Goal: Task Accomplishment & Management: Manage account settings

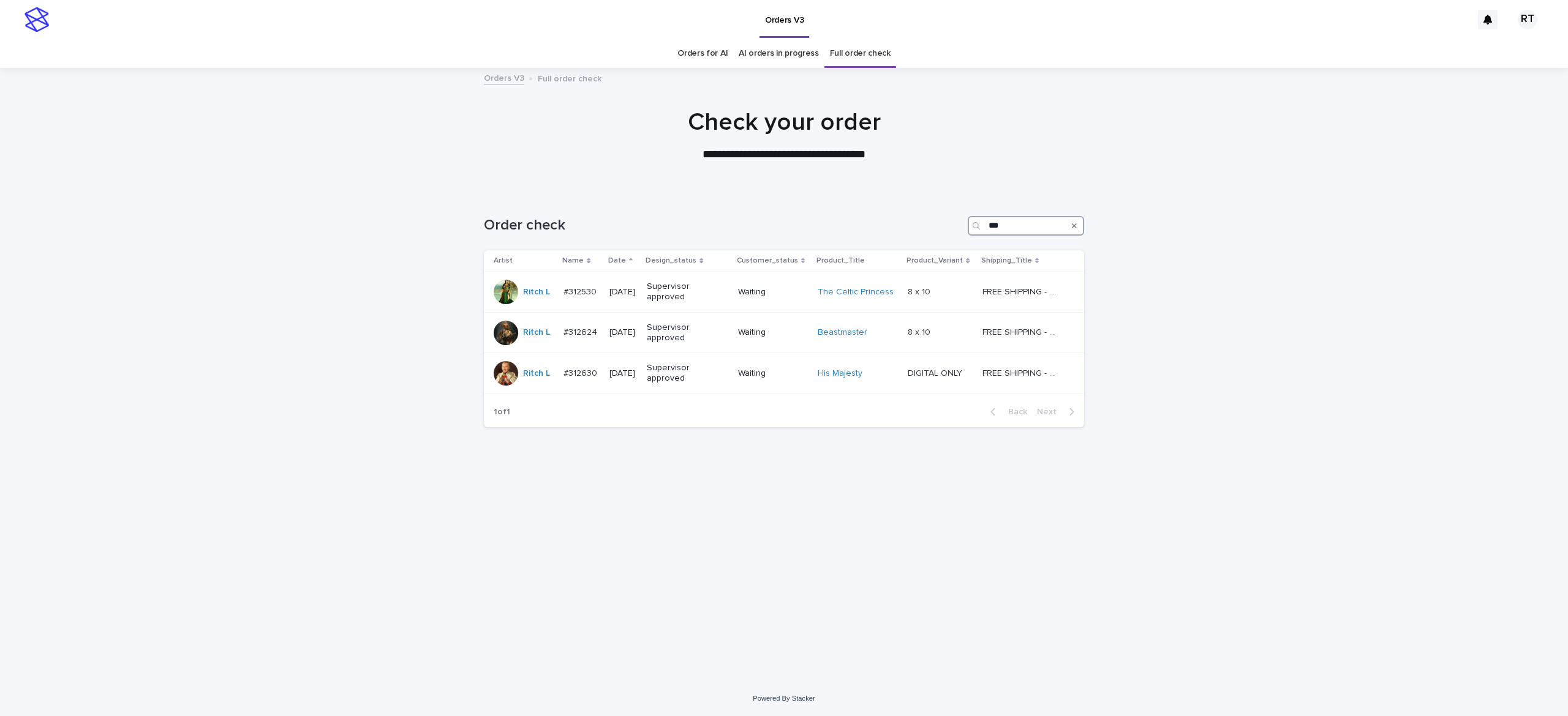
click at [1024, 226] on input "***" at bounding box center [1026, 226] width 116 height 19
type input "*"
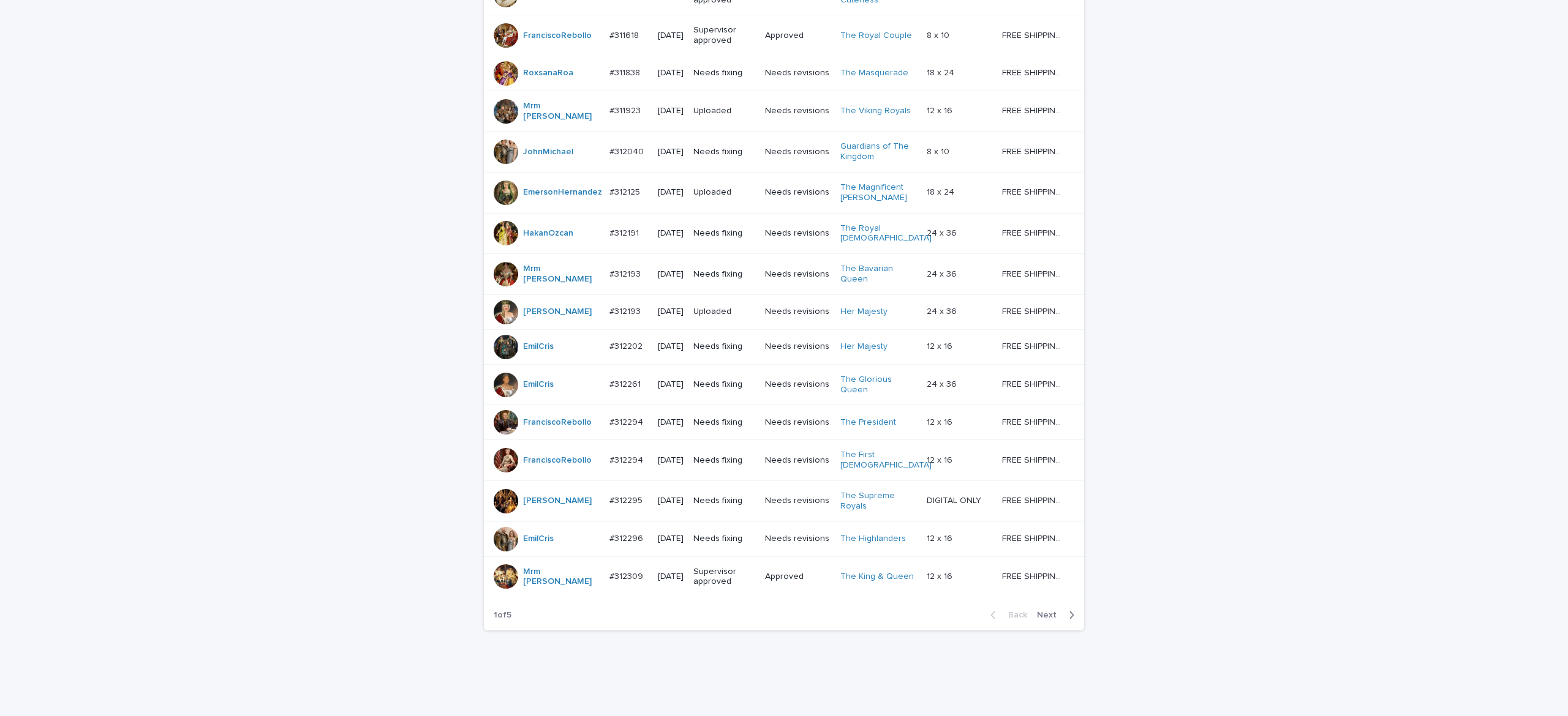
scroll to position [923, 0]
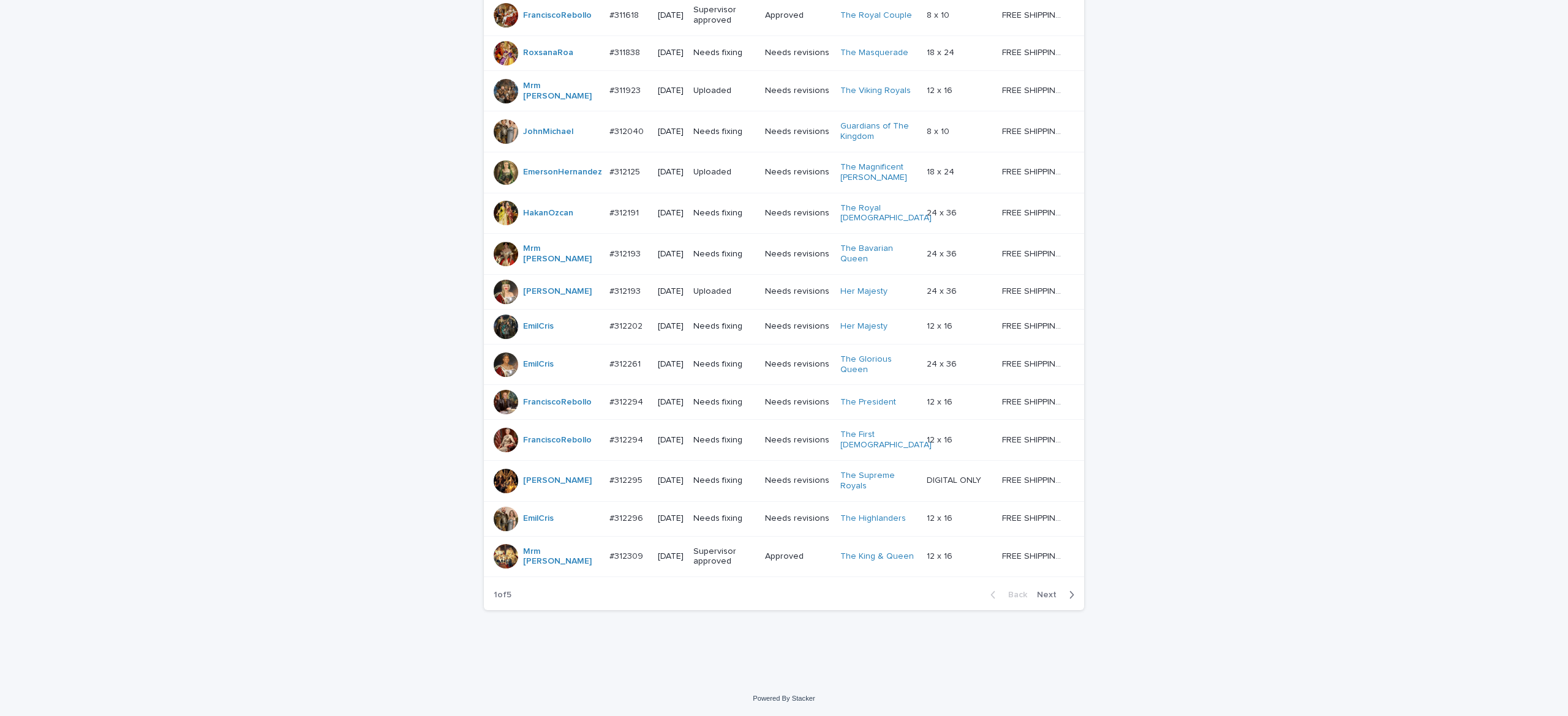
click at [1041, 588] on div "Back Next" at bounding box center [1032, 595] width 104 height 31
click at [1039, 586] on div "Back Next" at bounding box center [1032, 595] width 104 height 31
click at [1036, 582] on div "Back Next" at bounding box center [1032, 595] width 104 height 31
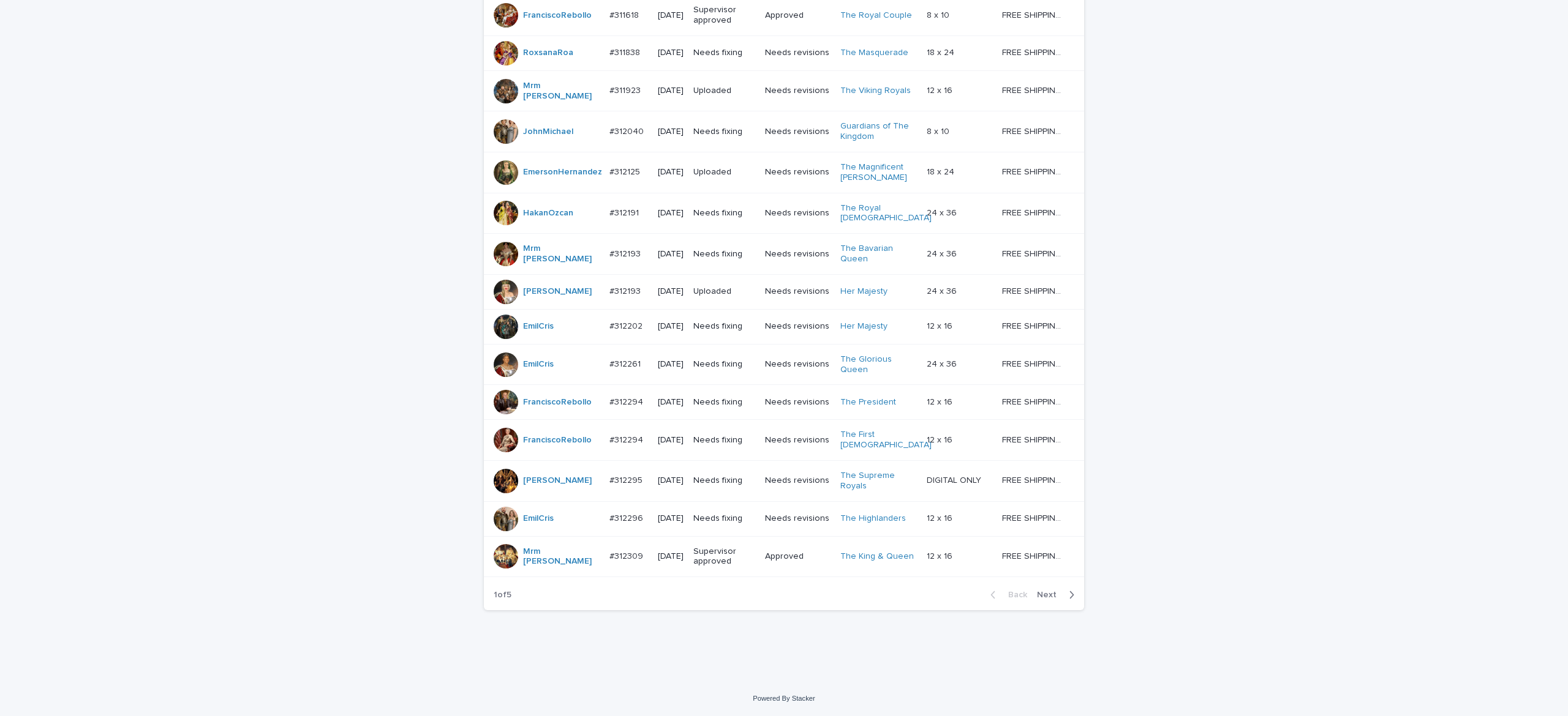
click at [1037, 594] on span "Next" at bounding box center [1050, 595] width 27 height 8
click at [1032, 590] on button "Next" at bounding box center [1058, 595] width 52 height 11
click at [1030, 589] on div "Back Next" at bounding box center [1032, 595] width 104 height 31
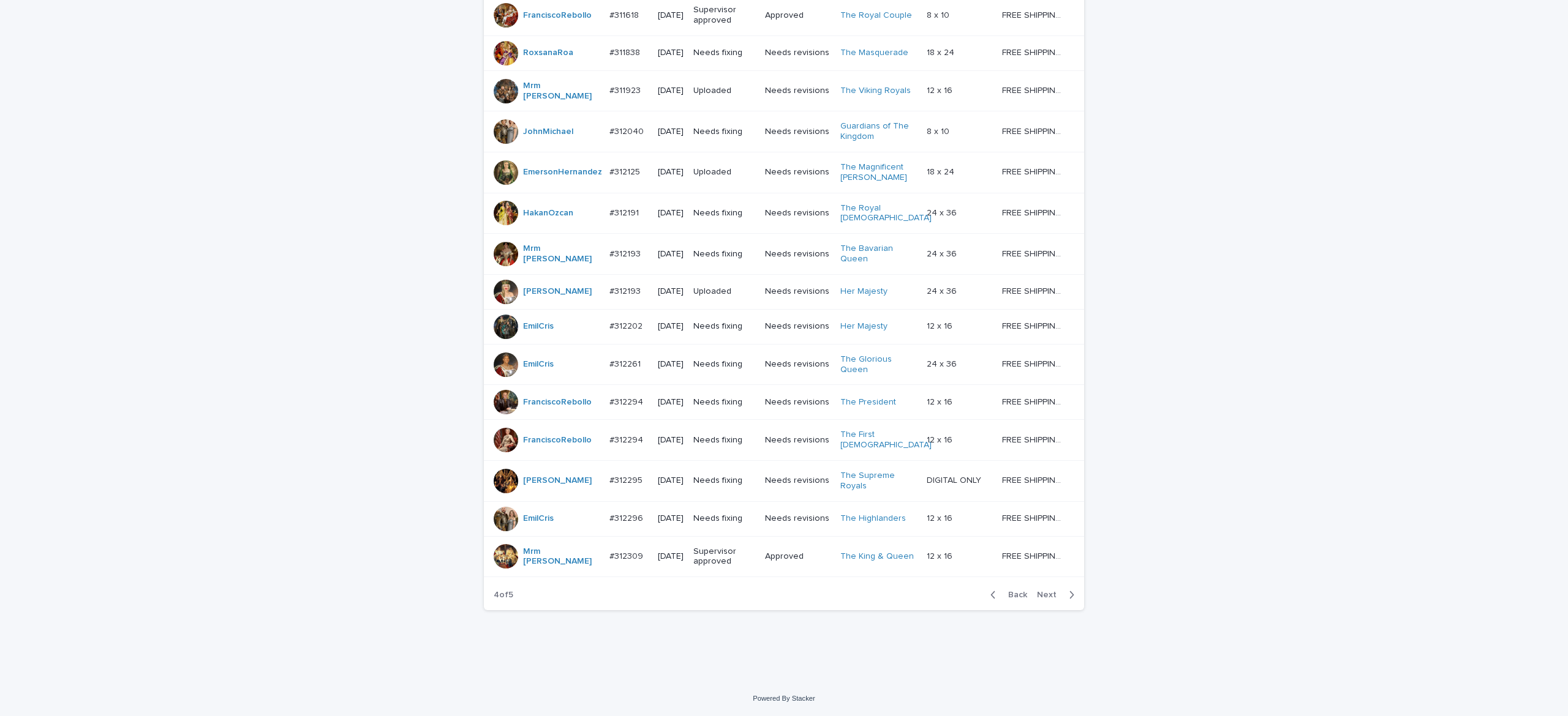
click at [1037, 592] on span "Next" at bounding box center [1050, 595] width 27 height 8
click at [1032, 589] on div "Back Next" at bounding box center [1032, 595] width 104 height 31
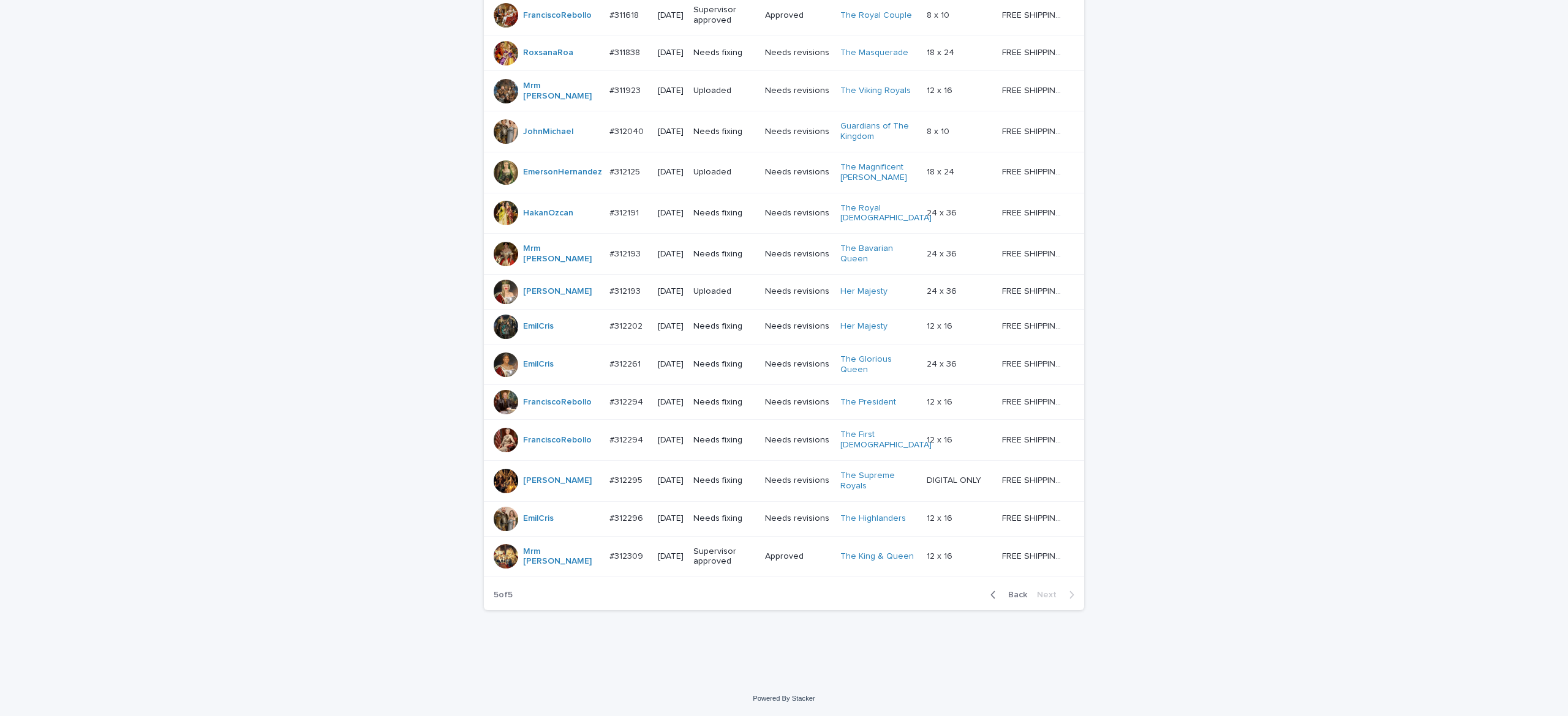
click at [1032, 589] on div "Back Next" at bounding box center [1032, 595] width 104 height 31
click at [1032, 586] on div "Back Next" at bounding box center [1032, 595] width 104 height 31
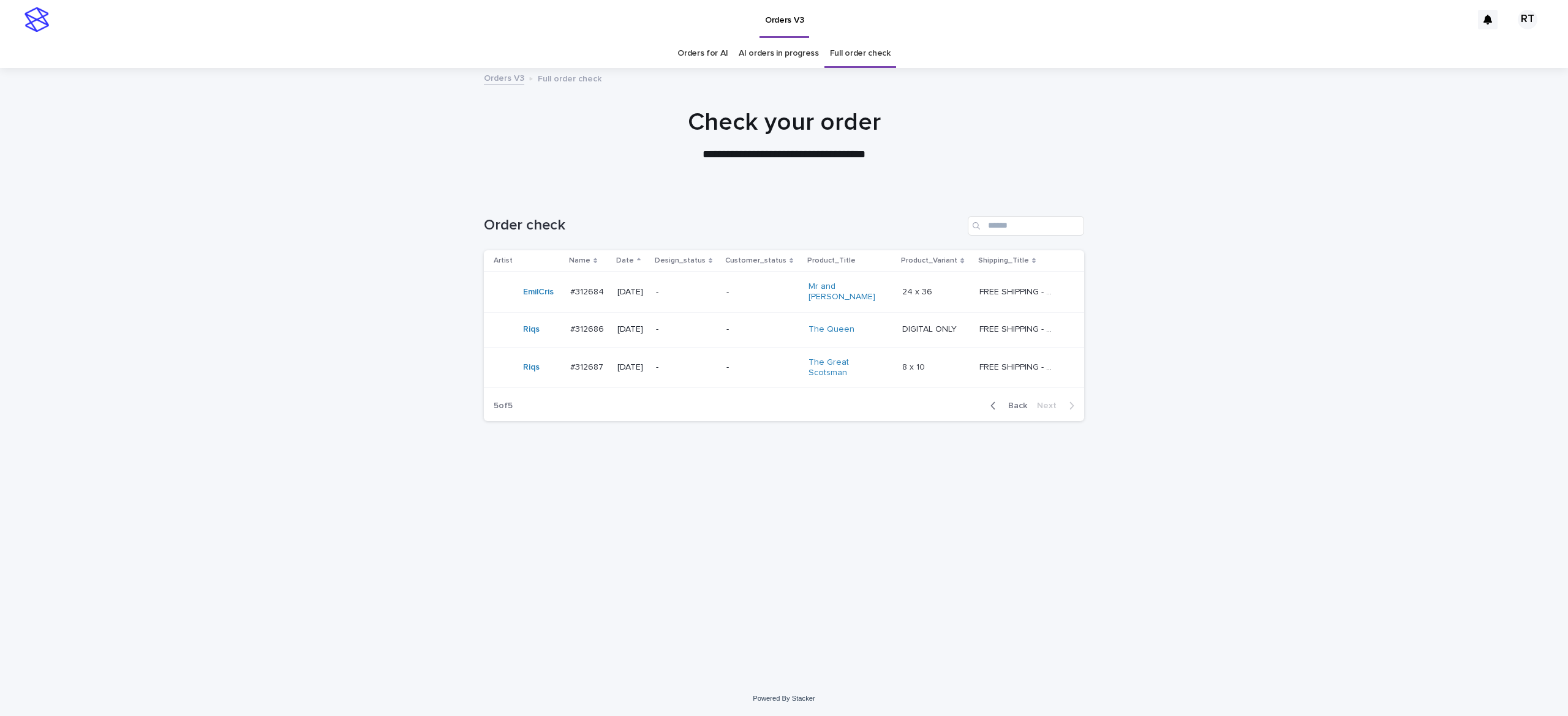
click at [716, 370] on div "-" at bounding box center [686, 367] width 61 height 20
click at [1015, 402] on span "Back" at bounding box center [1014, 406] width 26 height 8
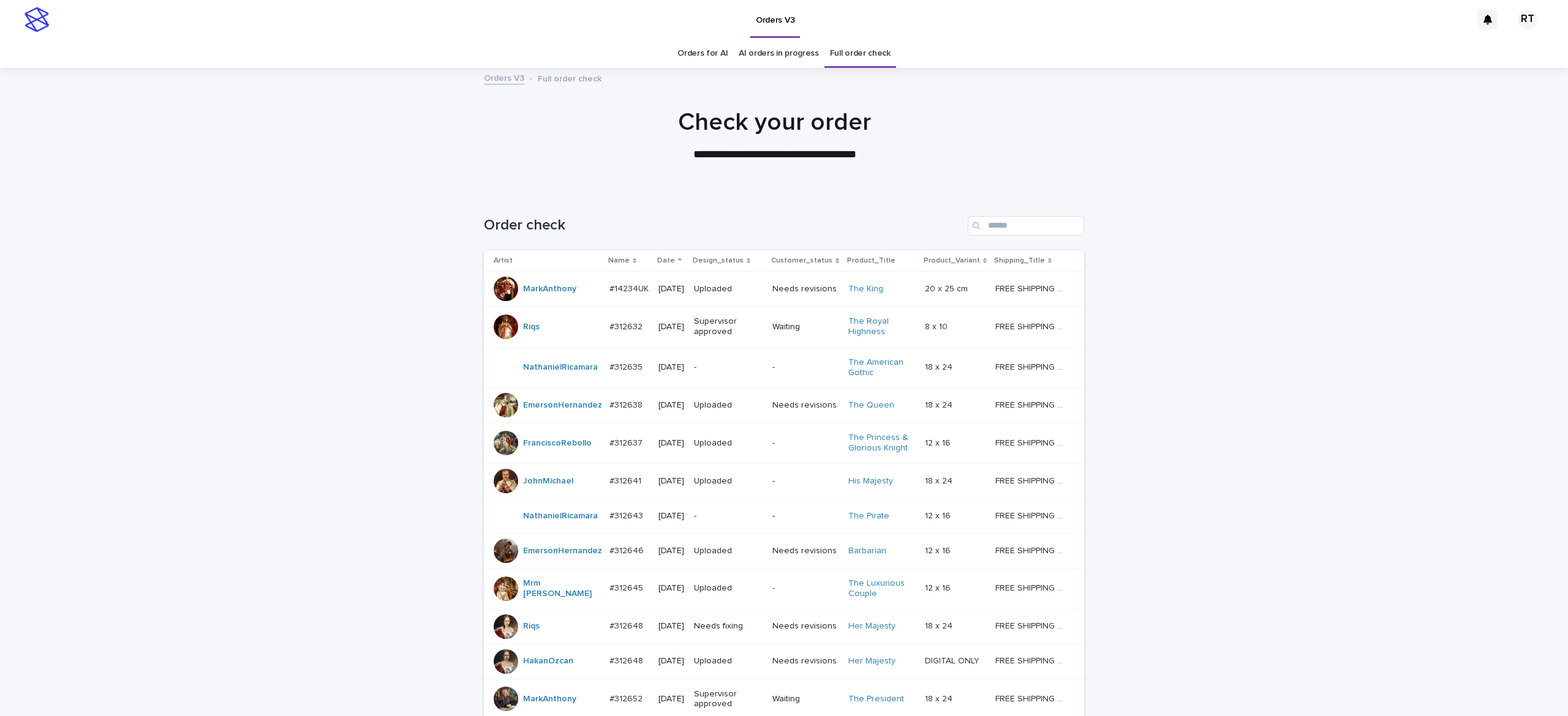
click at [696, 50] on link "Orders for AI" at bounding box center [702, 53] width 50 height 28
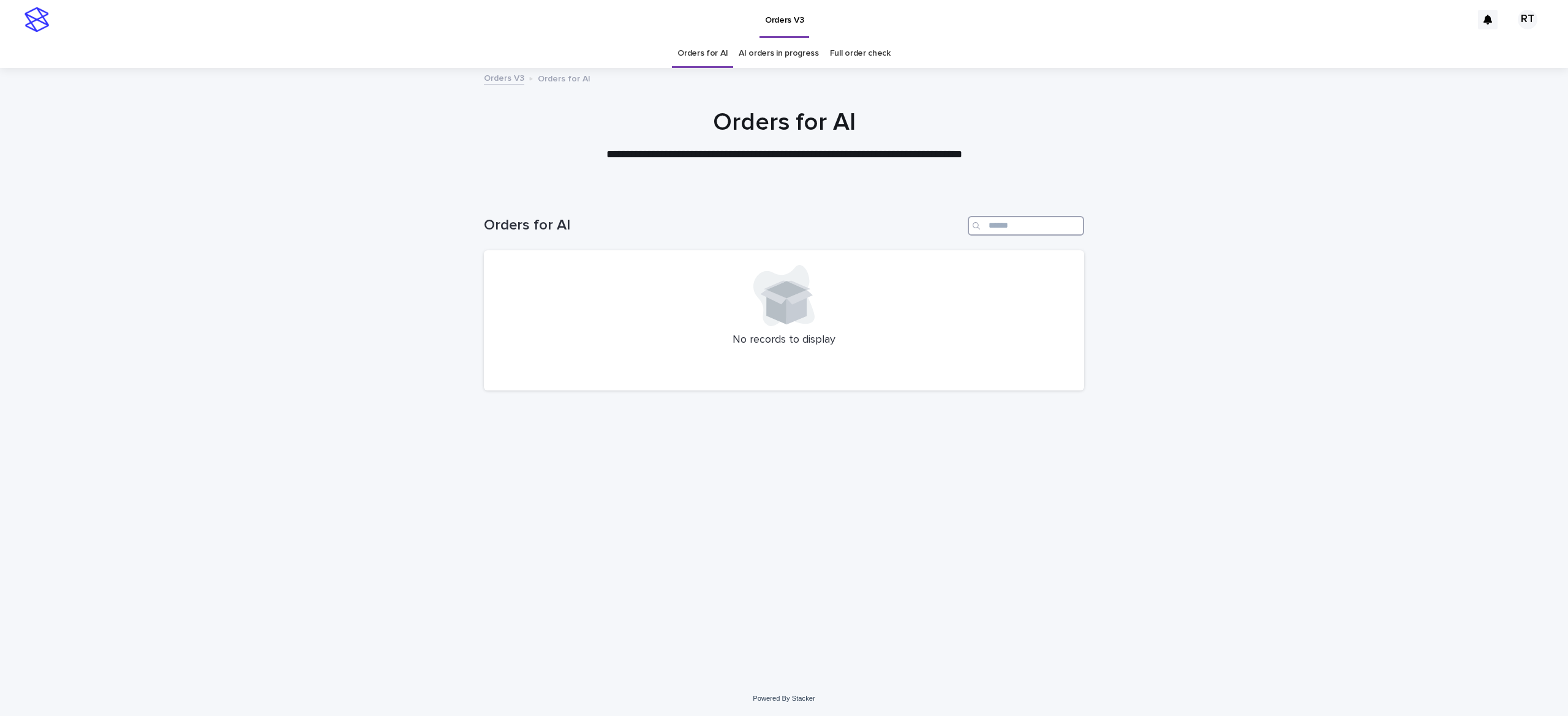
click at [1013, 227] on input "Search" at bounding box center [1026, 226] width 116 height 19
type input "*****"
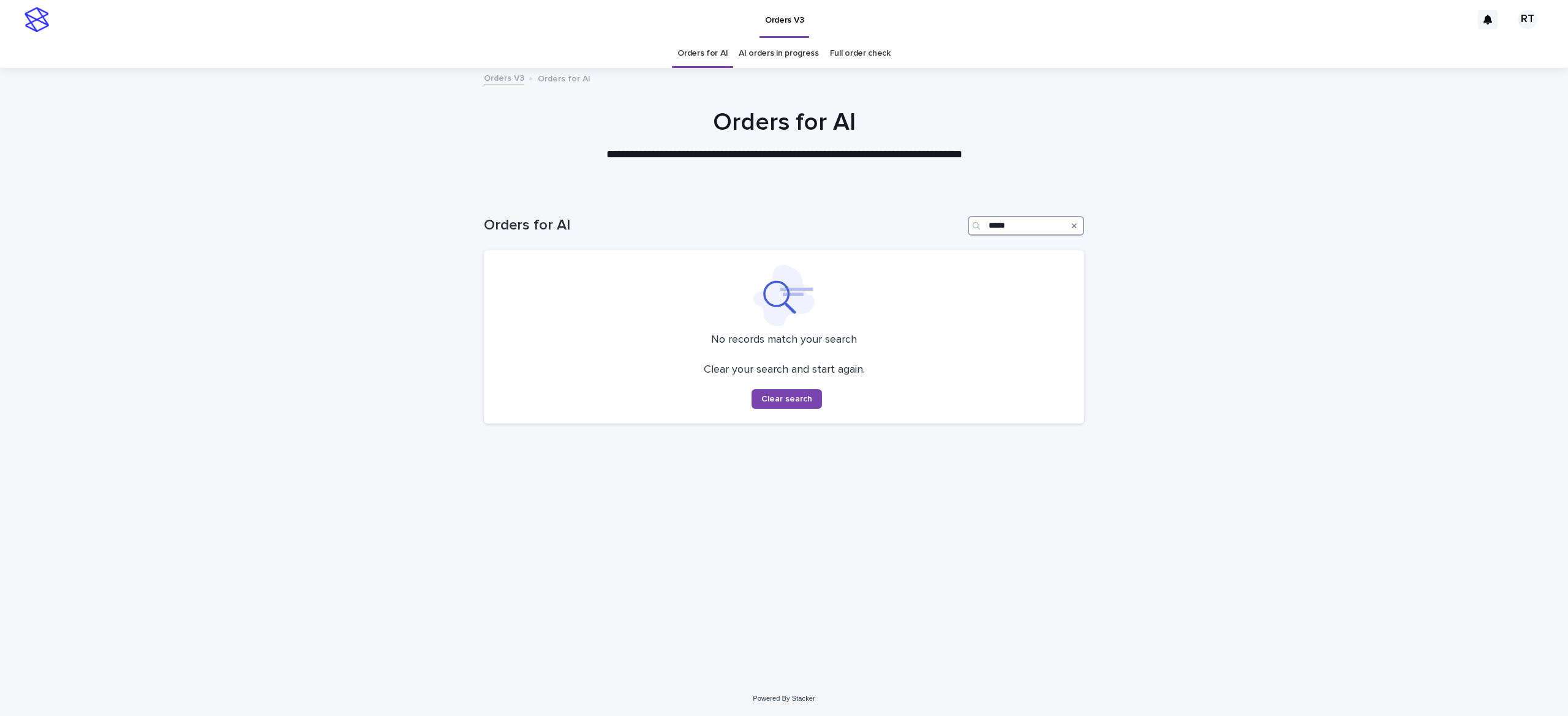
drag, startPoint x: 1020, startPoint y: 227, endPoint x: 893, endPoint y: 228, distance: 127.0
click at [875, 228] on div "Orders for AI *****" at bounding box center [784, 226] width 600 height 19
click at [708, 53] on link "Orders for AI" at bounding box center [702, 53] width 50 height 28
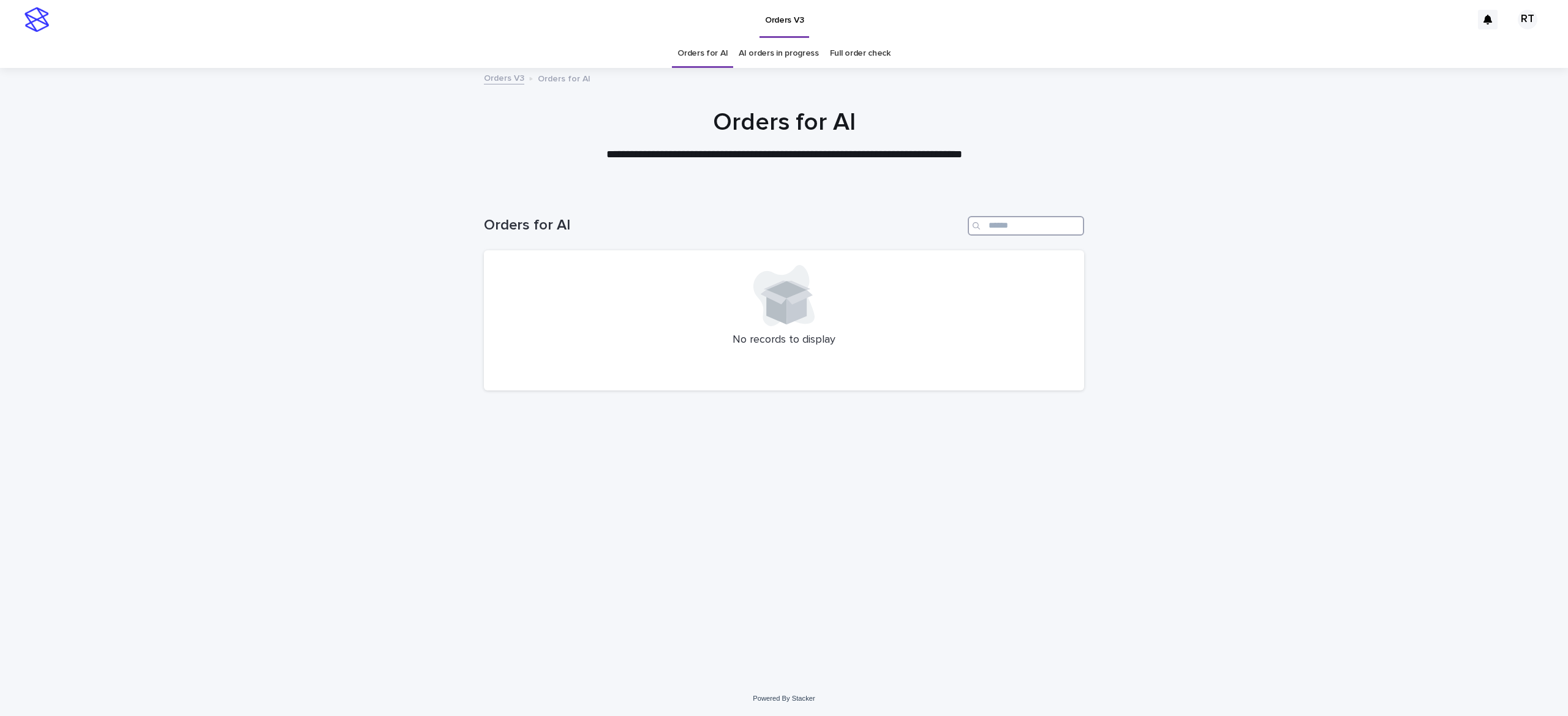
click at [1012, 216] on input "Search" at bounding box center [1026, 226] width 116 height 19
paste input "*****"
type input "*****"
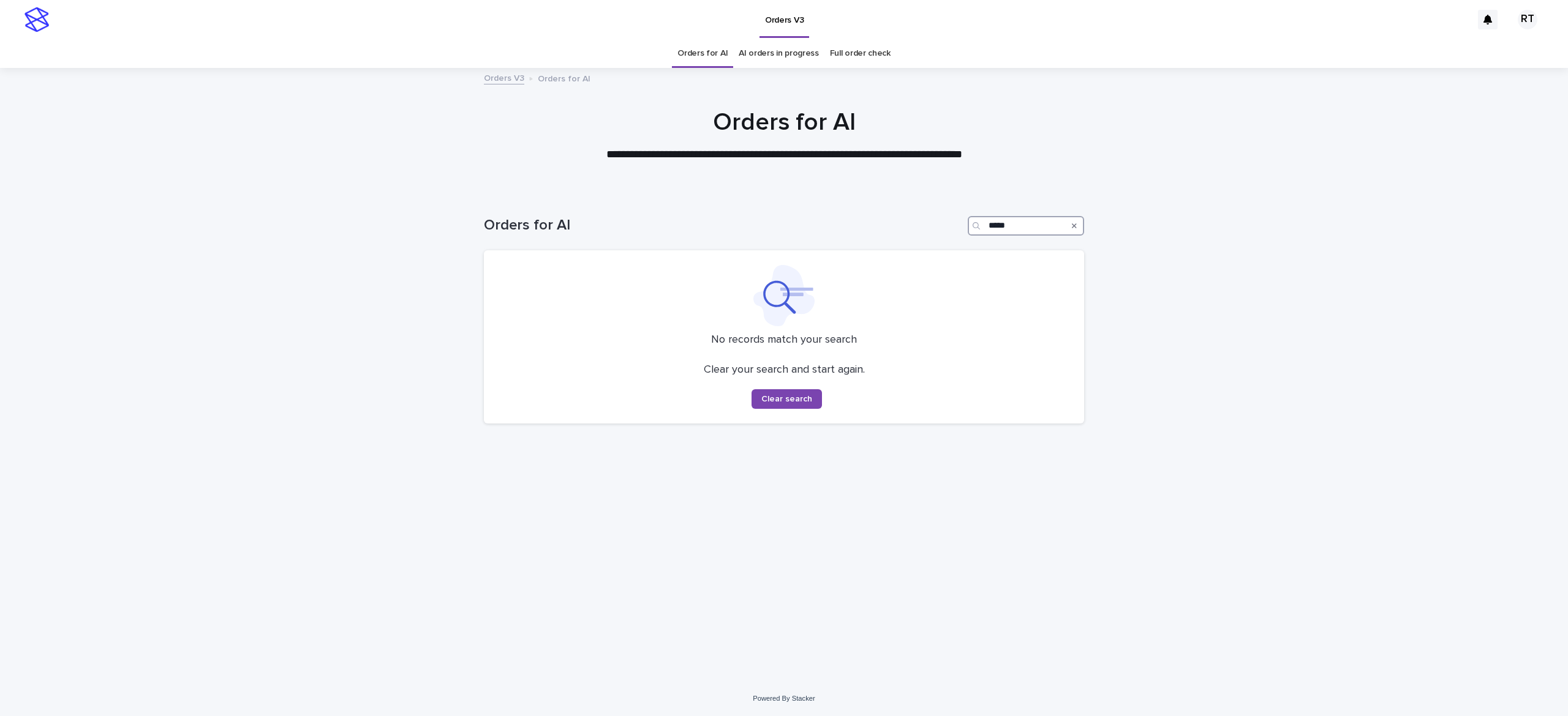
drag, startPoint x: 903, startPoint y: 232, endPoint x: 885, endPoint y: 241, distance: 20.1
click at [826, 232] on div "Orders for AI *****" at bounding box center [784, 226] width 600 height 19
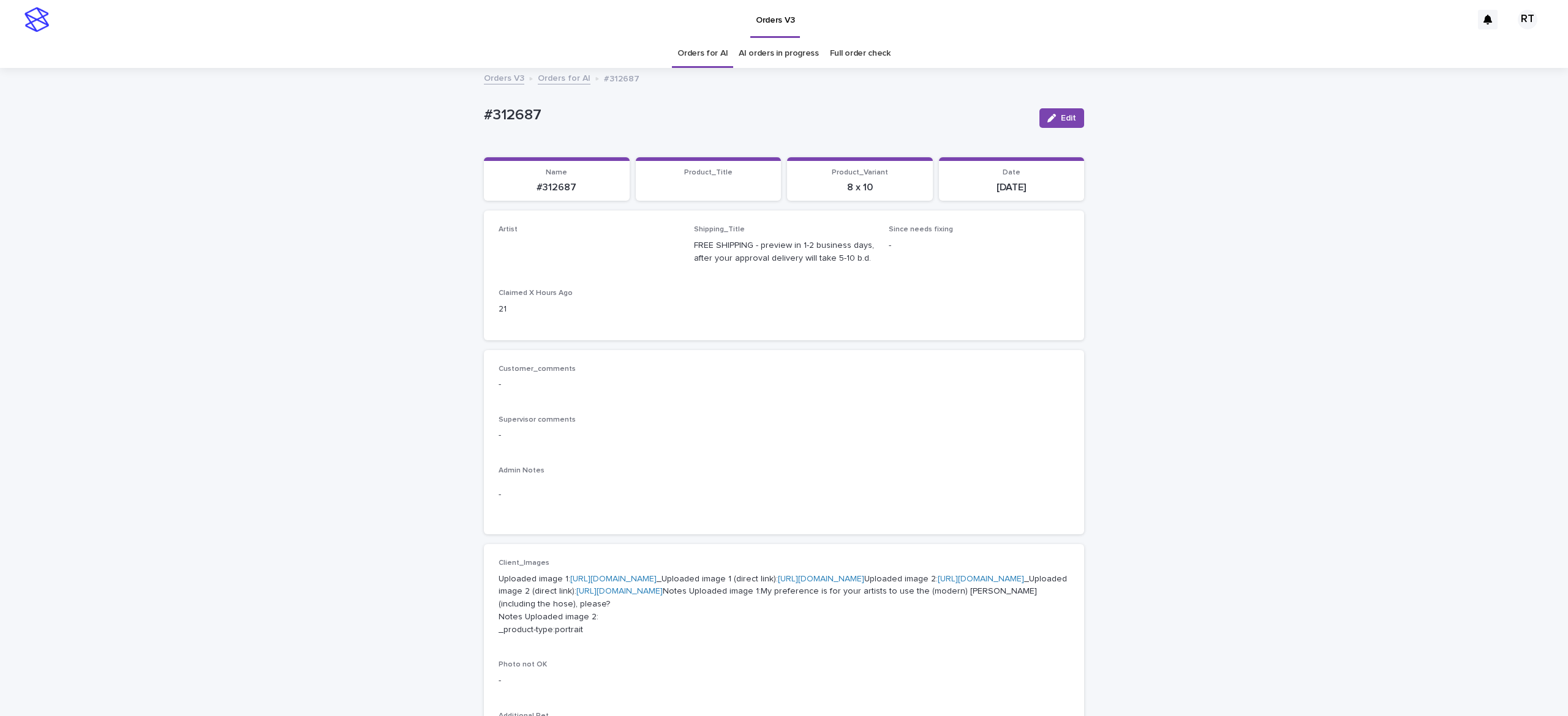
click at [703, 52] on link "Orders for AI" at bounding box center [702, 53] width 50 height 28
click at [687, 52] on link "Orders for AI" at bounding box center [702, 53] width 50 height 28
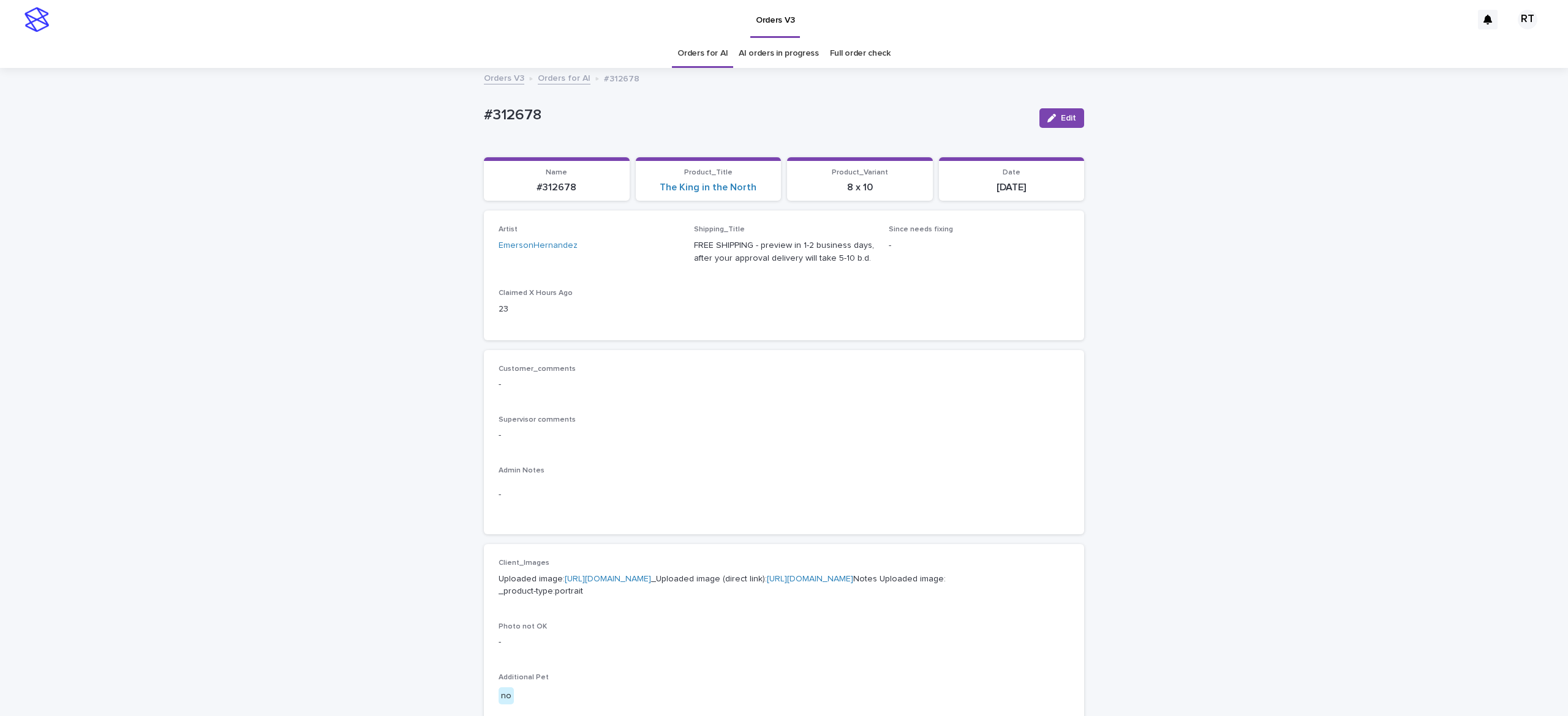
click at [686, 55] on link "Orders for AI" at bounding box center [702, 53] width 50 height 28
click at [705, 55] on link "Orders for AI" at bounding box center [702, 53] width 50 height 28
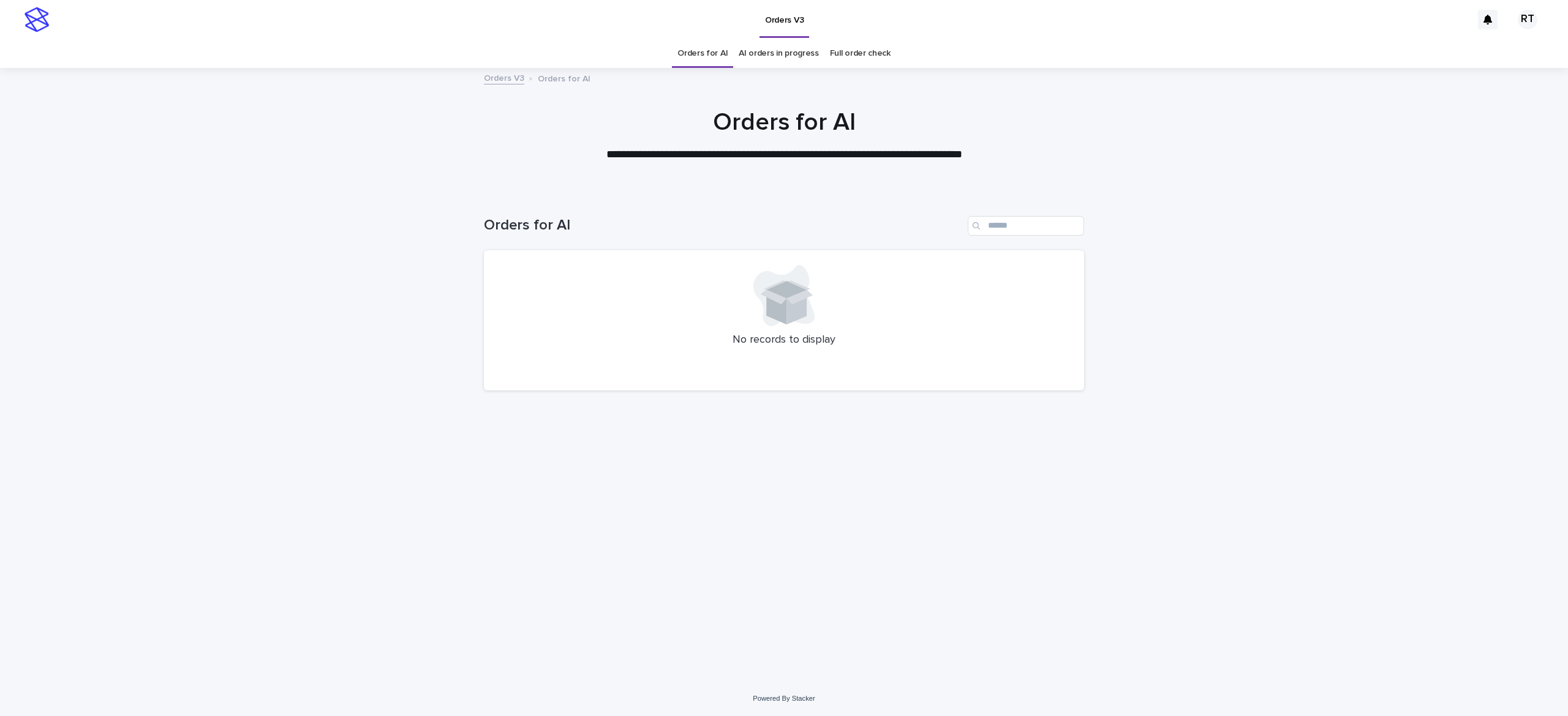
click at [873, 58] on link "Full order check" at bounding box center [860, 53] width 61 height 28
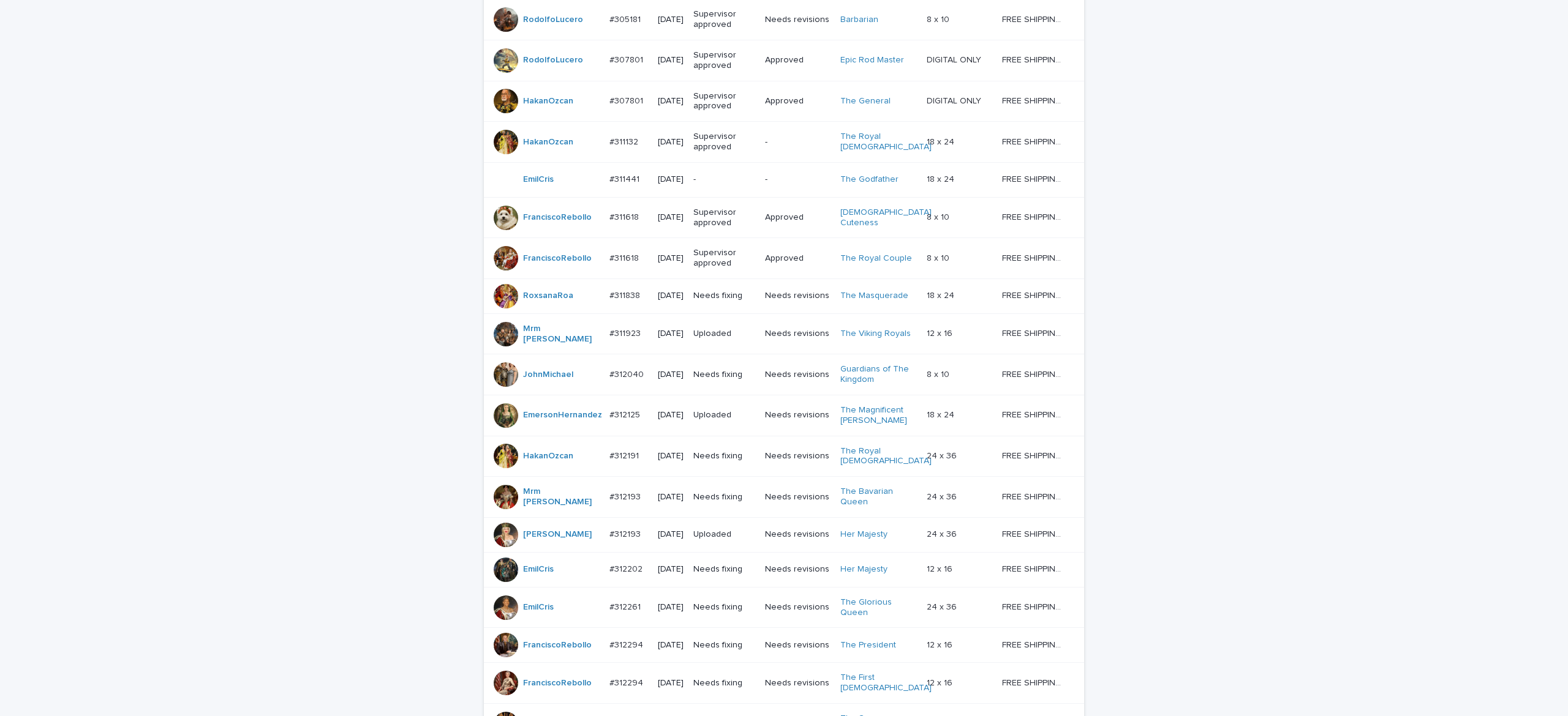
scroll to position [923, 0]
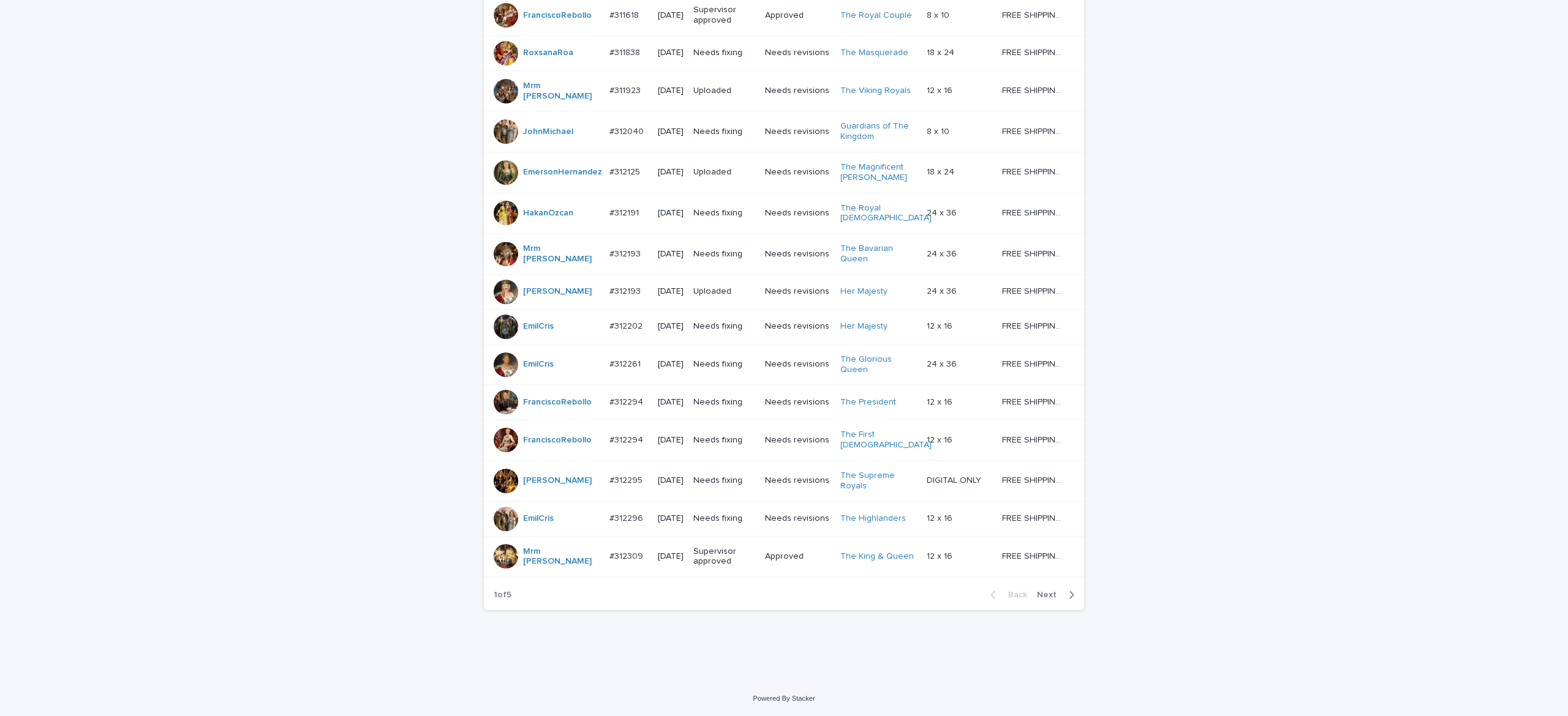
click at [1034, 598] on button "Next" at bounding box center [1058, 595] width 52 height 11
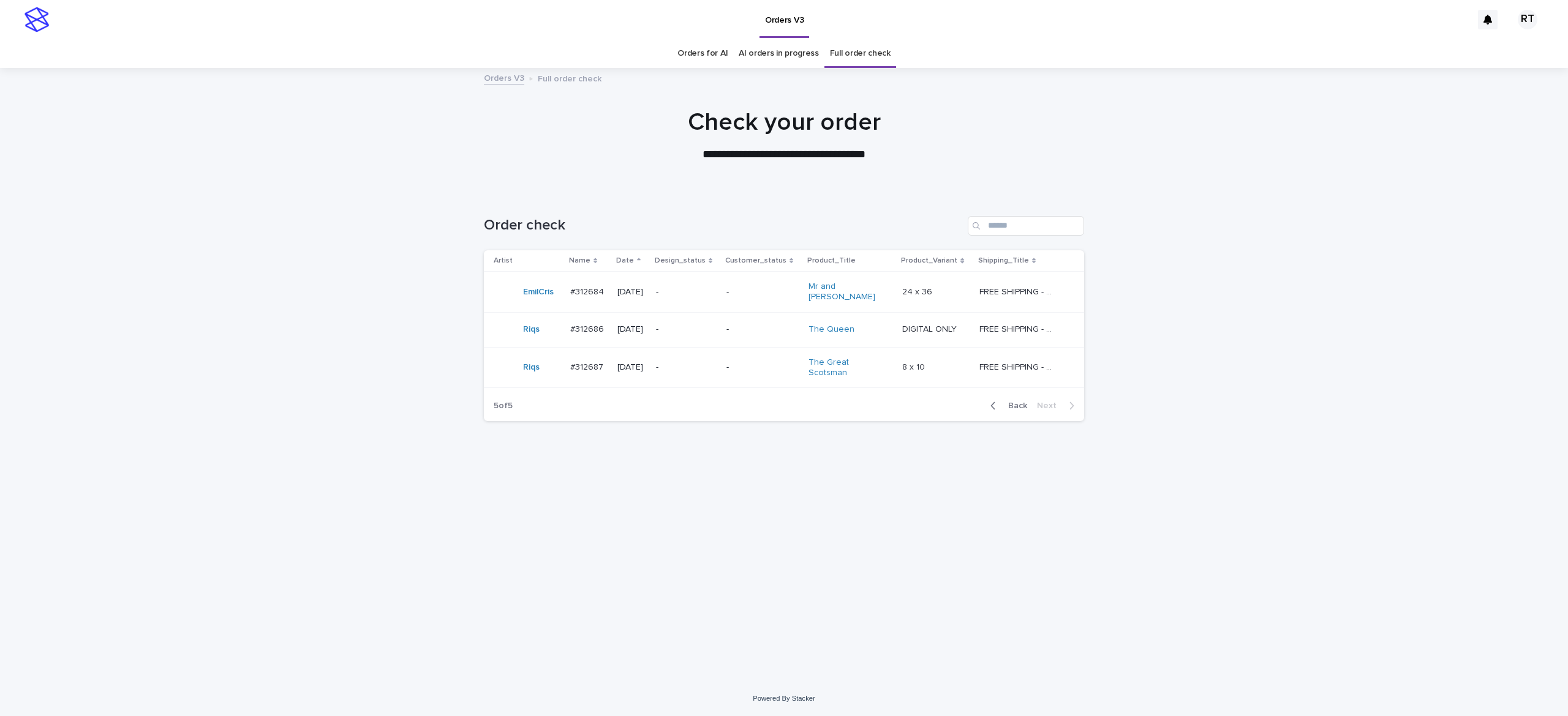
click at [706, 52] on link "Orders for AI" at bounding box center [702, 53] width 50 height 28
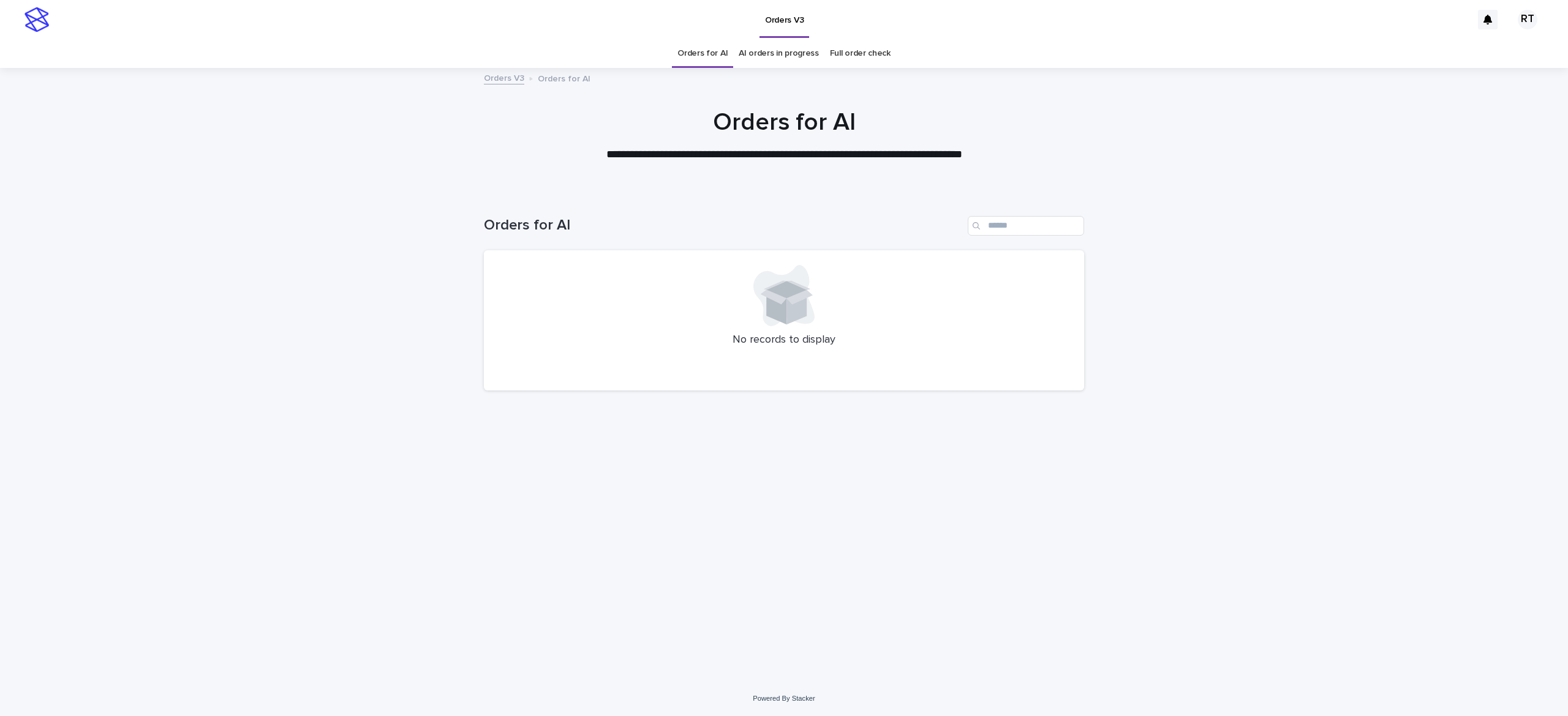
click at [856, 52] on link "Full order check" at bounding box center [860, 53] width 61 height 28
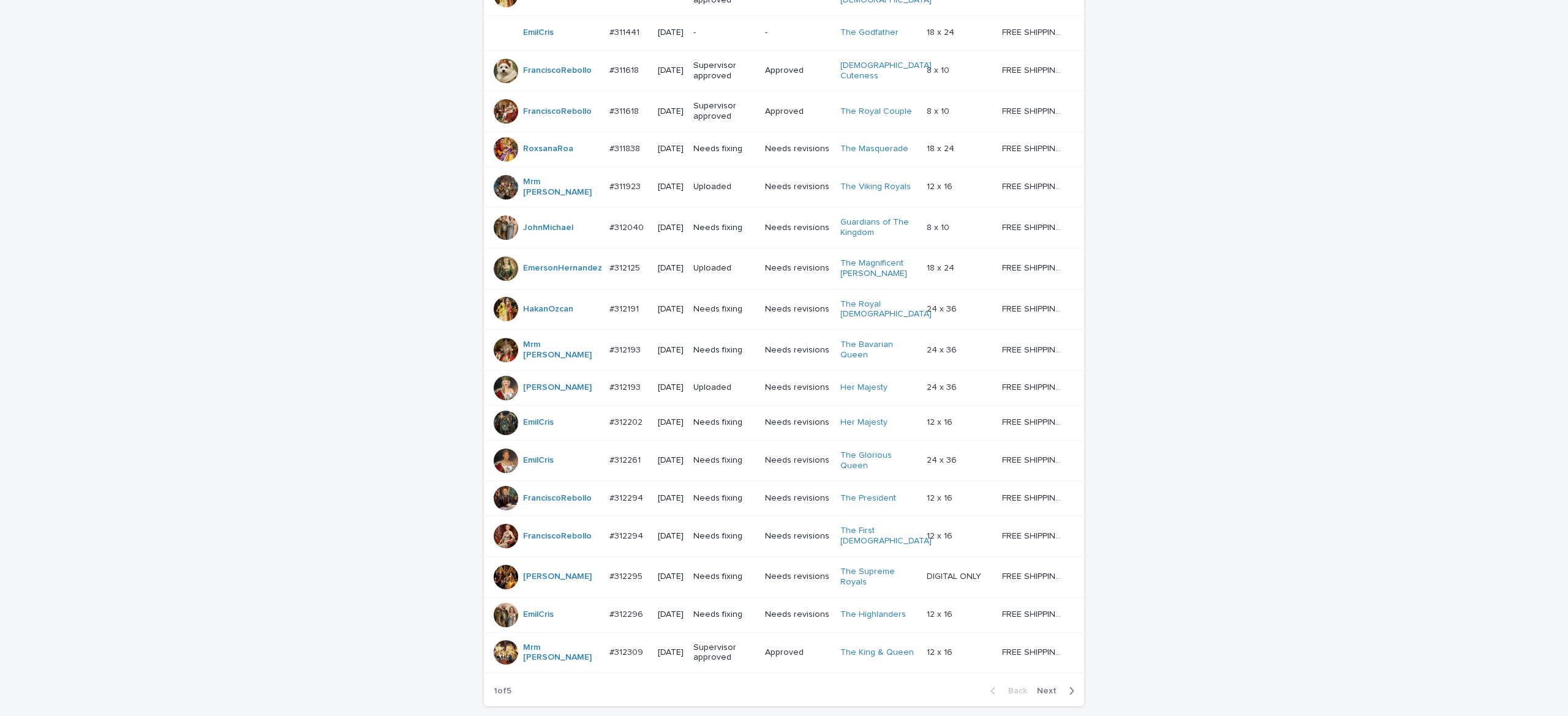
scroll to position [923, 0]
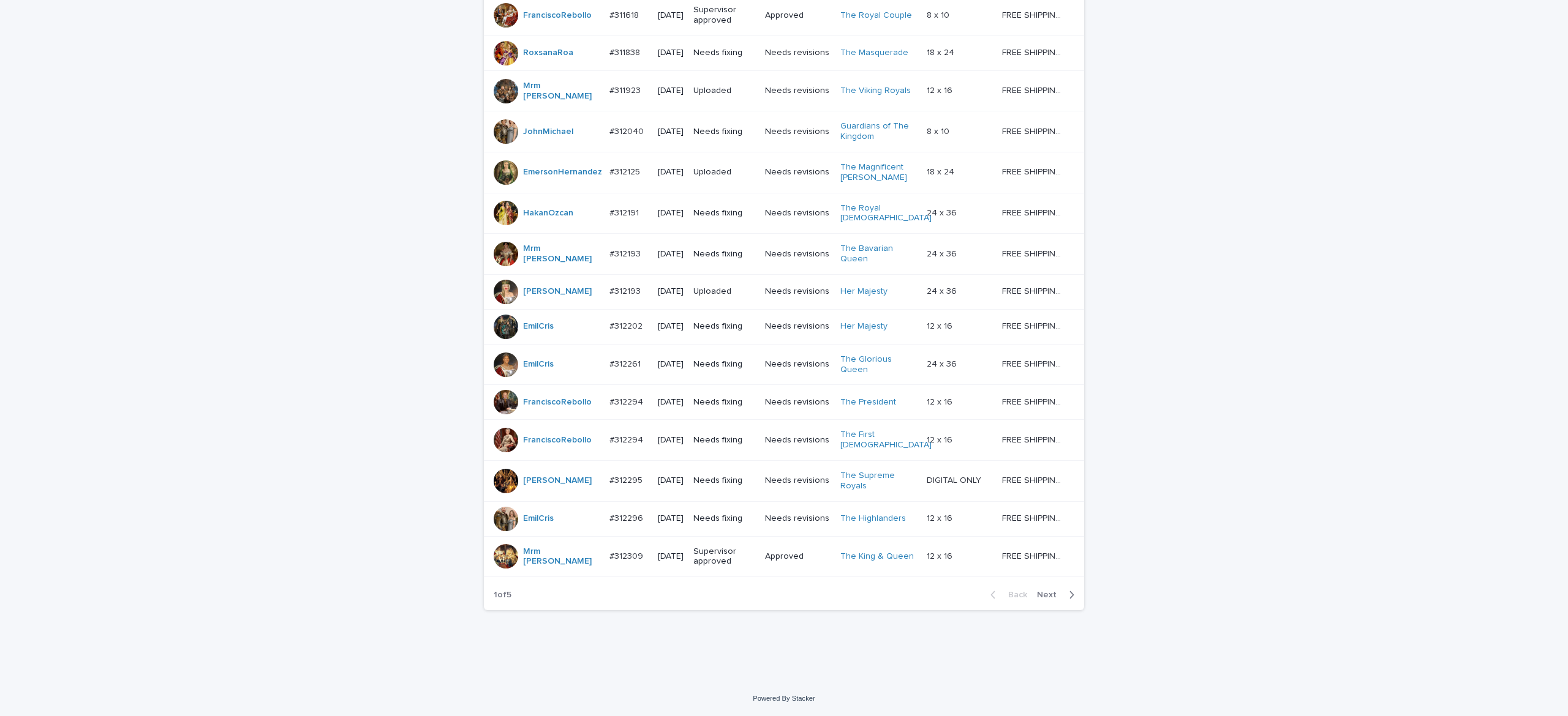
click at [1037, 596] on span "Next" at bounding box center [1050, 595] width 27 height 8
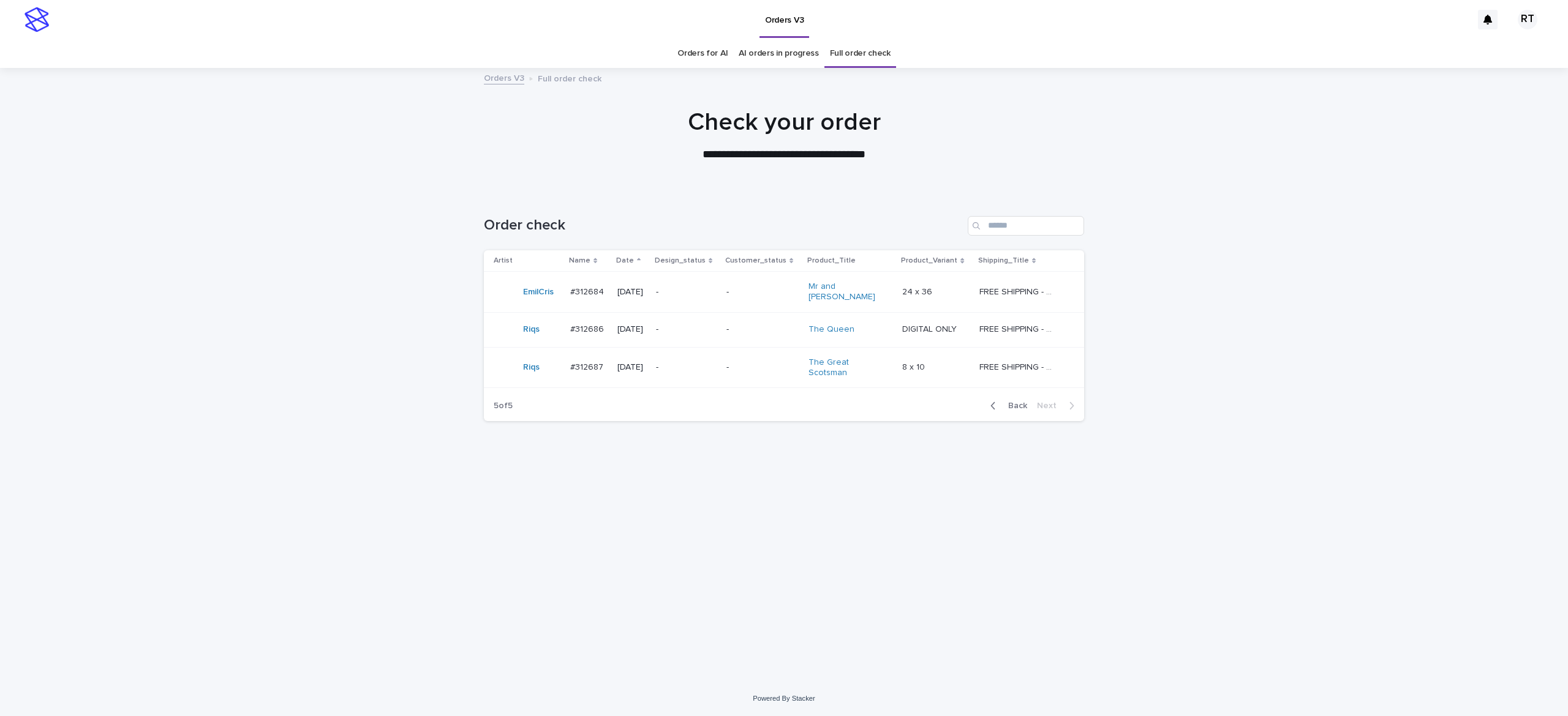
click at [698, 46] on link "Orders for AI" at bounding box center [702, 53] width 50 height 28
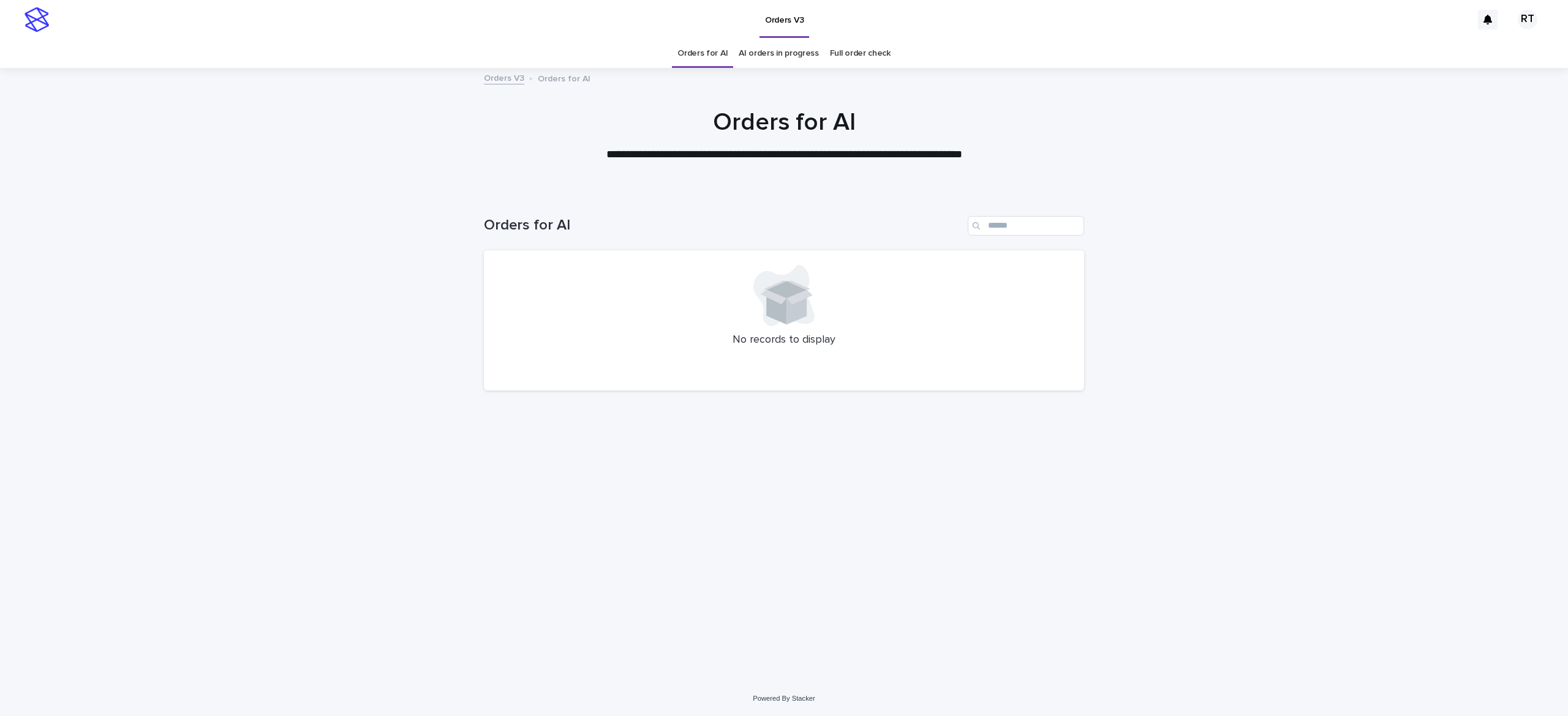
drag, startPoint x: 711, startPoint y: 58, endPoint x: 775, endPoint y: 58, distance: 64.0
click at [711, 56] on link "Orders for AI" at bounding box center [702, 53] width 50 height 28
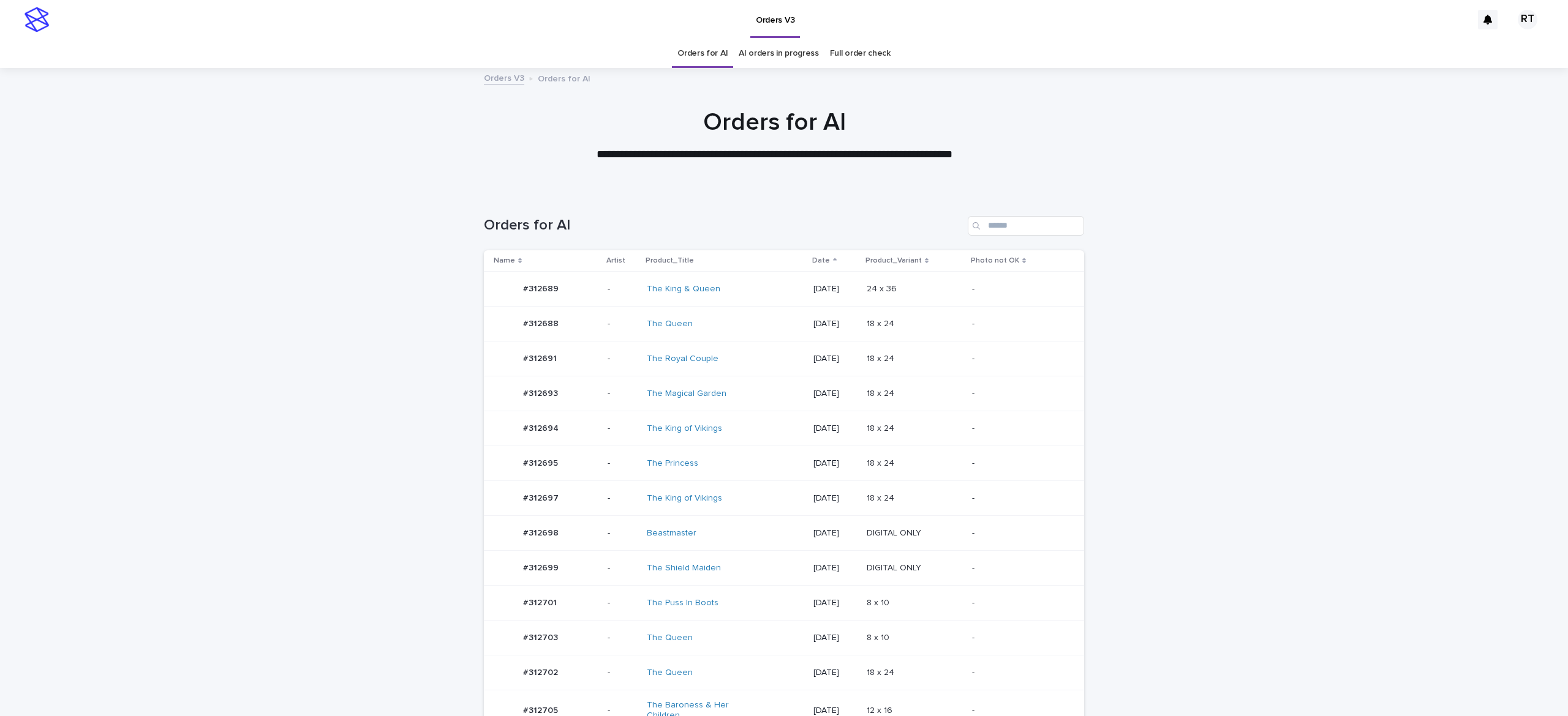
click at [721, 443] on td "The King of Vikings" at bounding box center [725, 429] width 167 height 35
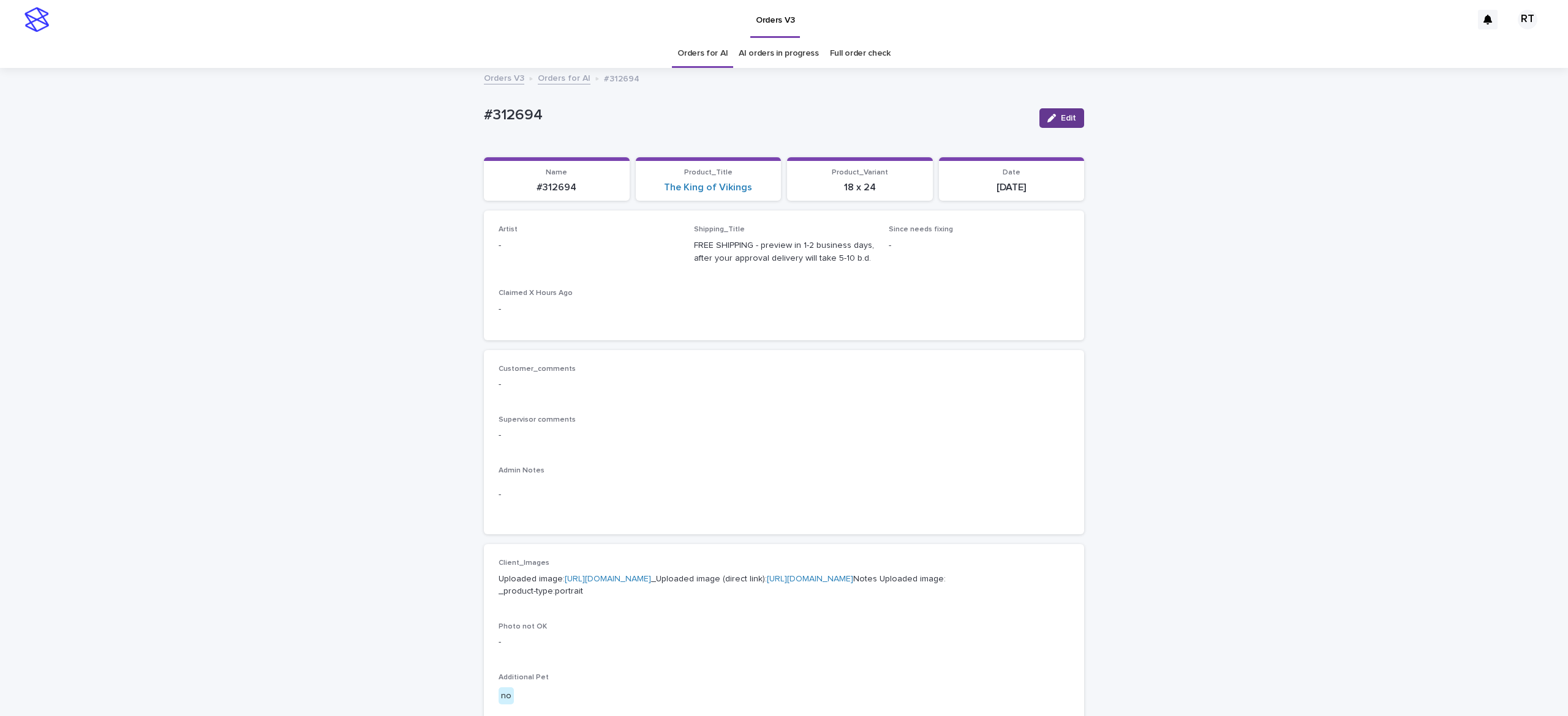
click at [1049, 112] on button "Edit" at bounding box center [1062, 118] width 45 height 19
click at [549, 247] on div "Select..." at bounding box center [569, 251] width 140 height 20
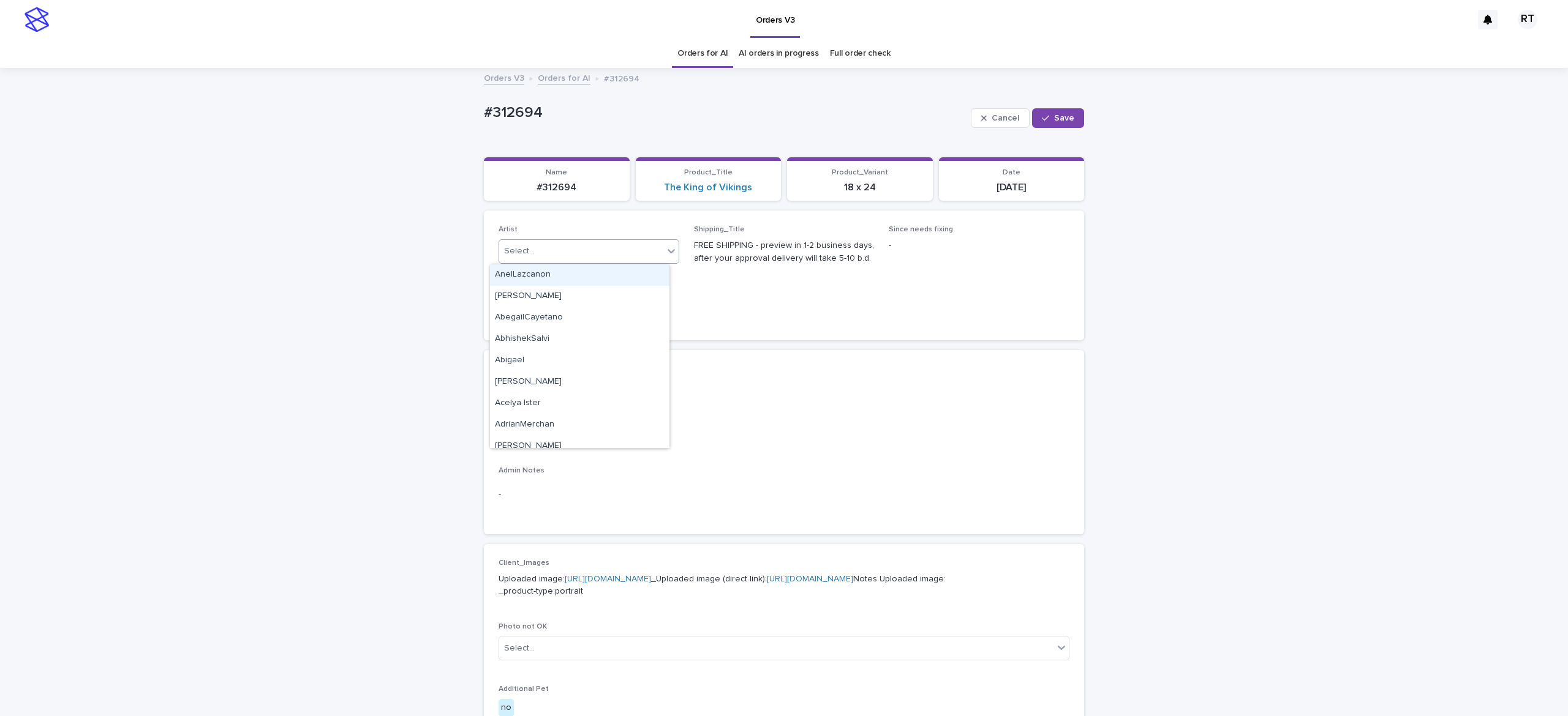
paste input "*****"
type input "*****"
drag, startPoint x: 563, startPoint y: 258, endPoint x: 582, endPoint y: 290, distance: 37.2
click at [582, 290] on div "Artist 0 results available. Select is focused ,type to refine list, press Down …" at bounding box center [783, 274] width 571 height 100
drag, startPoint x: 605, startPoint y: 250, endPoint x: 611, endPoint y: 255, distance: 7.8
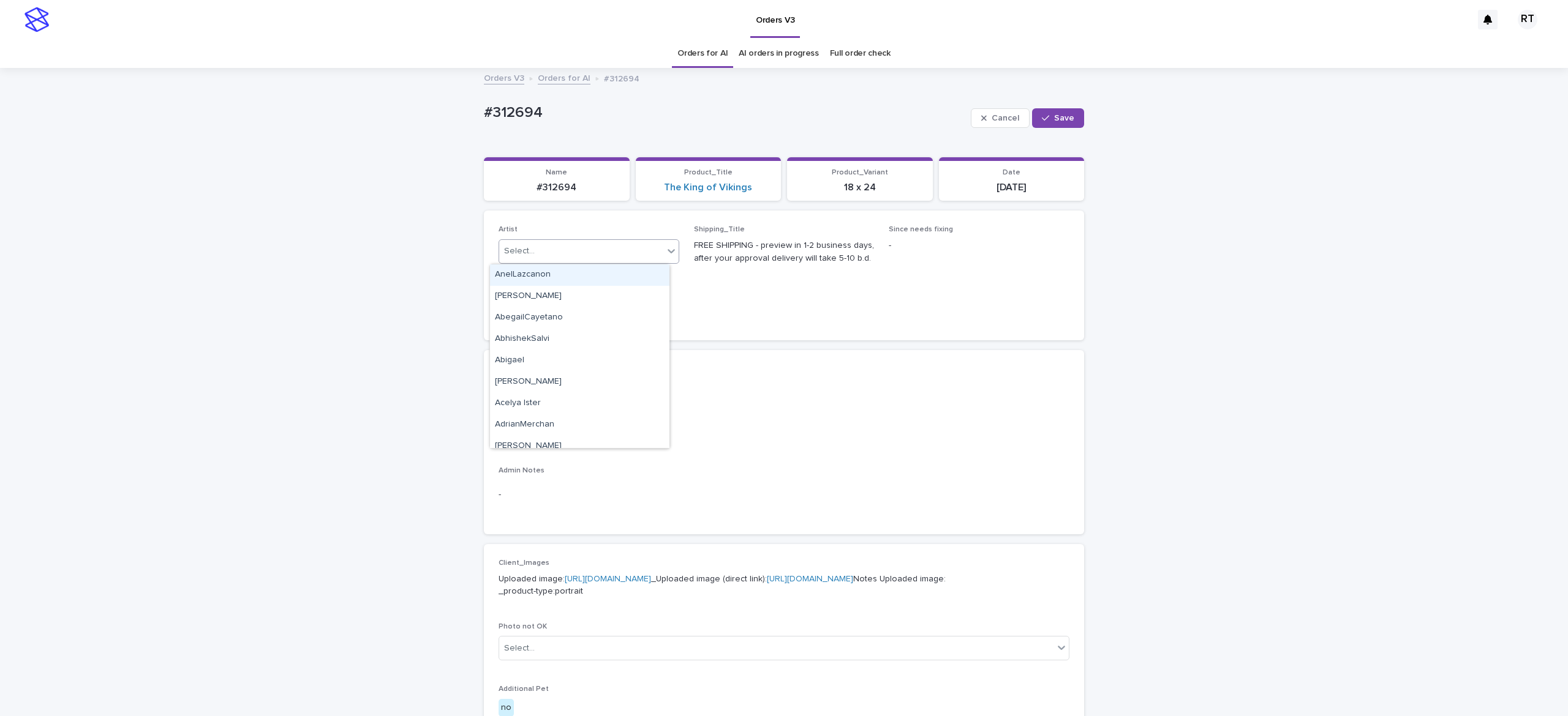
click at [605, 249] on div "Select..." at bounding box center [581, 251] width 164 height 20
paste input "*****"
type input "*****"
drag, startPoint x: 1028, startPoint y: 115, endPoint x: 873, endPoint y: 38, distance: 173.1
click at [1032, 109] on button "Save" at bounding box center [1058, 118] width 52 height 19
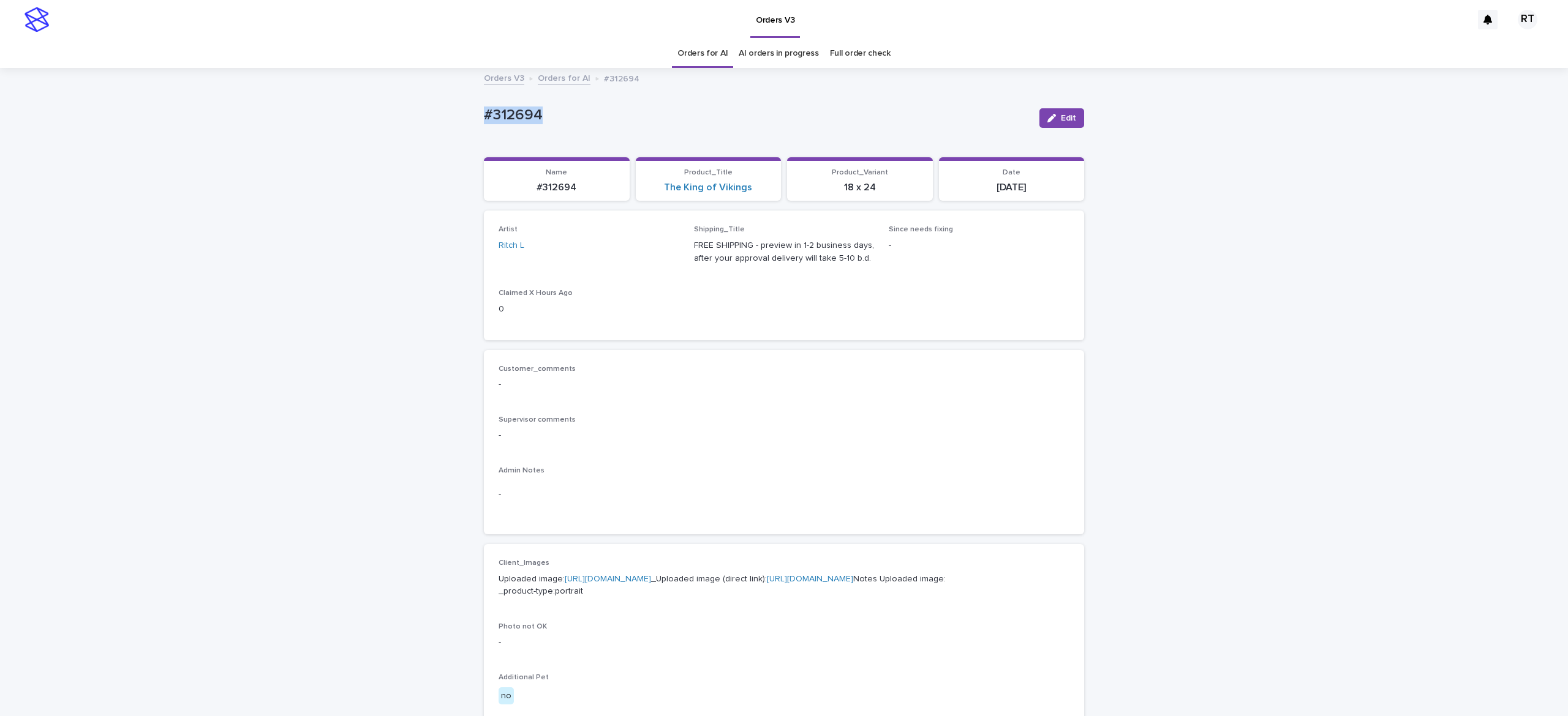
drag, startPoint x: 465, startPoint y: 109, endPoint x: 635, endPoint y: 112, distance: 170.0
click at [631, 112] on div "Loading... Saving… Loading... Saving… #312694 Edit #312694 Edit Sorry, there wa…" at bounding box center [784, 626] width 1568 height 1115
copy p "#312694"
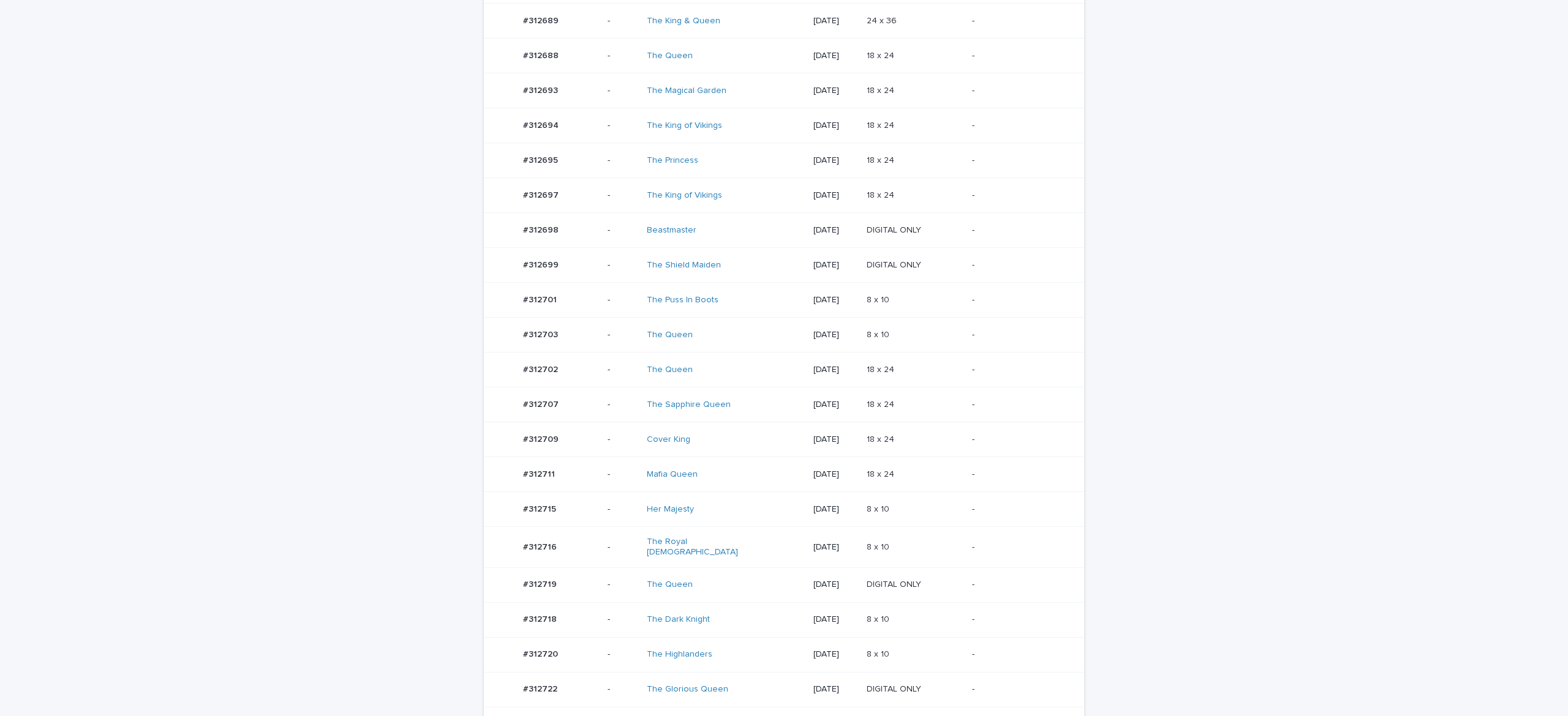
scroll to position [537, 0]
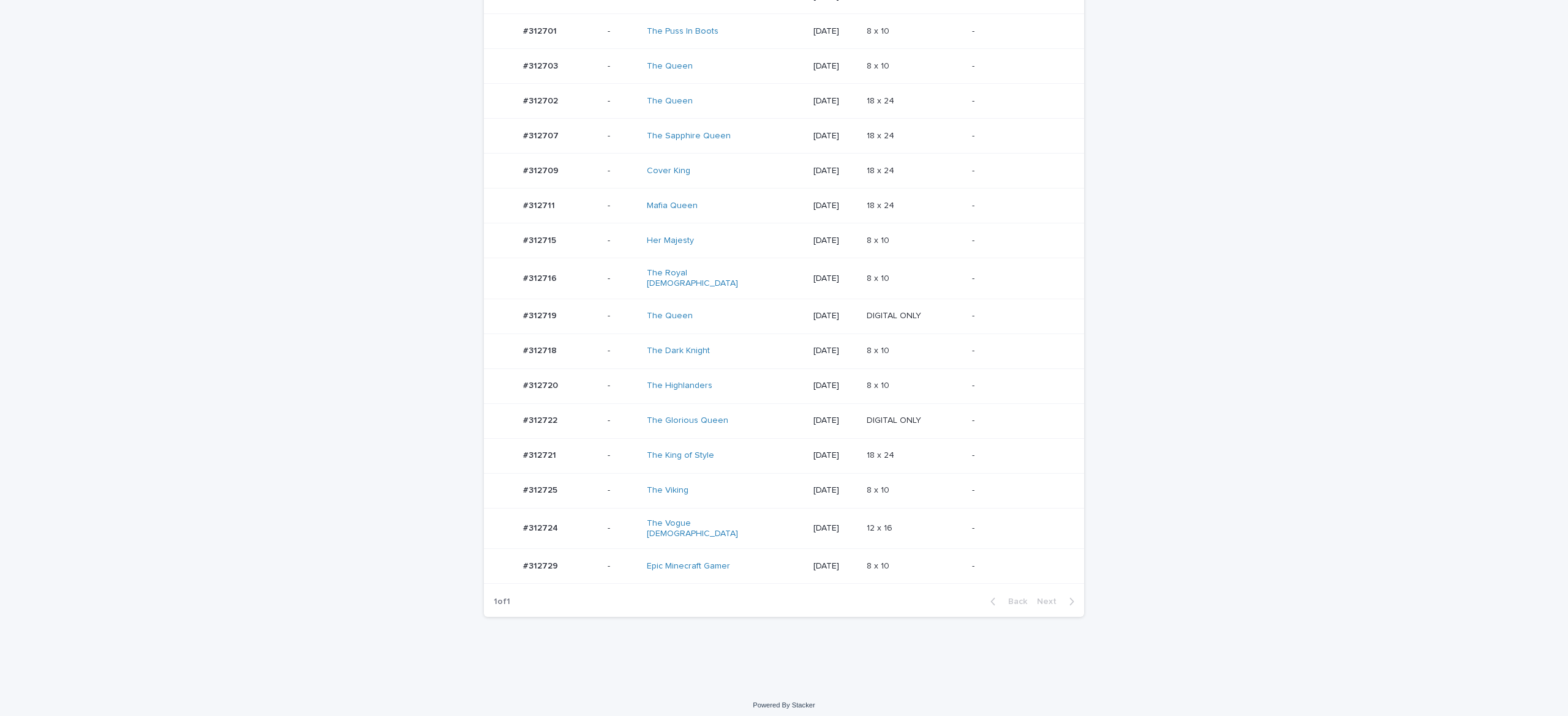
click at [760, 488] on div "The Viking" at bounding box center [725, 490] width 157 height 20
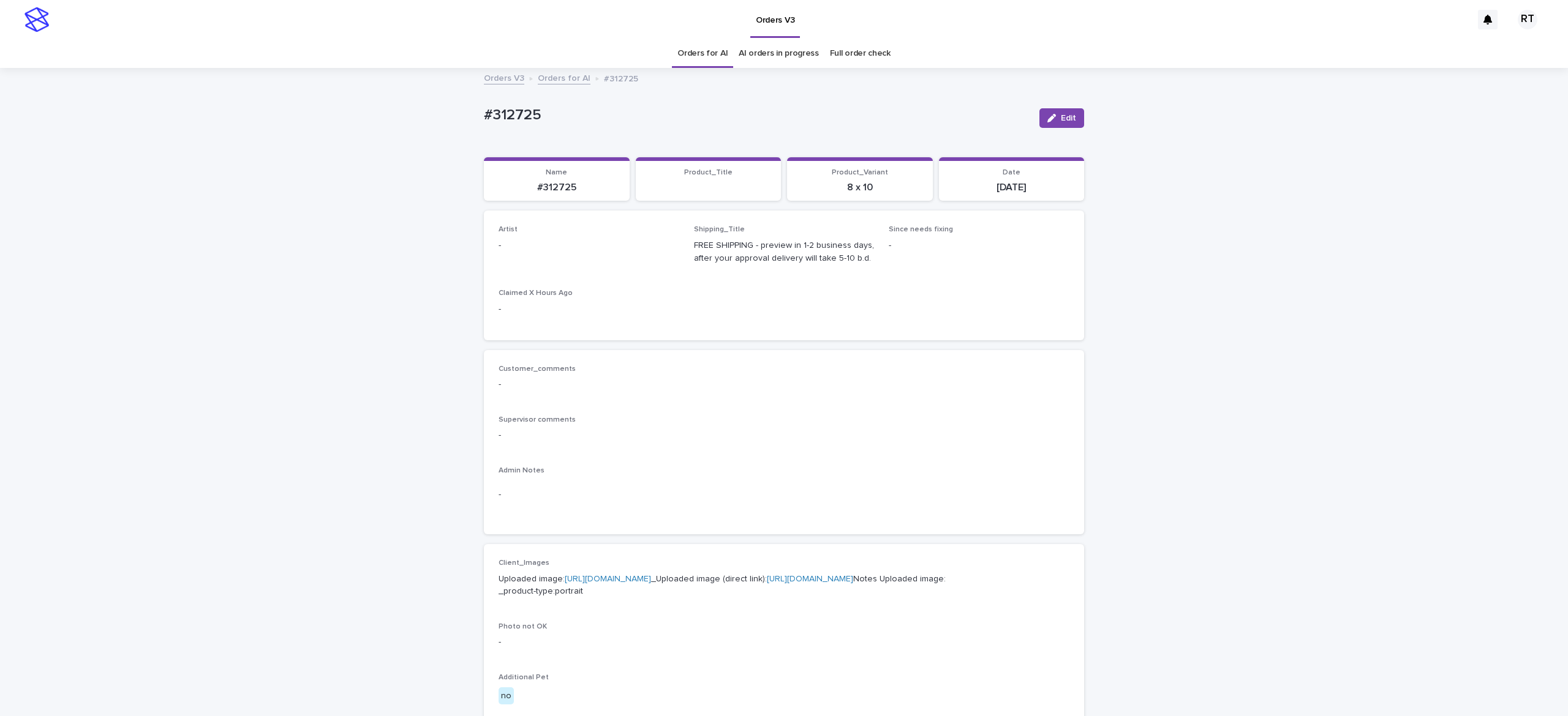
click at [1052, 112] on button "Edit" at bounding box center [1062, 118] width 45 height 19
click at [538, 251] on div "Select..." at bounding box center [569, 251] width 140 height 20
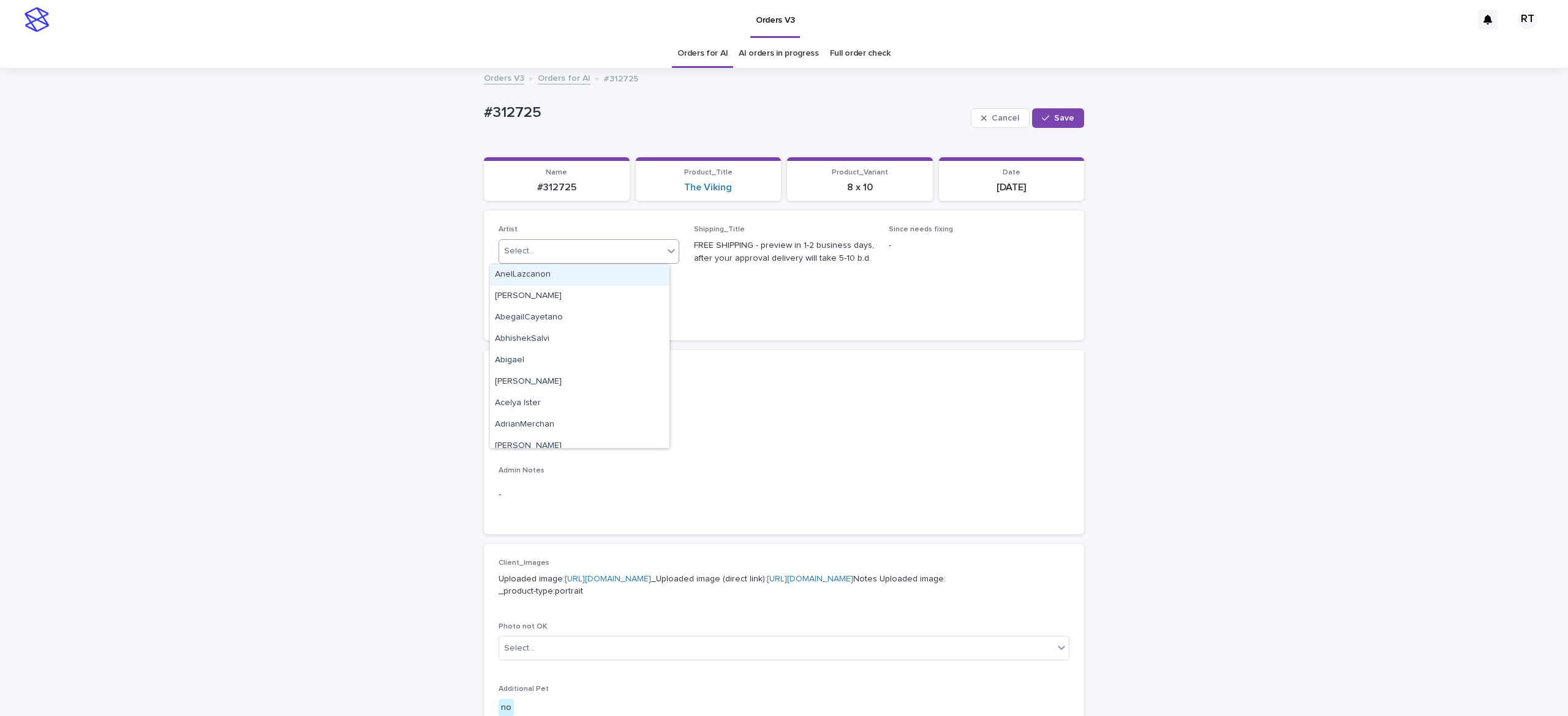
paste input "*****"
type input "*****"
click at [559, 268] on div "Ritch L" at bounding box center [579, 275] width 179 height 22
drag, startPoint x: 1051, startPoint y: 119, endPoint x: 933, endPoint y: 2, distance: 166.2
click at [1054, 119] on span "Save" at bounding box center [1064, 118] width 20 height 8
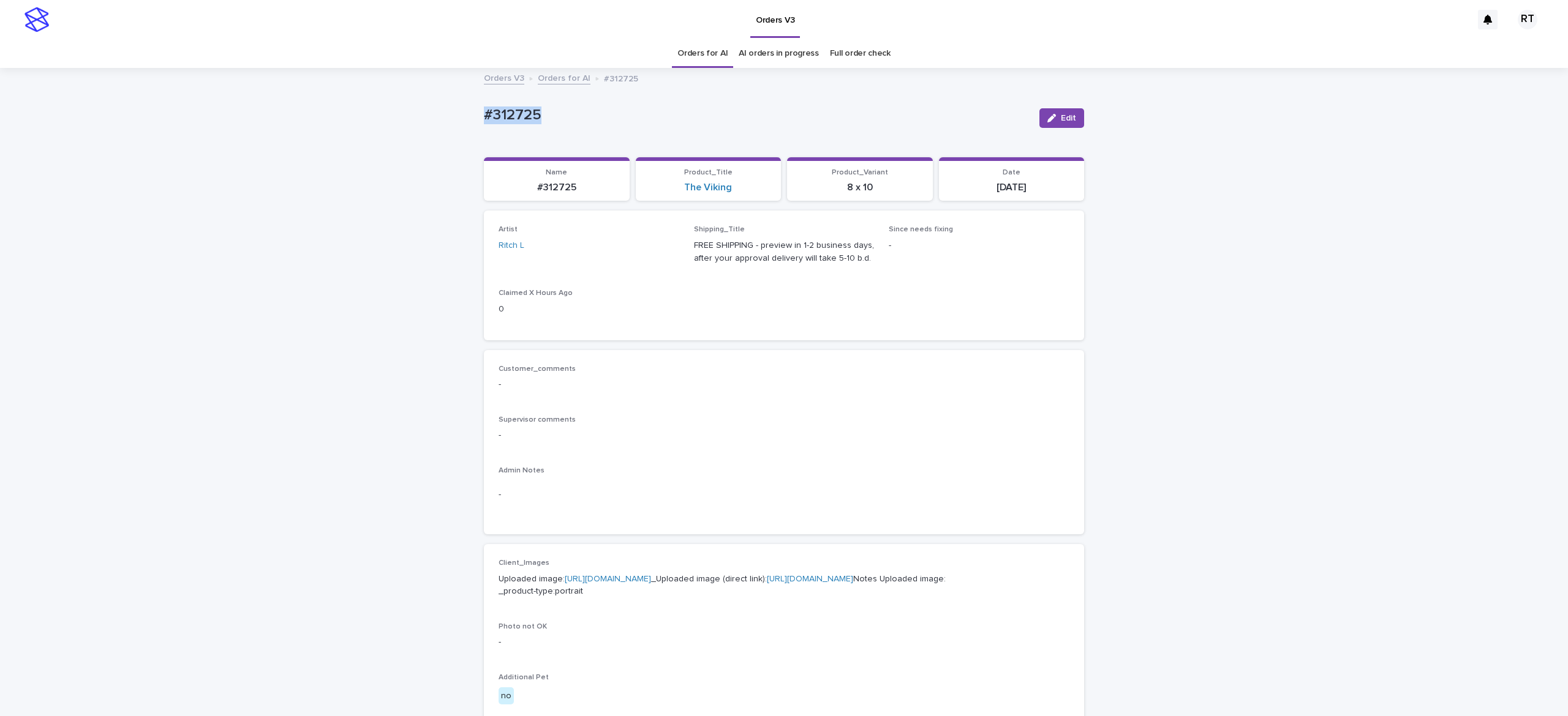
drag, startPoint x: 452, startPoint y: 105, endPoint x: 620, endPoint y: 104, distance: 168.0
click at [578, 102] on div "Loading... Saving… Loading... Saving… #312725 Edit #312725 Edit Sorry, there wa…" at bounding box center [784, 626] width 1568 height 1115
copy p "#312725"
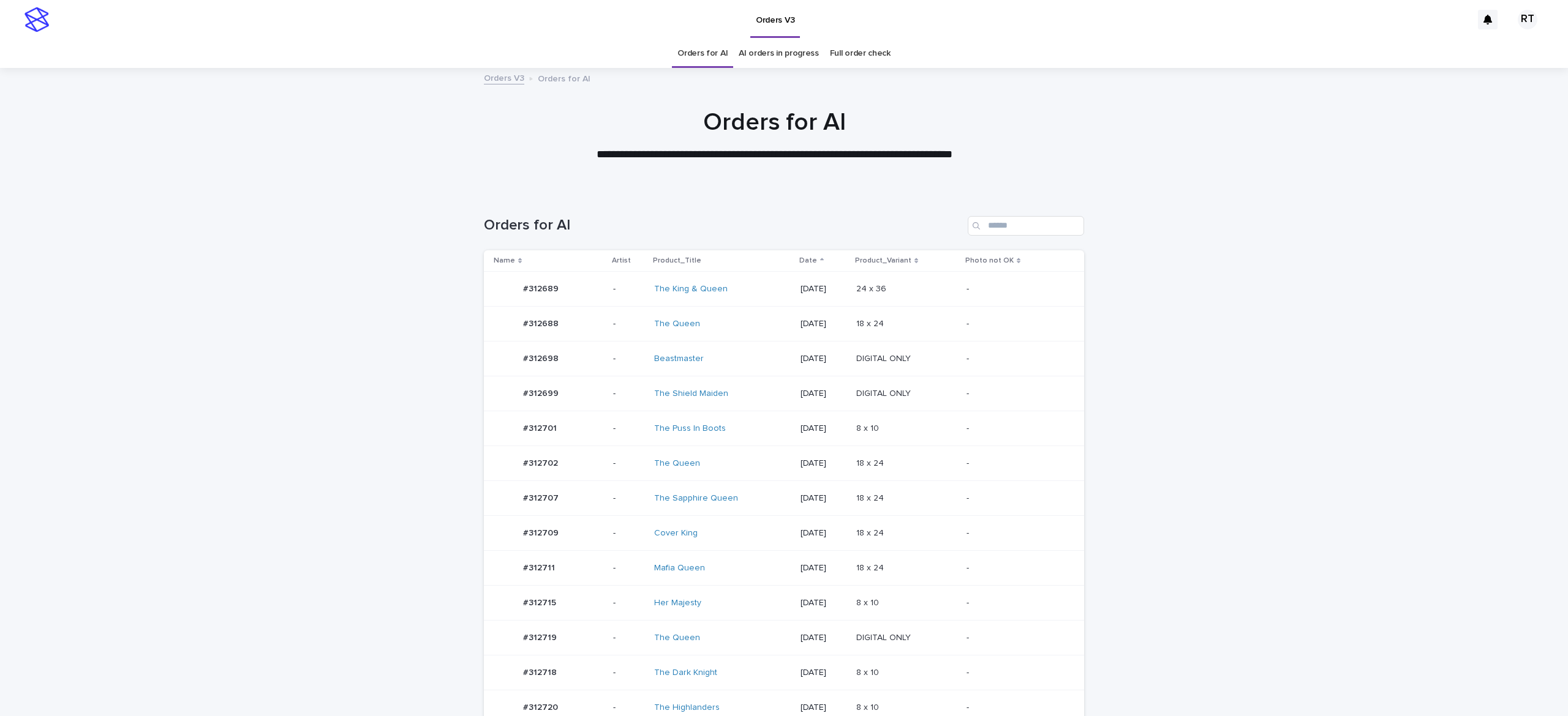
click at [721, 573] on div "Mafia Queen" at bounding box center [705, 568] width 102 height 10
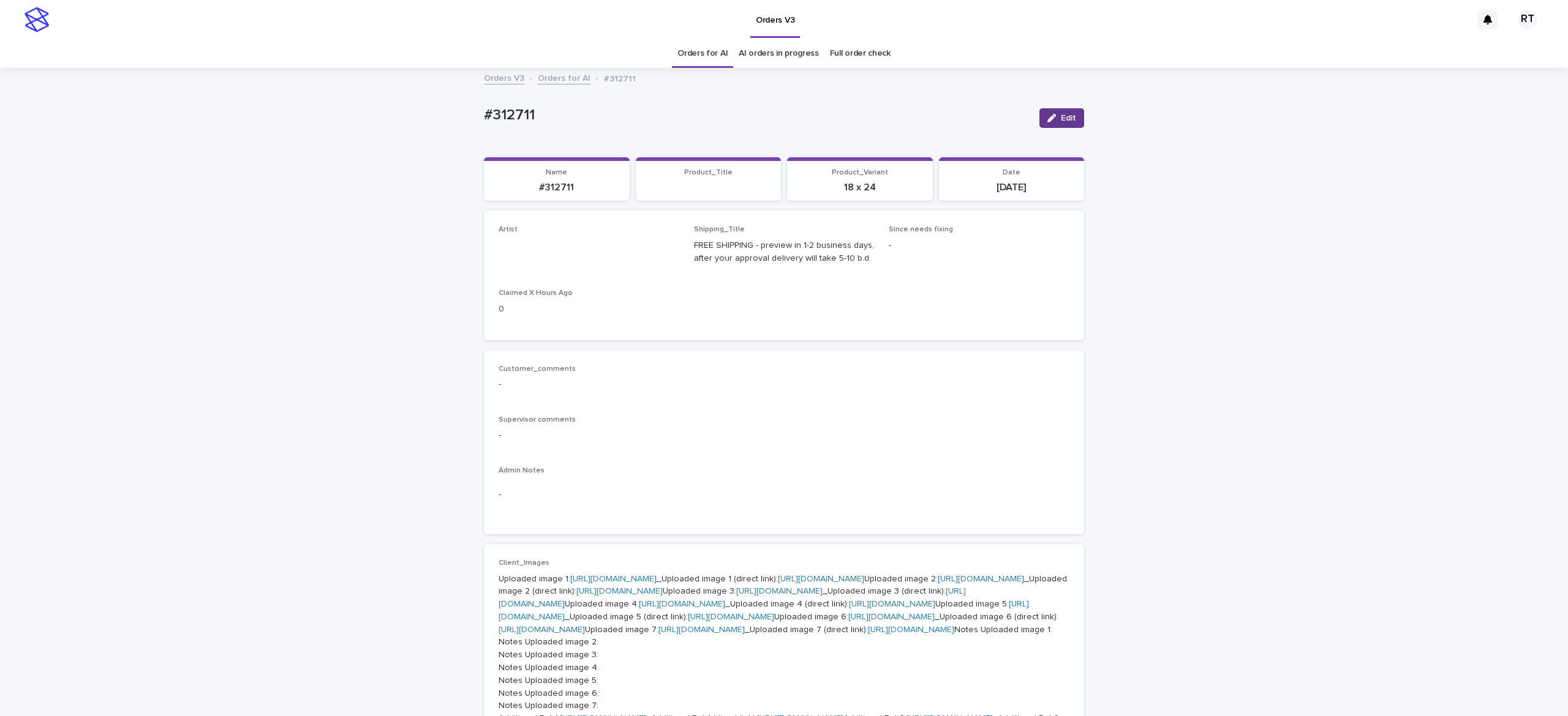
click at [1047, 118] on icon "button" at bounding box center [1051, 118] width 8 height 8
click at [542, 237] on div "Artist 0 results available. Use Up and Down to choose options, press Enter to s…" at bounding box center [588, 249] width 181 height 48
paste input "*****"
type input "*****"
drag, startPoint x: 599, startPoint y: 264, endPoint x: 617, endPoint y: 259, distance: 18.7
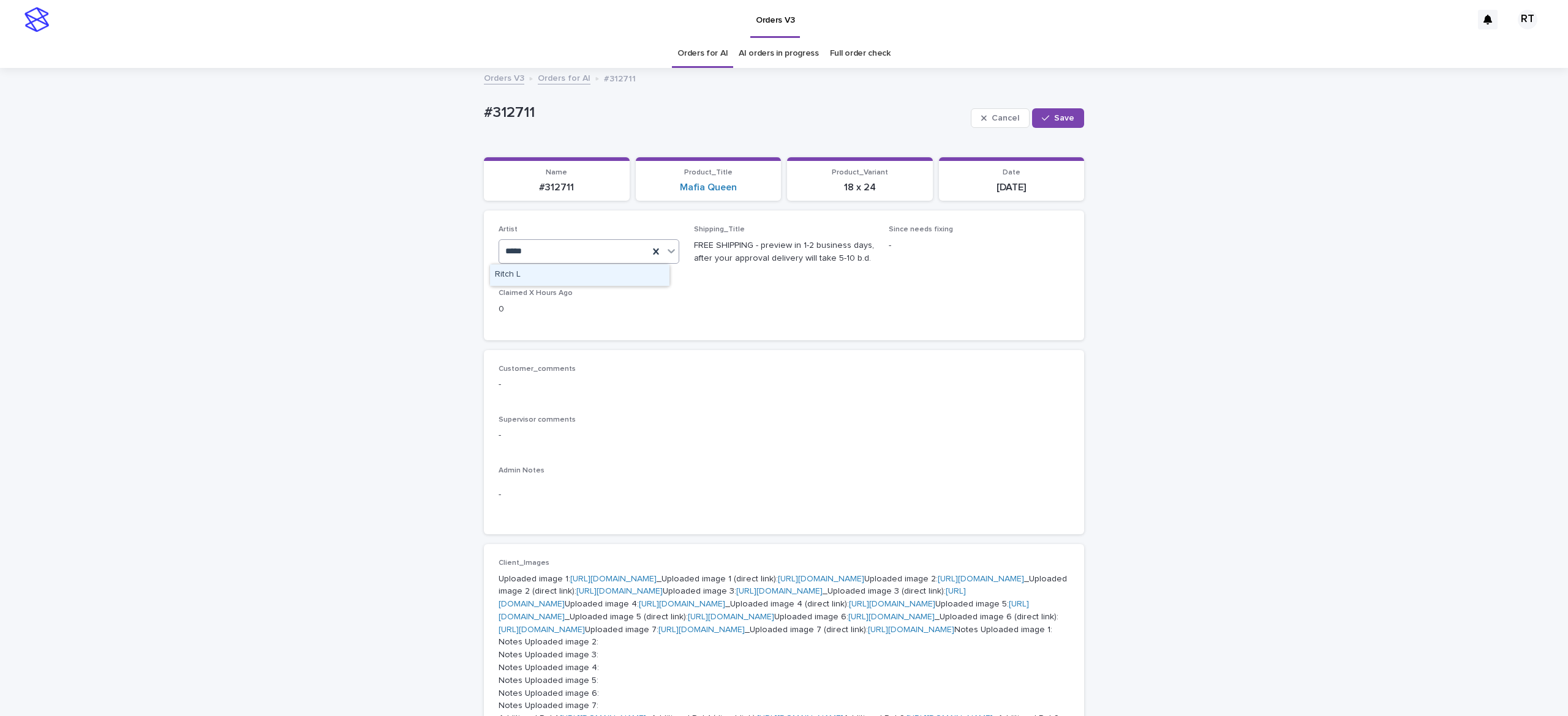
click at [598, 259] on body "Orders V3 RT Orders for AI AI orders in progress Full order check Orders V3 Ord…" at bounding box center [784, 358] width 1568 height 716
click at [613, 269] on div "Ritch L" at bounding box center [579, 275] width 179 height 22
click at [1042, 117] on div "button" at bounding box center [1048, 118] width 12 height 8
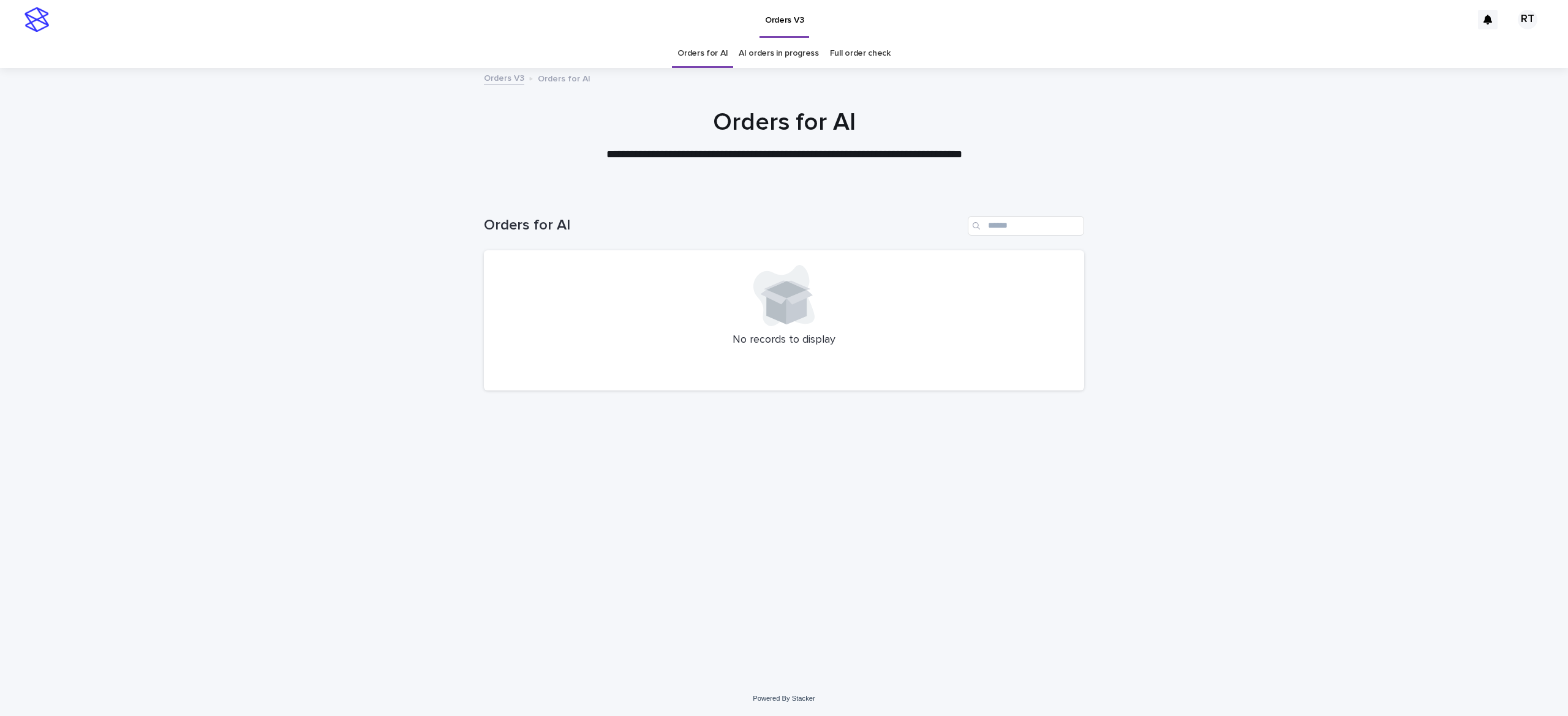
click at [1402, 315] on div "Loading... Saving… Loading... Saving… Orders for AI No records to display" at bounding box center [784, 436] width 1568 height 490
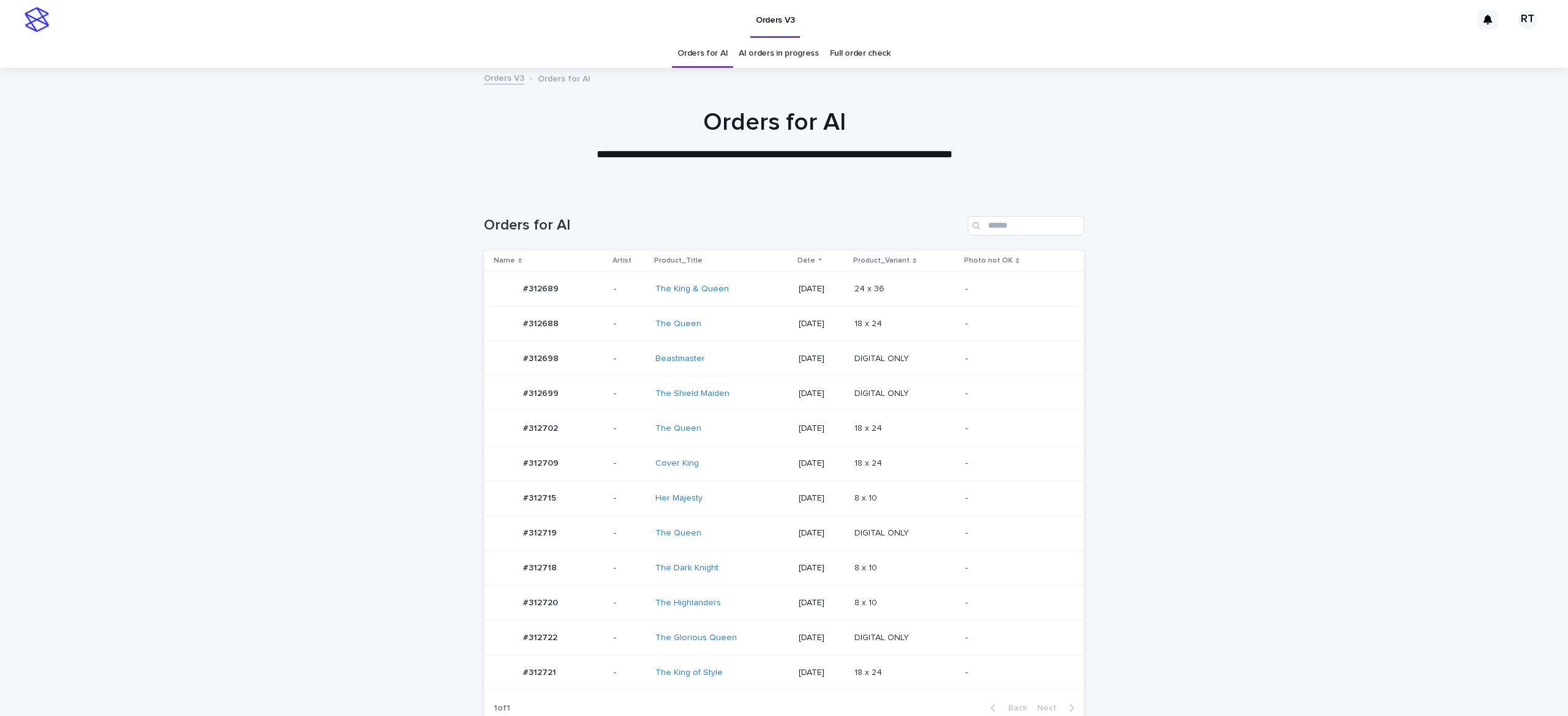
click at [724, 590] on td "The Highlanders" at bounding box center [722, 603] width 143 height 35
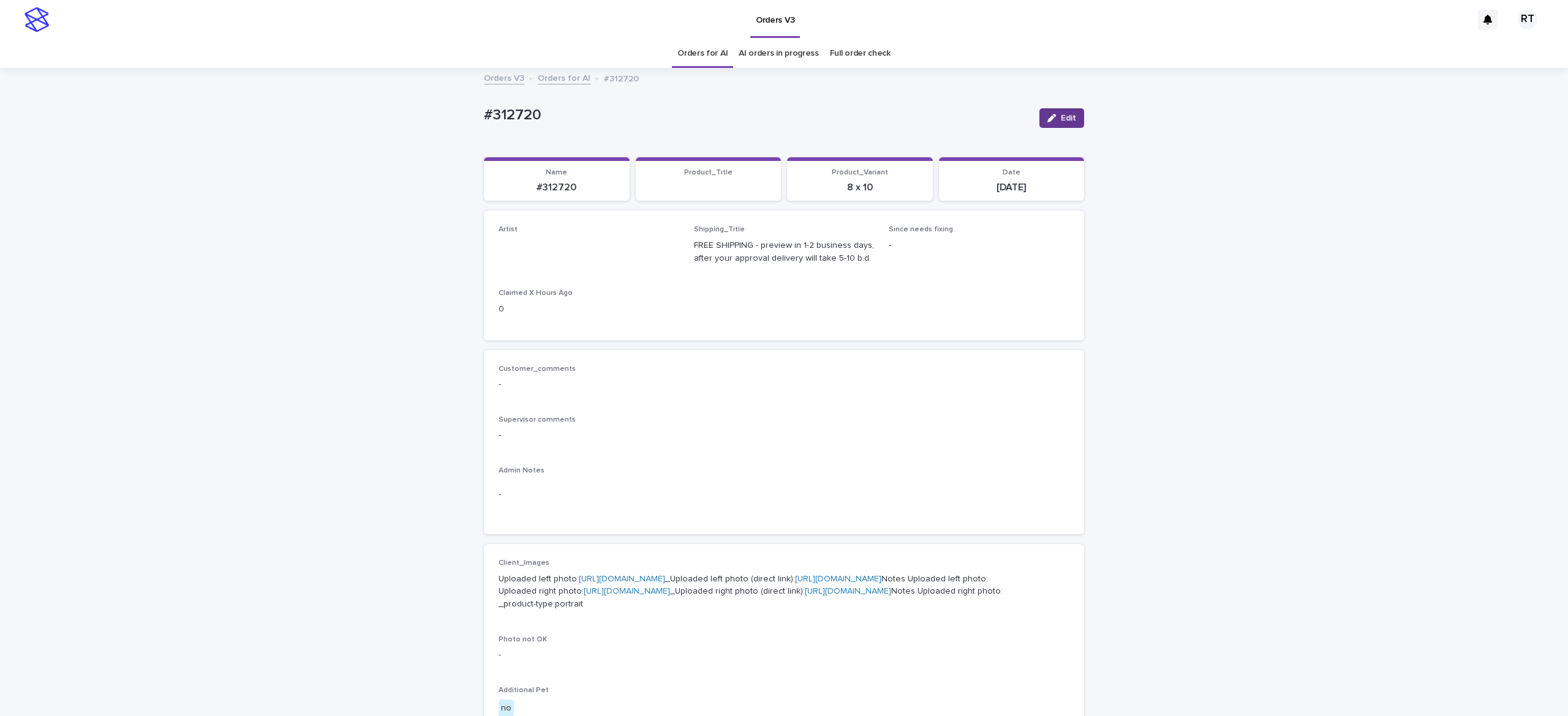
click at [1061, 115] on span "Edit" at bounding box center [1068, 118] width 15 height 8
drag, startPoint x: 550, startPoint y: 250, endPoint x: 565, endPoint y: 261, distance: 18.6
click at [551, 252] on div "Select..." at bounding box center [569, 251] width 140 height 20
paste input "*****"
type input "*****"
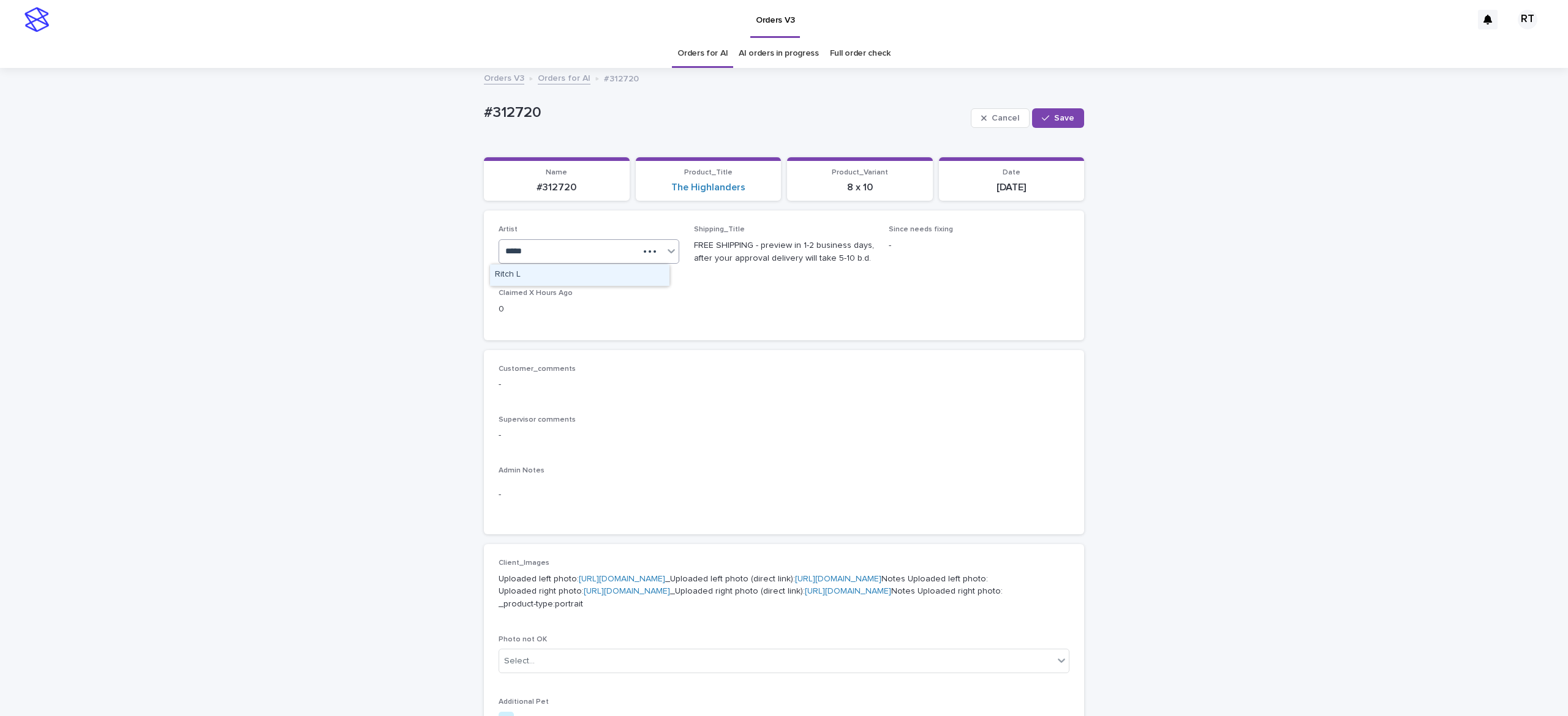
click at [579, 271] on div "Ritch L" at bounding box center [579, 275] width 179 height 22
drag, startPoint x: 1049, startPoint y: 121, endPoint x: 1059, endPoint y: 127, distance: 11.7
click at [1054, 121] on span "Save" at bounding box center [1064, 118] width 20 height 8
drag, startPoint x: 461, startPoint y: 103, endPoint x: 633, endPoint y: 100, distance: 172.0
click at [608, 102] on div "Loading... Saving… Loading... Saving… #312720 Edit #312720 Edit Sorry, there wa…" at bounding box center [784, 633] width 1568 height 1128
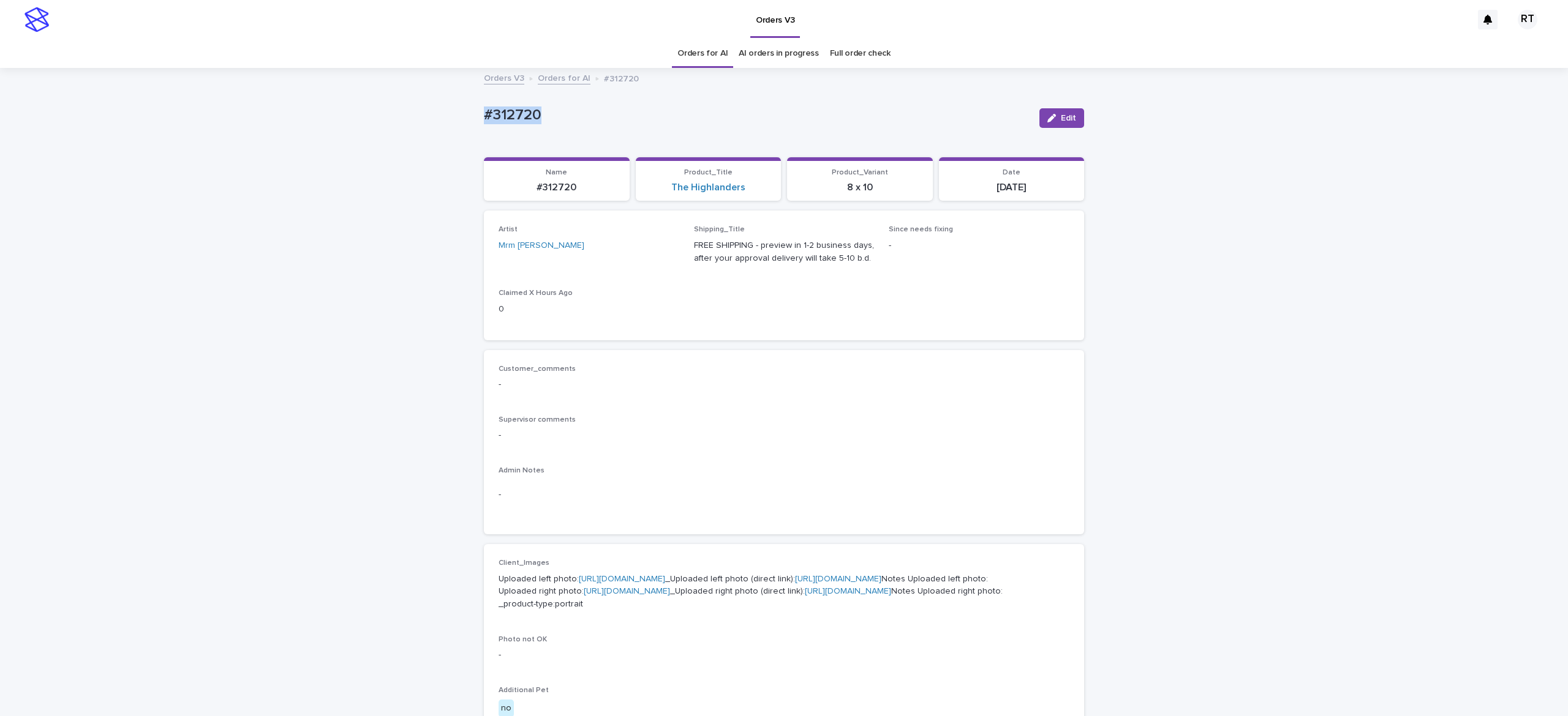
copy p "#312720"
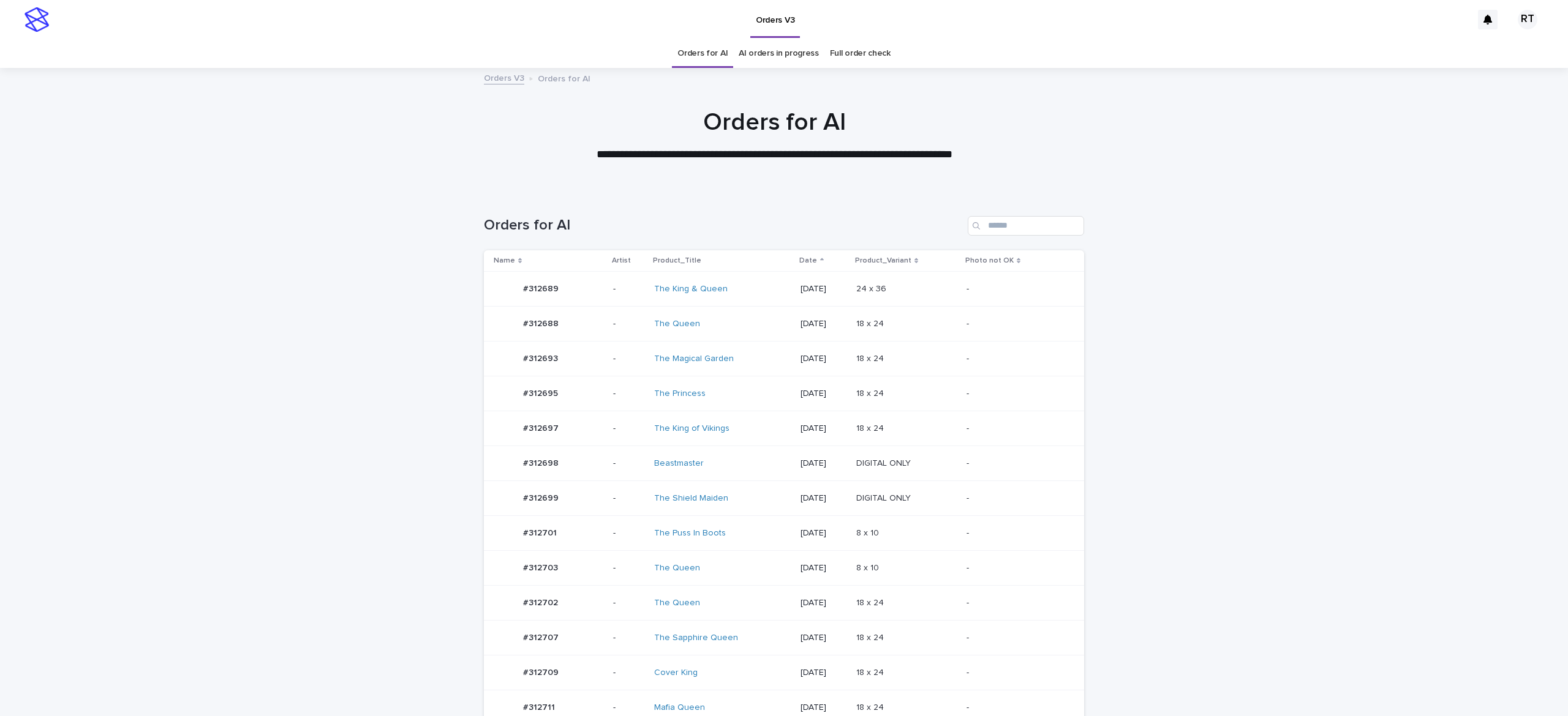
click at [738, 369] on td "The Magical Garden" at bounding box center [722, 359] width 146 height 35
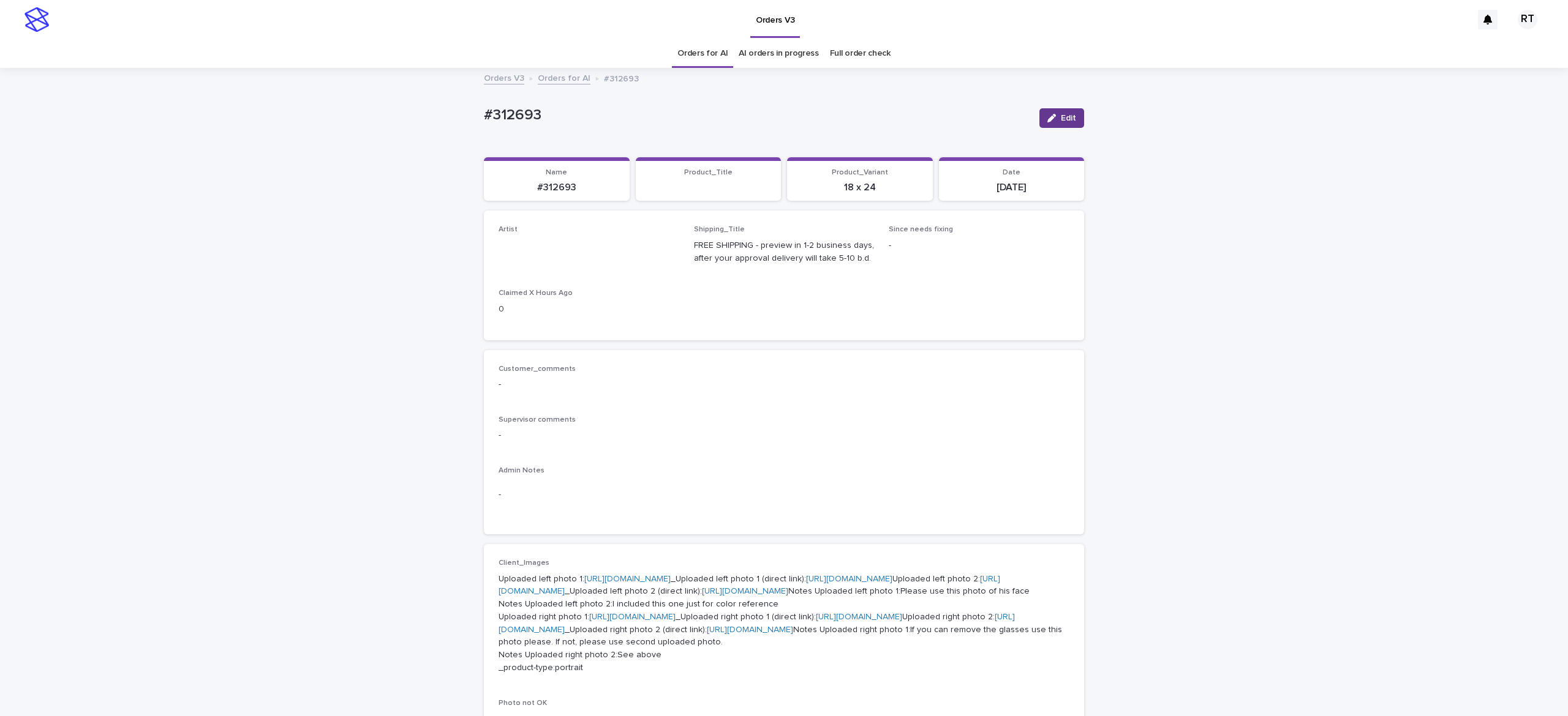
click at [1052, 119] on button "Edit" at bounding box center [1062, 118] width 45 height 19
click at [691, 50] on link "Orders for AI" at bounding box center [702, 53] width 50 height 28
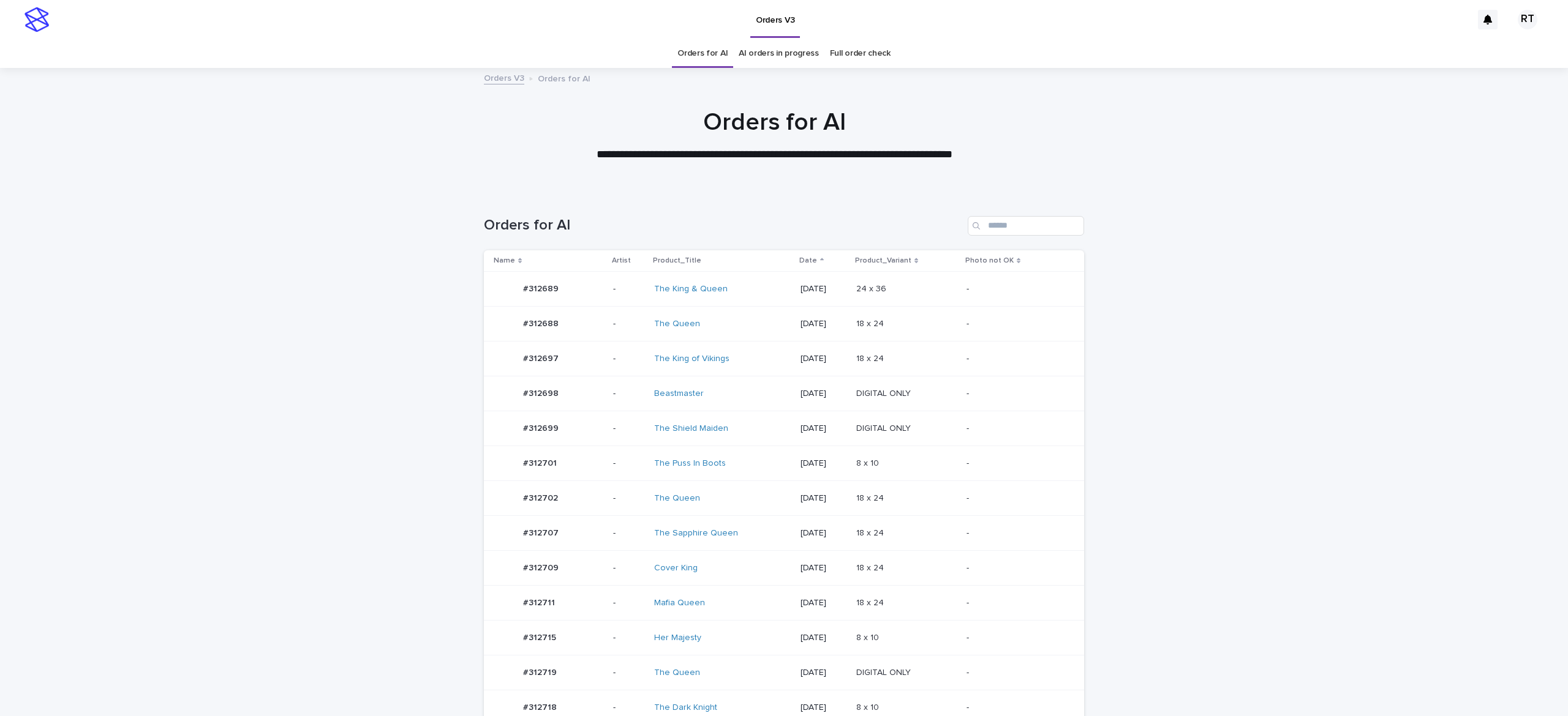
click at [733, 451] on td "The Puss In Boots" at bounding box center [722, 463] width 146 height 35
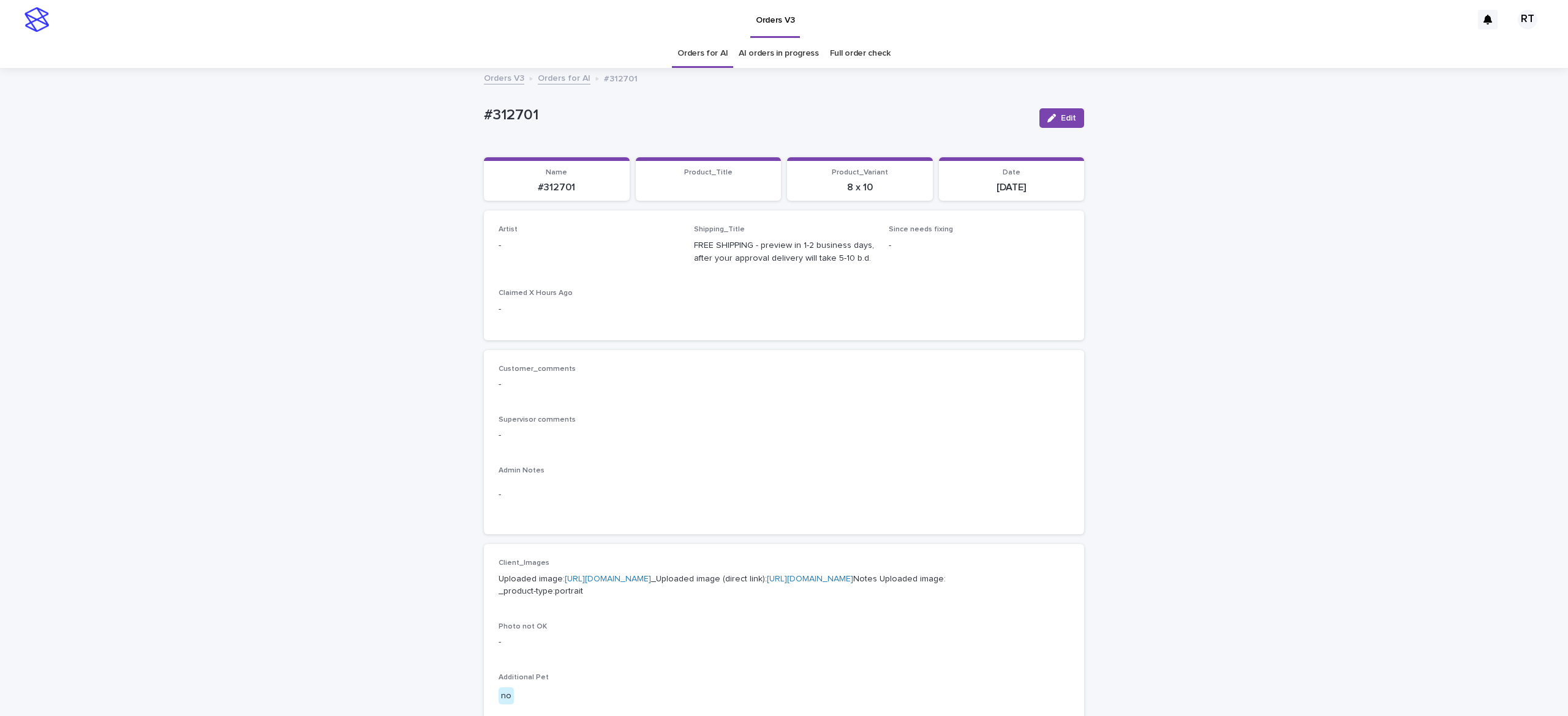
drag, startPoint x: 1064, startPoint y: 118, endPoint x: 548, endPoint y: 268, distance: 537.4
click at [1064, 117] on span "Edit" at bounding box center [1068, 118] width 15 height 8
click at [544, 250] on div "Select..." at bounding box center [569, 251] width 140 height 20
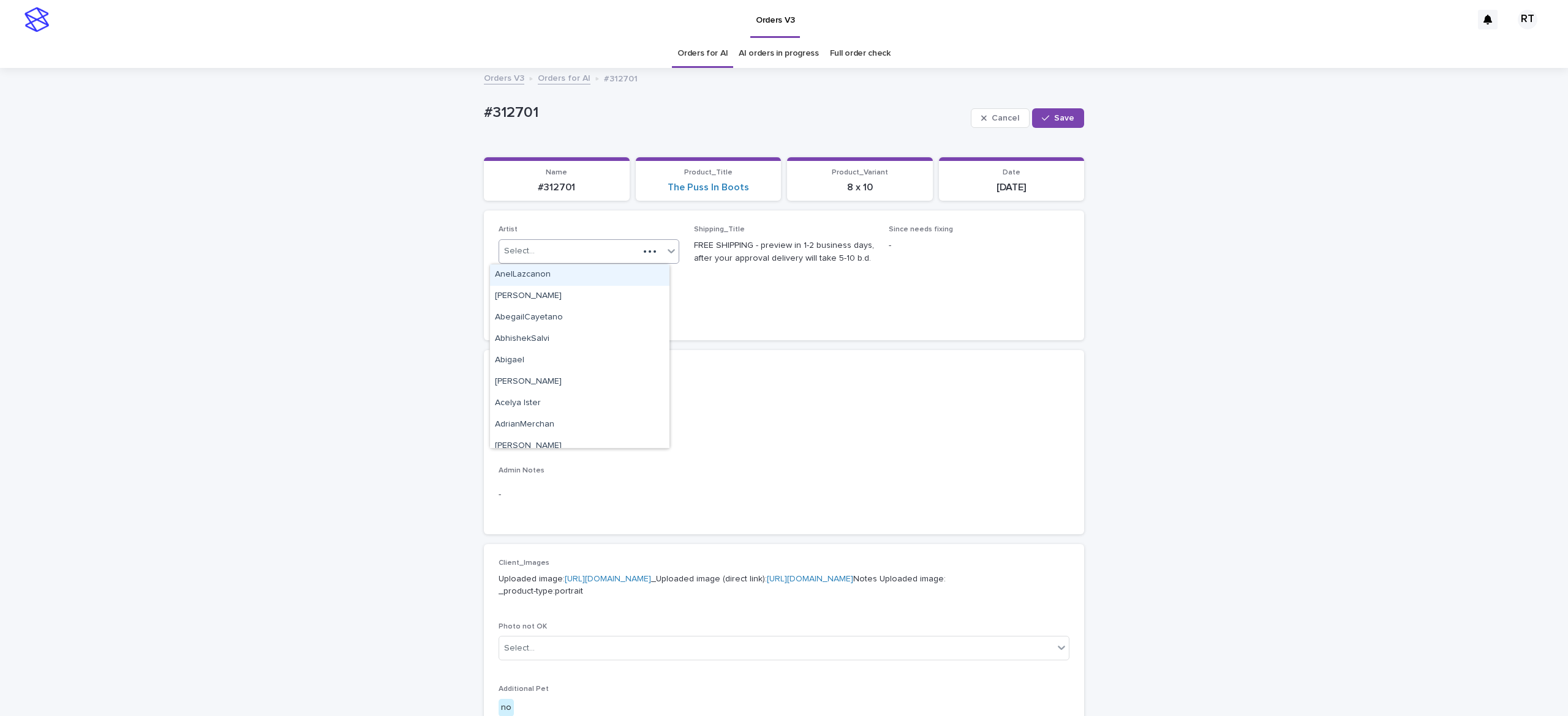
paste input "*****"
type input "*****"
click at [562, 269] on div "Ritch L" at bounding box center [579, 275] width 179 height 22
click at [1054, 114] on span "Save" at bounding box center [1064, 118] width 20 height 8
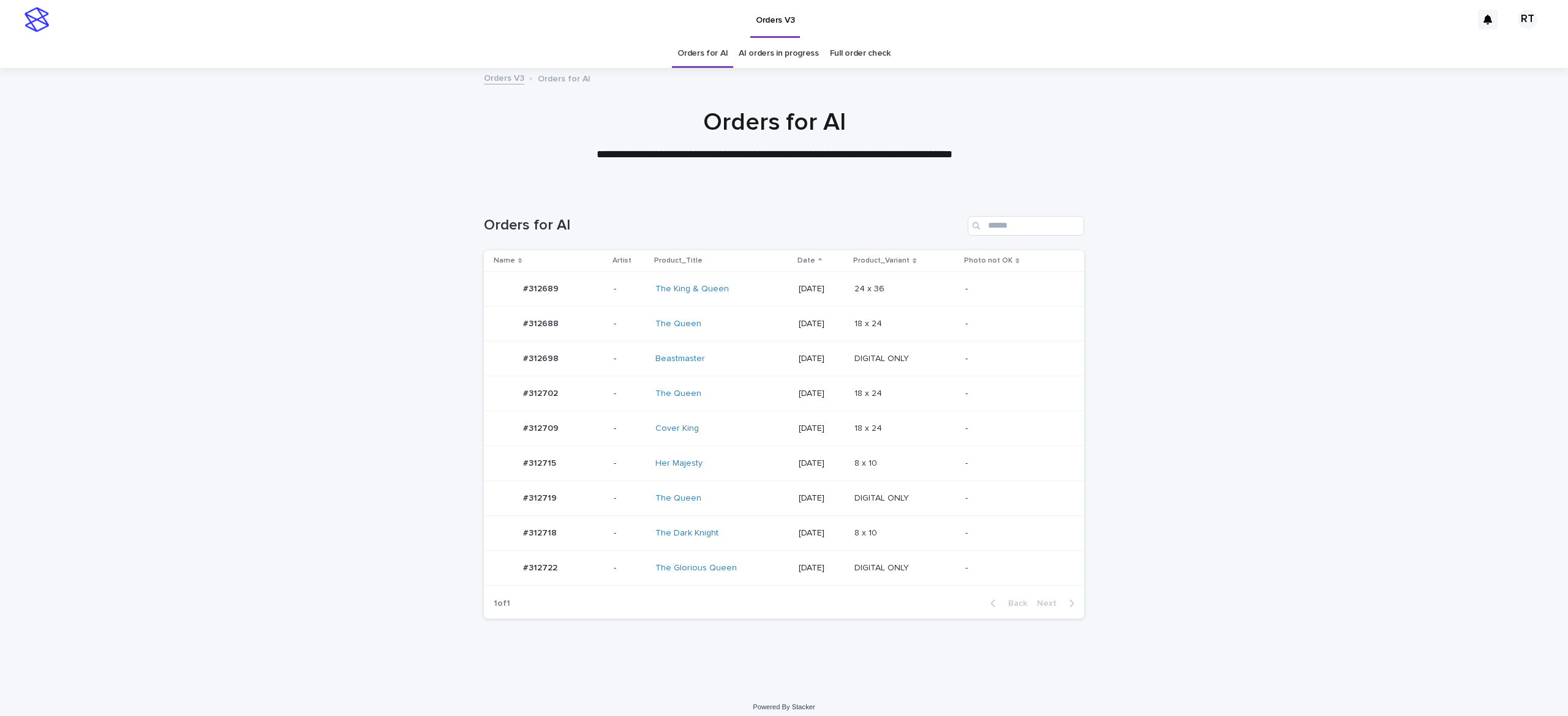
click at [728, 346] on td "Beastmaster" at bounding box center [722, 359] width 143 height 35
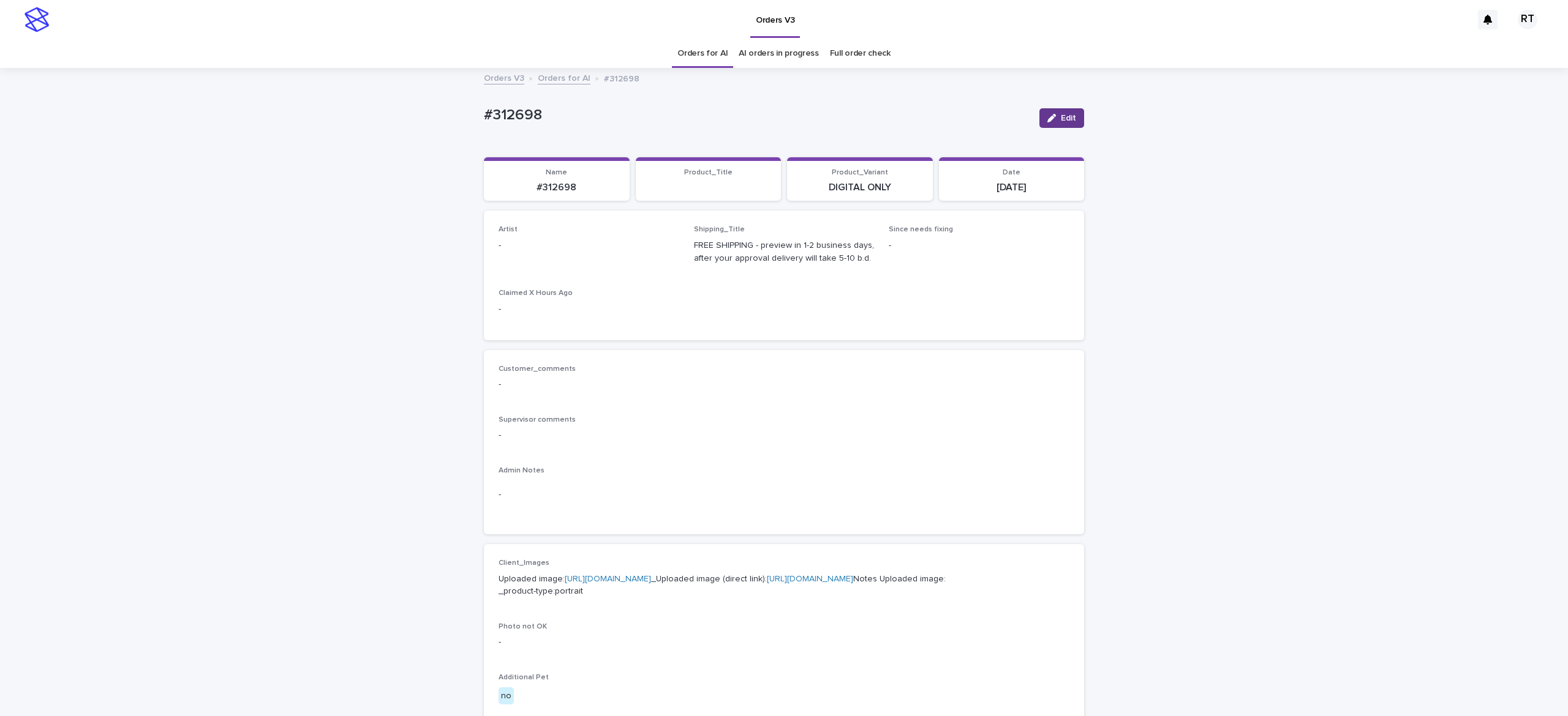
click at [1044, 112] on button "Edit" at bounding box center [1062, 118] width 45 height 19
click at [548, 247] on div "Select..." at bounding box center [569, 251] width 140 height 20
paste input "*****"
type input "*****"
drag, startPoint x: 562, startPoint y: 267, endPoint x: 576, endPoint y: 267, distance: 14.0
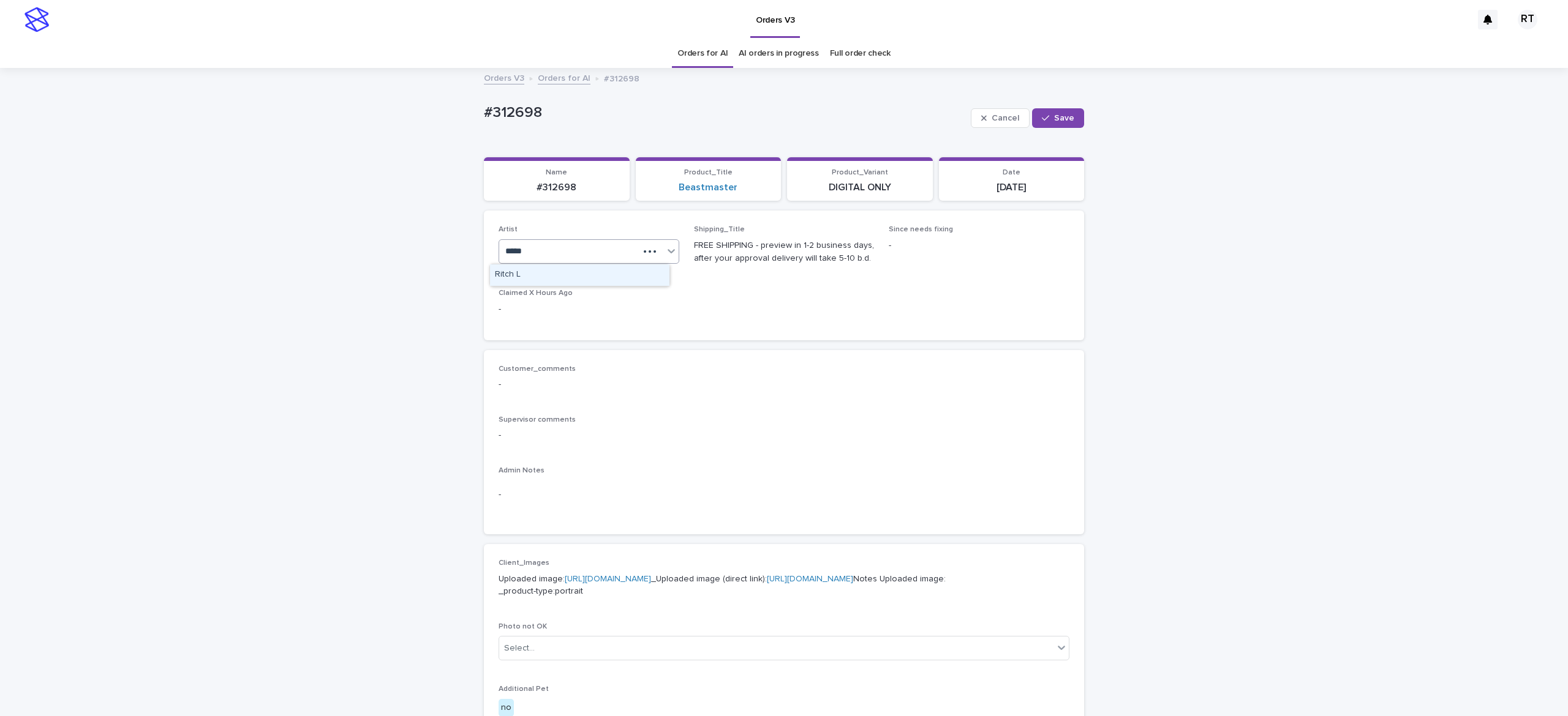
click at [566, 268] on div "Ritch L" at bounding box center [579, 275] width 179 height 22
click at [1038, 115] on button "Save" at bounding box center [1058, 118] width 52 height 19
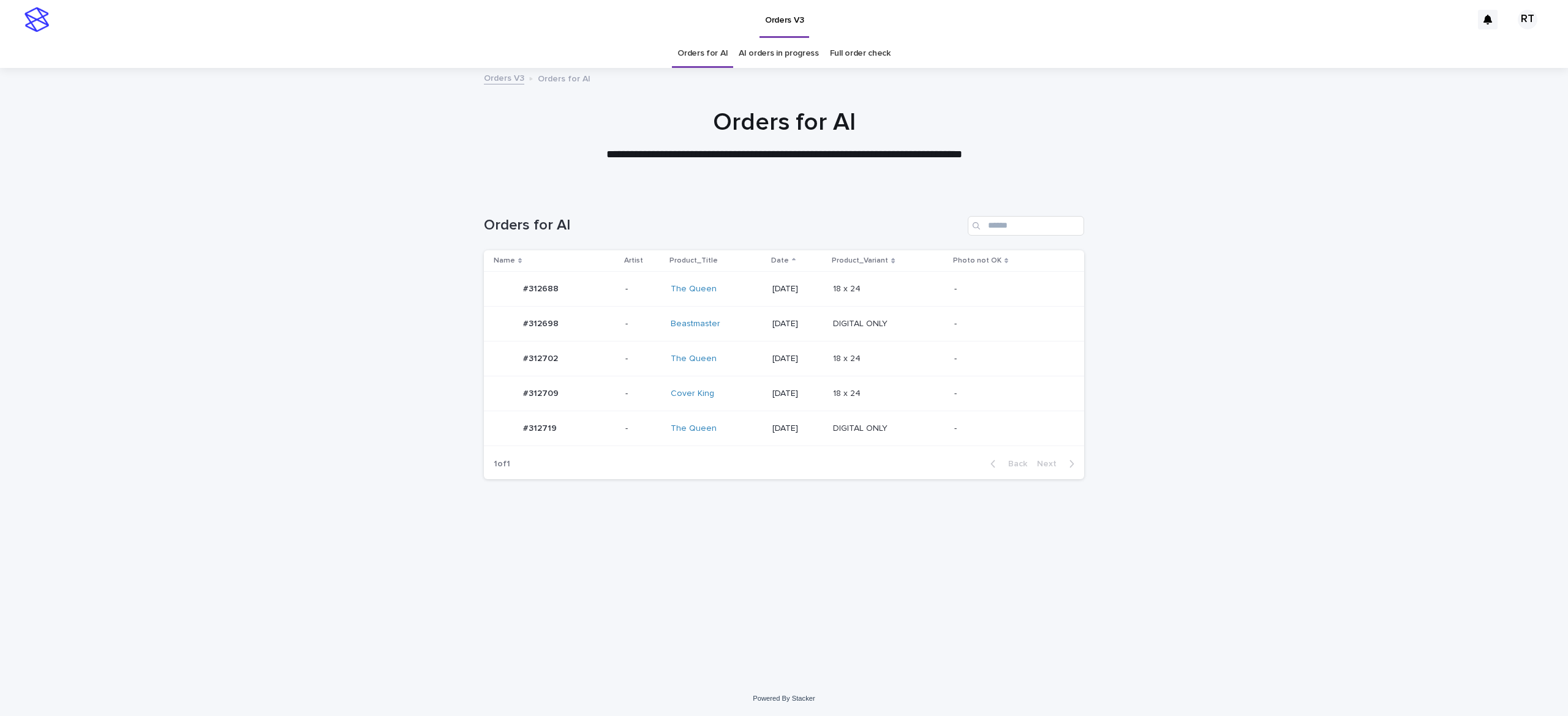
click at [738, 385] on div "Cover King" at bounding box center [716, 394] width 92 height 20
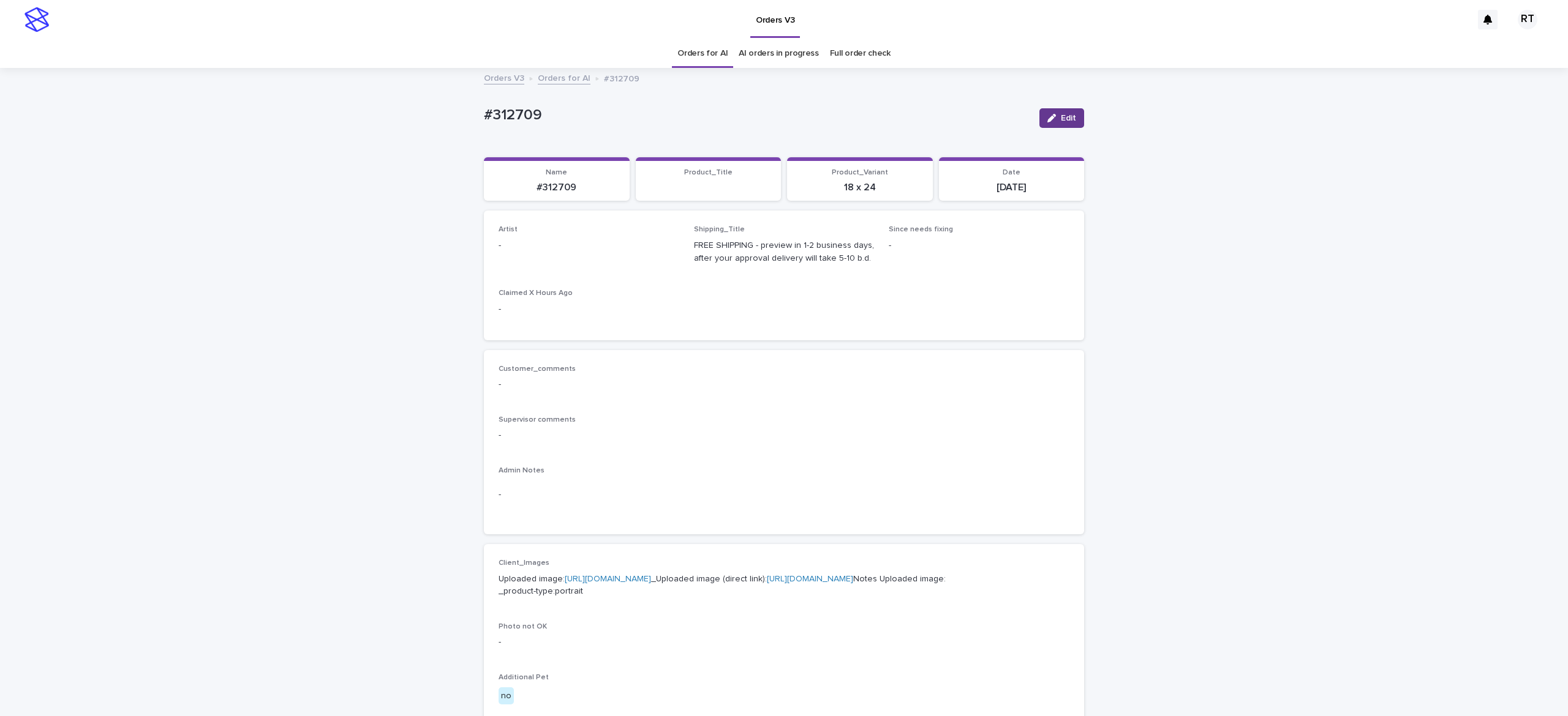
drag, startPoint x: 1059, startPoint y: 116, endPoint x: 1051, endPoint y: 116, distance: 8.0
click at [1061, 116] on span "Edit" at bounding box center [1068, 118] width 15 height 8
drag, startPoint x: 536, startPoint y: 256, endPoint x: 542, endPoint y: 257, distance: 6.1
click at [534, 253] on div "Select..." at bounding box center [569, 251] width 140 height 20
paste input "*****"
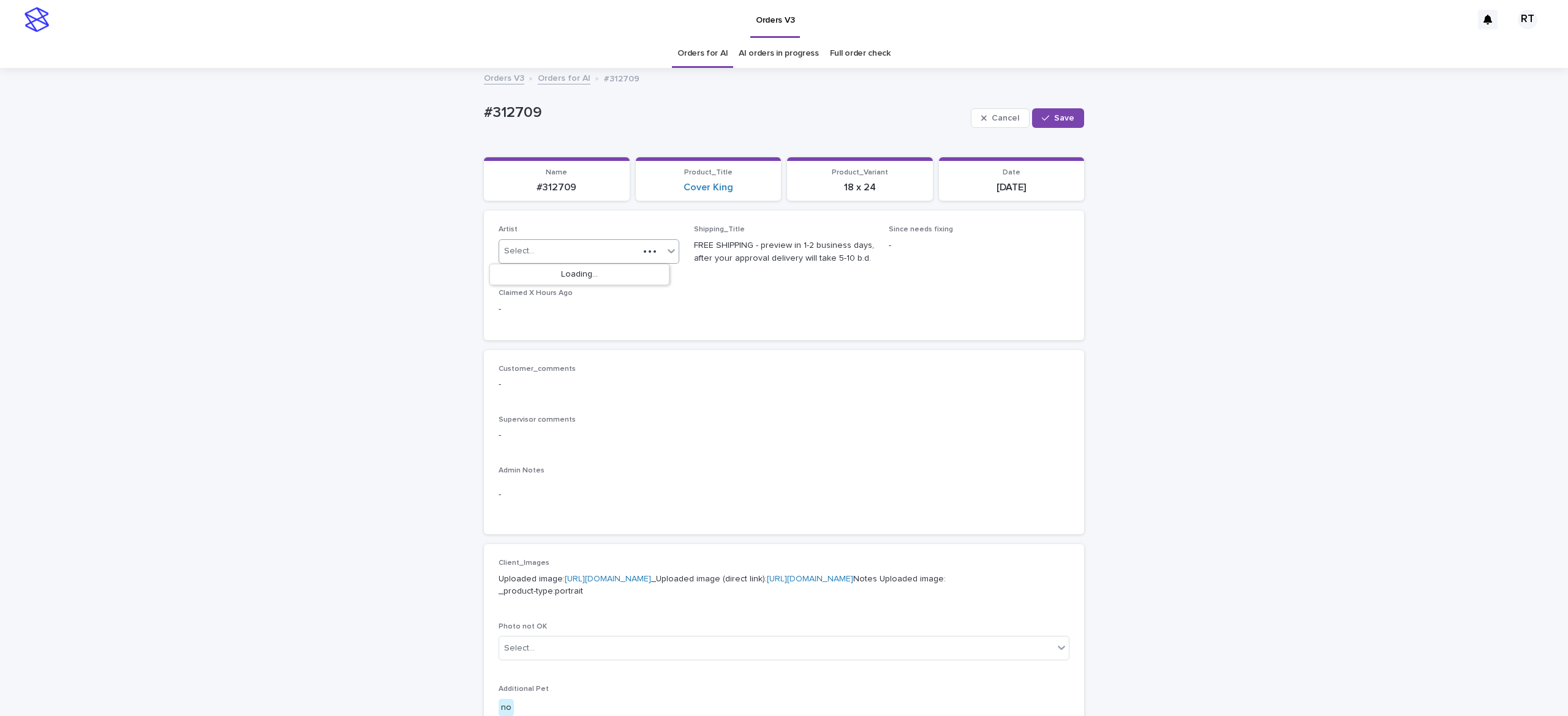
type input "*****"
click at [564, 269] on div "Ritch L" at bounding box center [579, 275] width 179 height 22
drag, startPoint x: 1052, startPoint y: 112, endPoint x: 1088, endPoint y: 121, distance: 37.1
click at [1050, 112] on button "Save" at bounding box center [1058, 118] width 52 height 19
drag, startPoint x: 465, startPoint y: 110, endPoint x: 635, endPoint y: 105, distance: 170.1
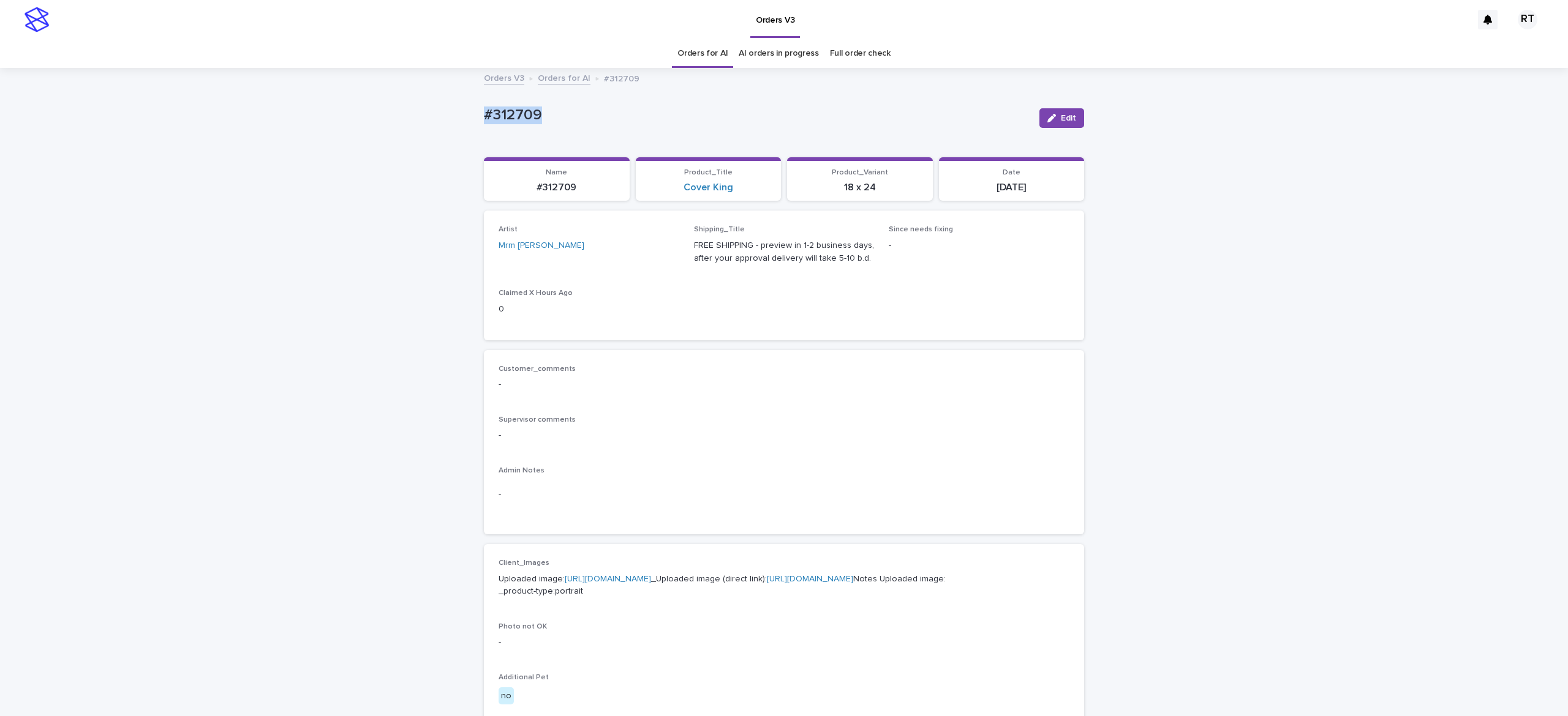
click at [596, 99] on div "Loading... Saving… Loading... Saving… #312709 Edit #312709 Edit Sorry, there wa…" at bounding box center [784, 626] width 1568 height 1115
copy p "#312709"
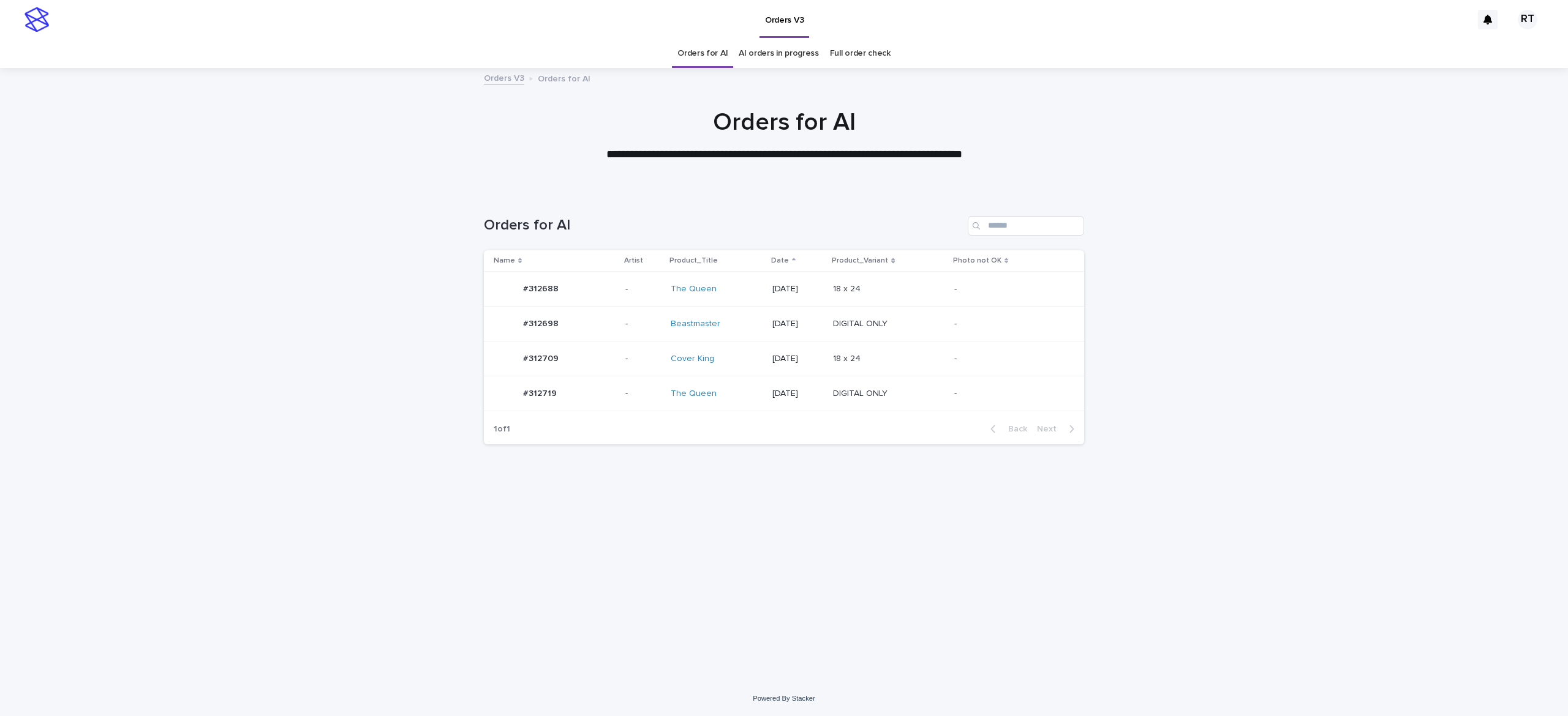
click at [722, 367] on div "Cover King" at bounding box center [716, 358] width 92 height 20
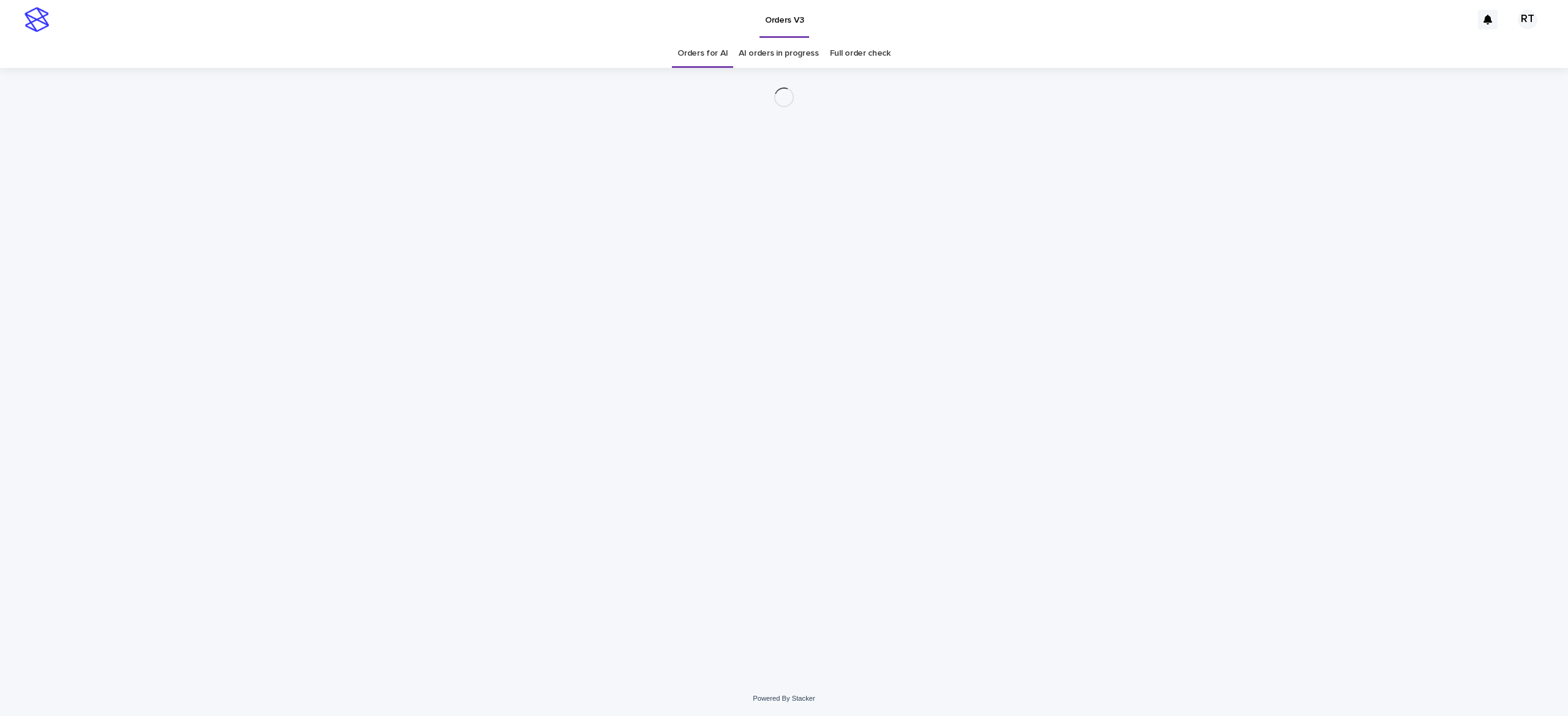
click at [694, 44] on link "Orders for AI" at bounding box center [702, 53] width 50 height 28
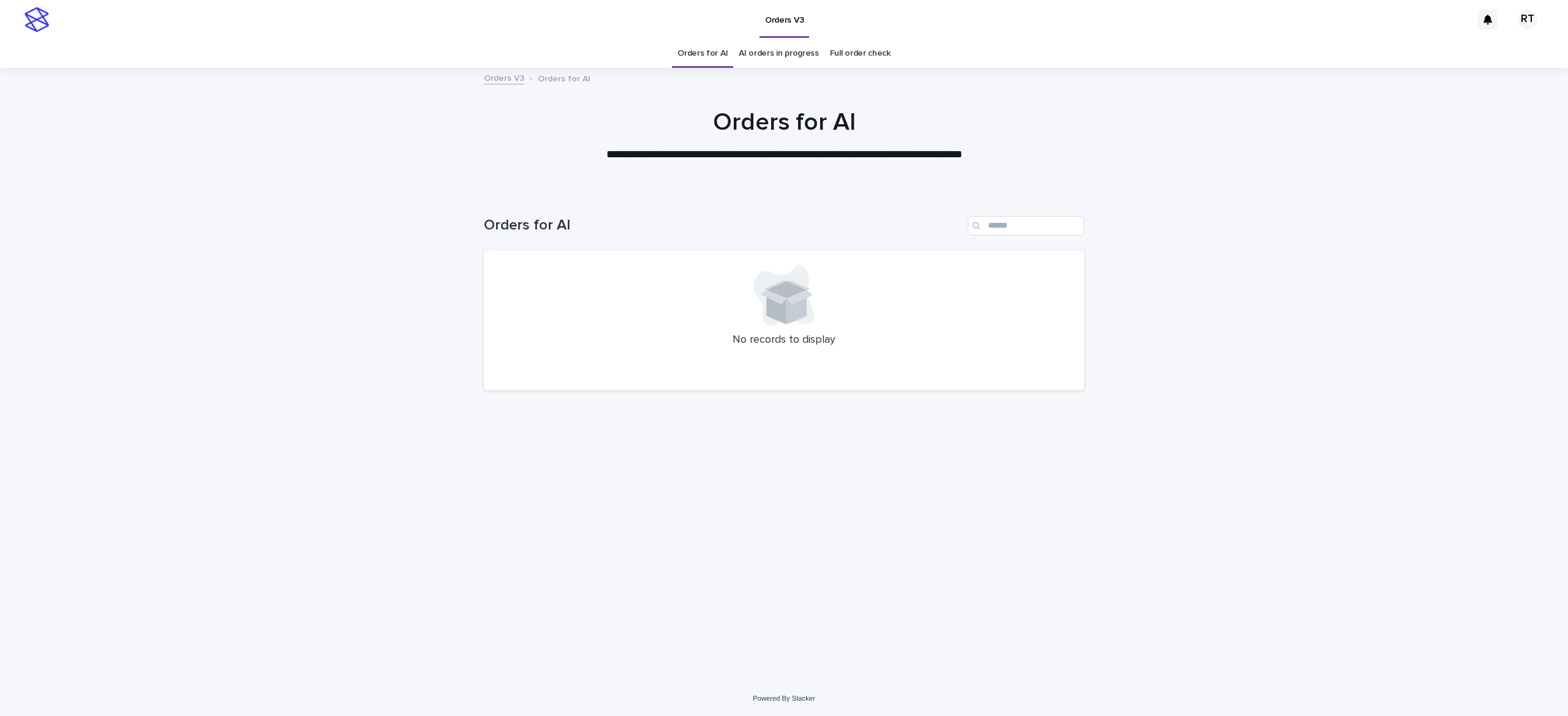
click at [870, 56] on link "Full order check" at bounding box center [860, 53] width 61 height 28
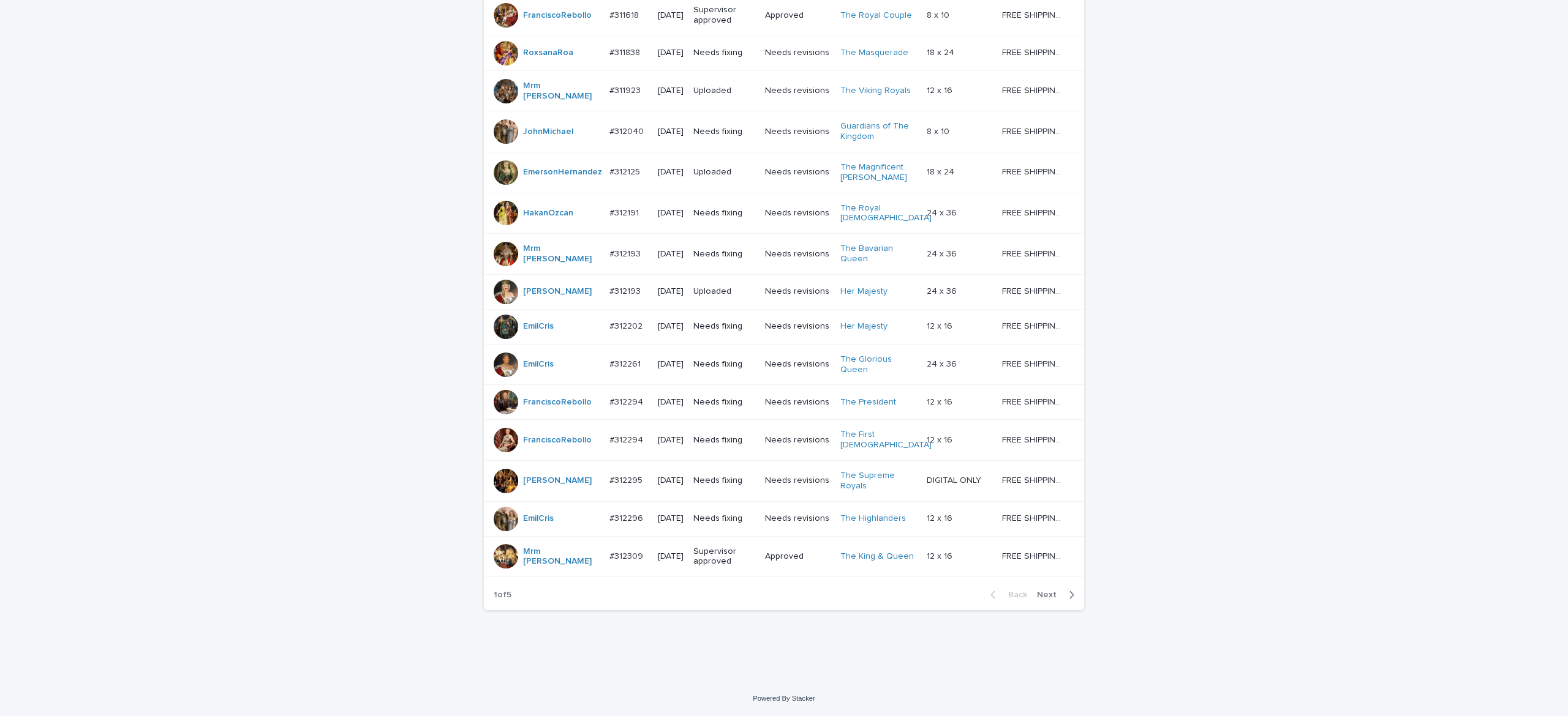
scroll to position [923, 0]
click at [1039, 592] on span "Next" at bounding box center [1050, 595] width 27 height 8
click at [1044, 601] on div "Back Next" at bounding box center [1032, 595] width 104 height 31
click at [1039, 601] on div "Back Next" at bounding box center [1032, 595] width 104 height 31
click at [1042, 602] on div "Back Next" at bounding box center [1032, 595] width 104 height 31
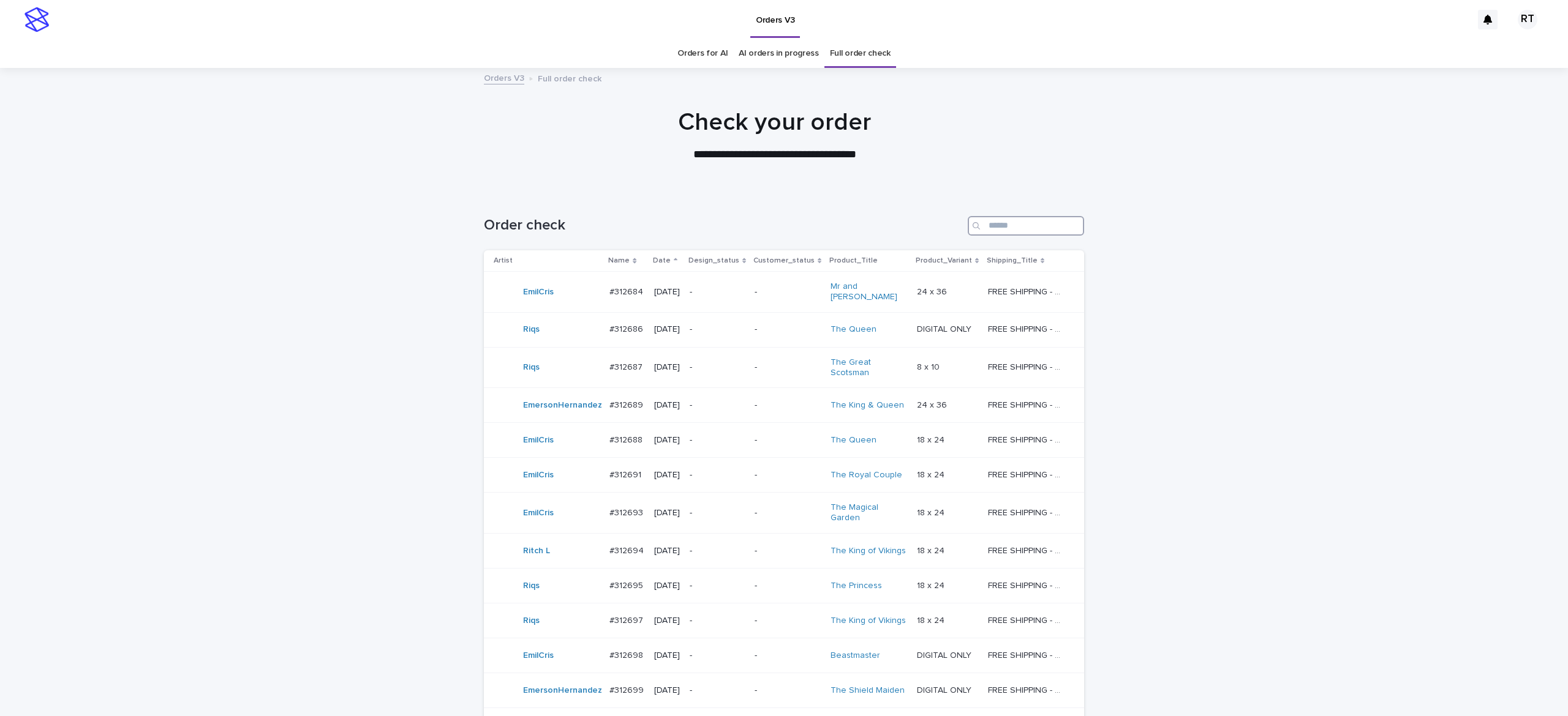
click at [998, 224] on input "Search" at bounding box center [1026, 226] width 116 height 19
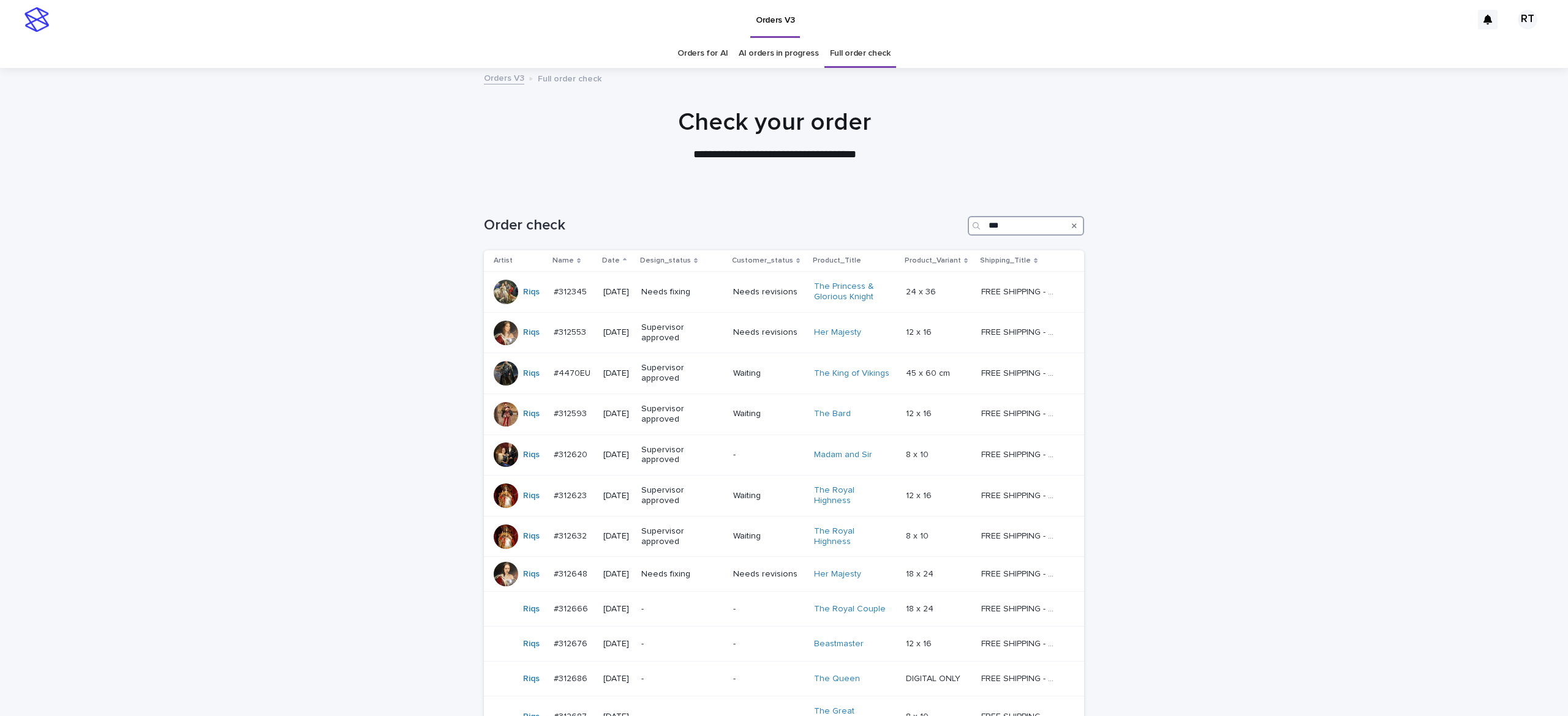
drag, startPoint x: 959, startPoint y: 232, endPoint x: 932, endPoint y: 232, distance: 27.0
click at [942, 232] on div "Order check ***" at bounding box center [784, 226] width 600 height 19
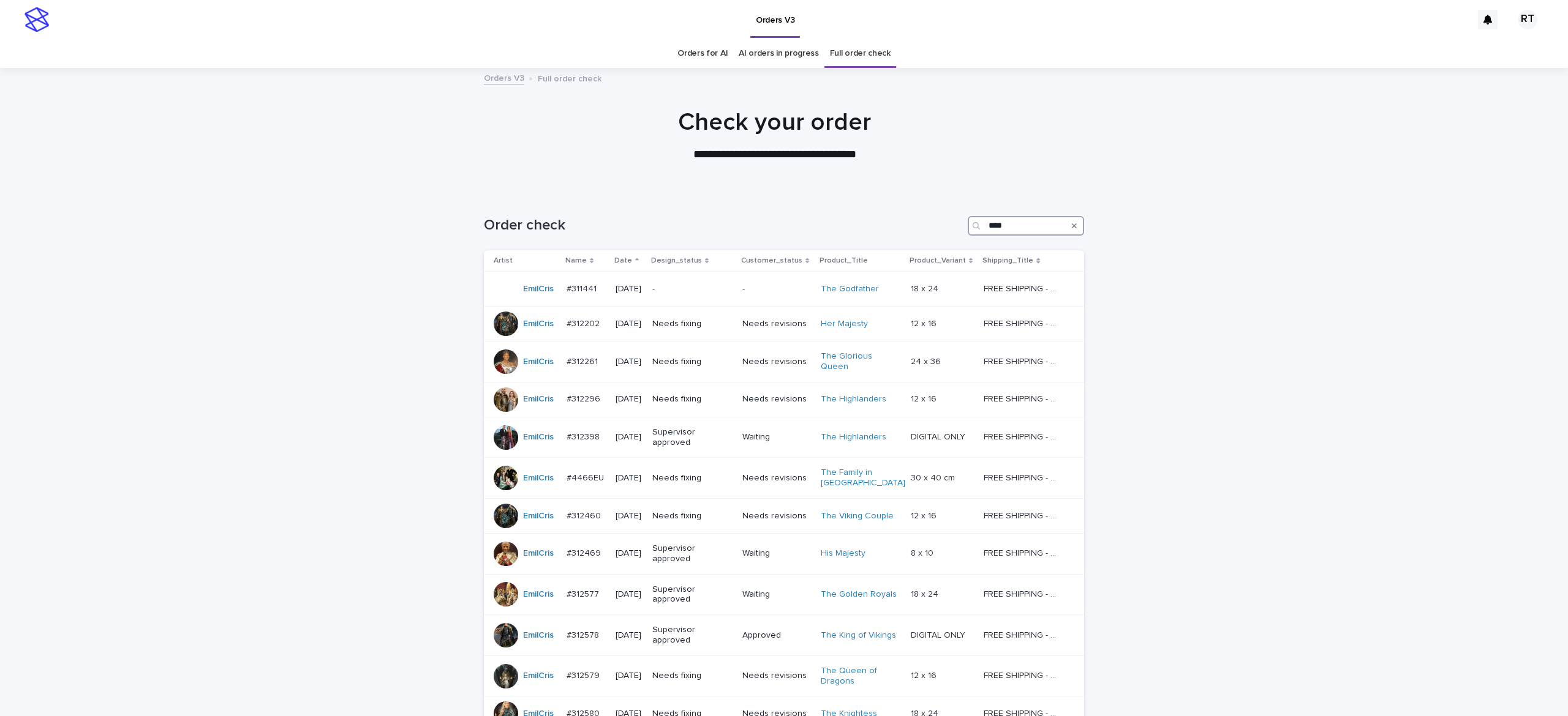
type input "****"
drag, startPoint x: 1008, startPoint y: 228, endPoint x: 1375, endPoint y: 404, distance: 407.0
click at [912, 225] on div "Order check ****" at bounding box center [784, 226] width 600 height 19
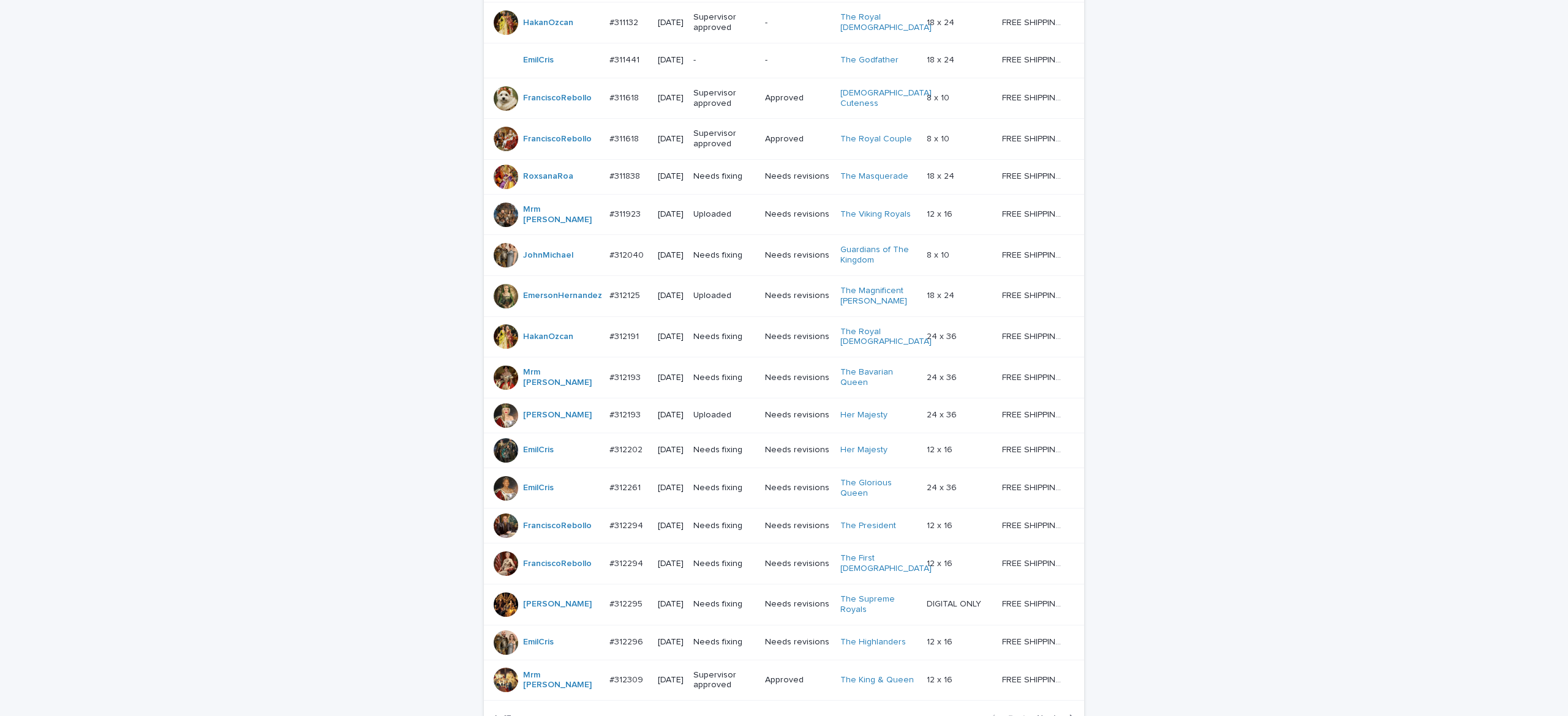
scroll to position [923, 0]
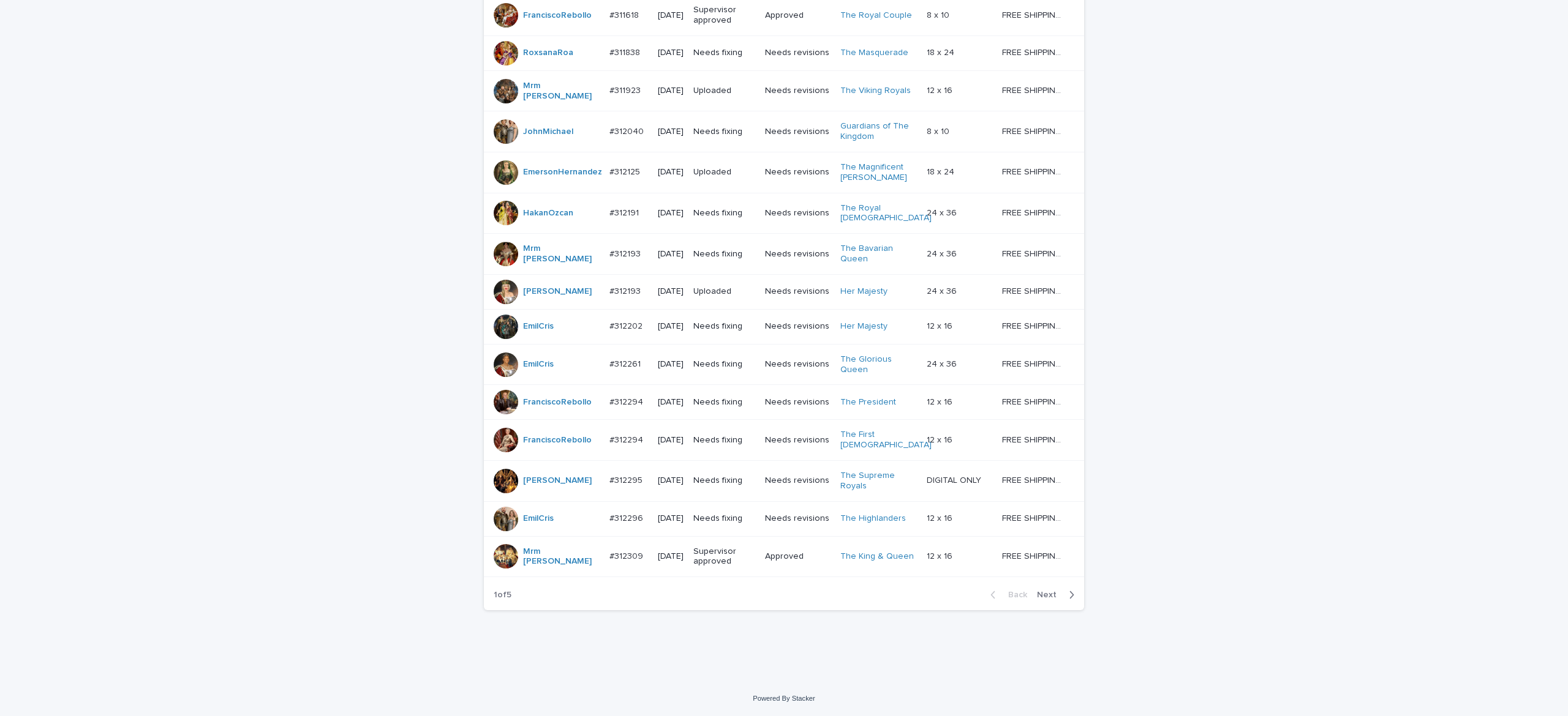
click at [1038, 595] on span "Next" at bounding box center [1050, 595] width 27 height 8
click at [1038, 597] on span "Next" at bounding box center [1050, 595] width 27 height 8
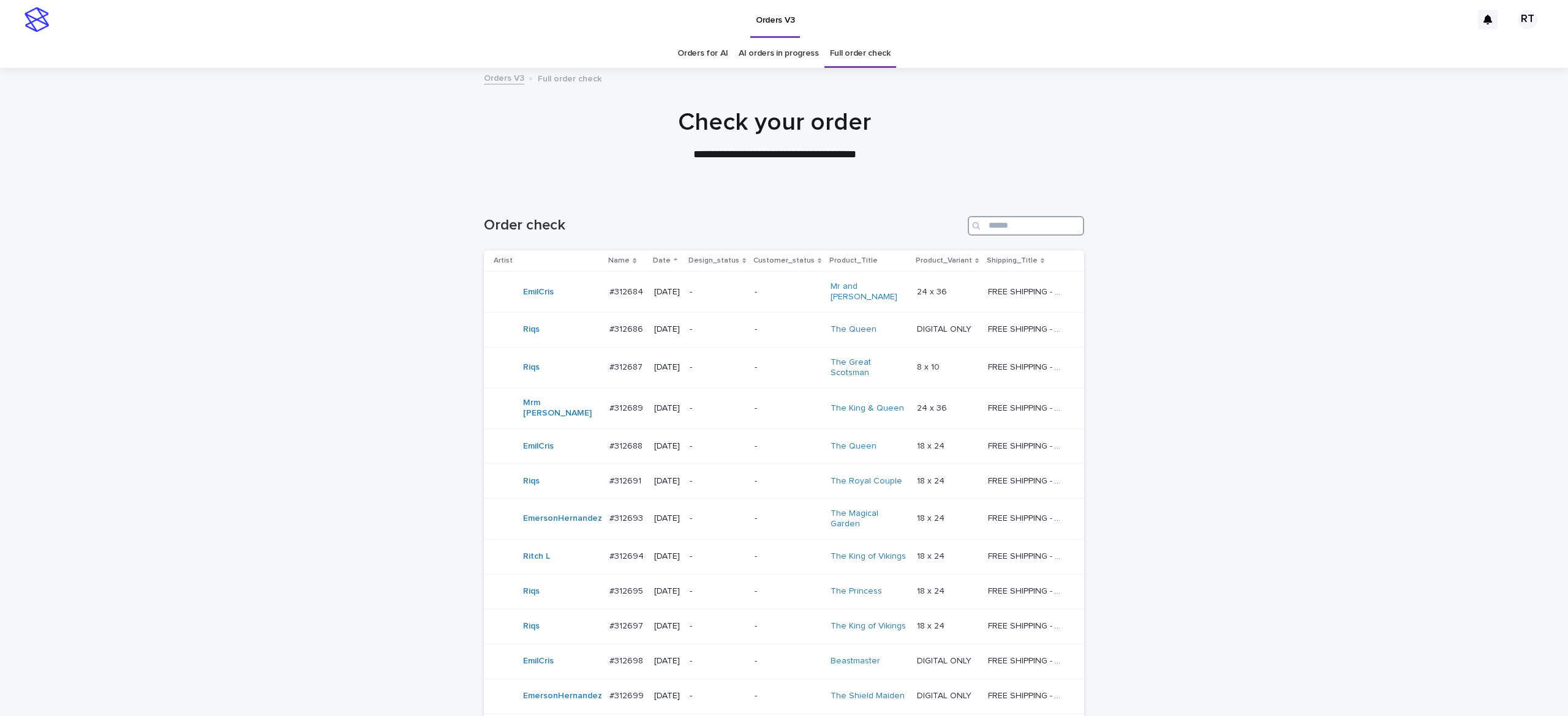
click at [1003, 229] on input "Search" at bounding box center [1026, 226] width 116 height 19
type input "****"
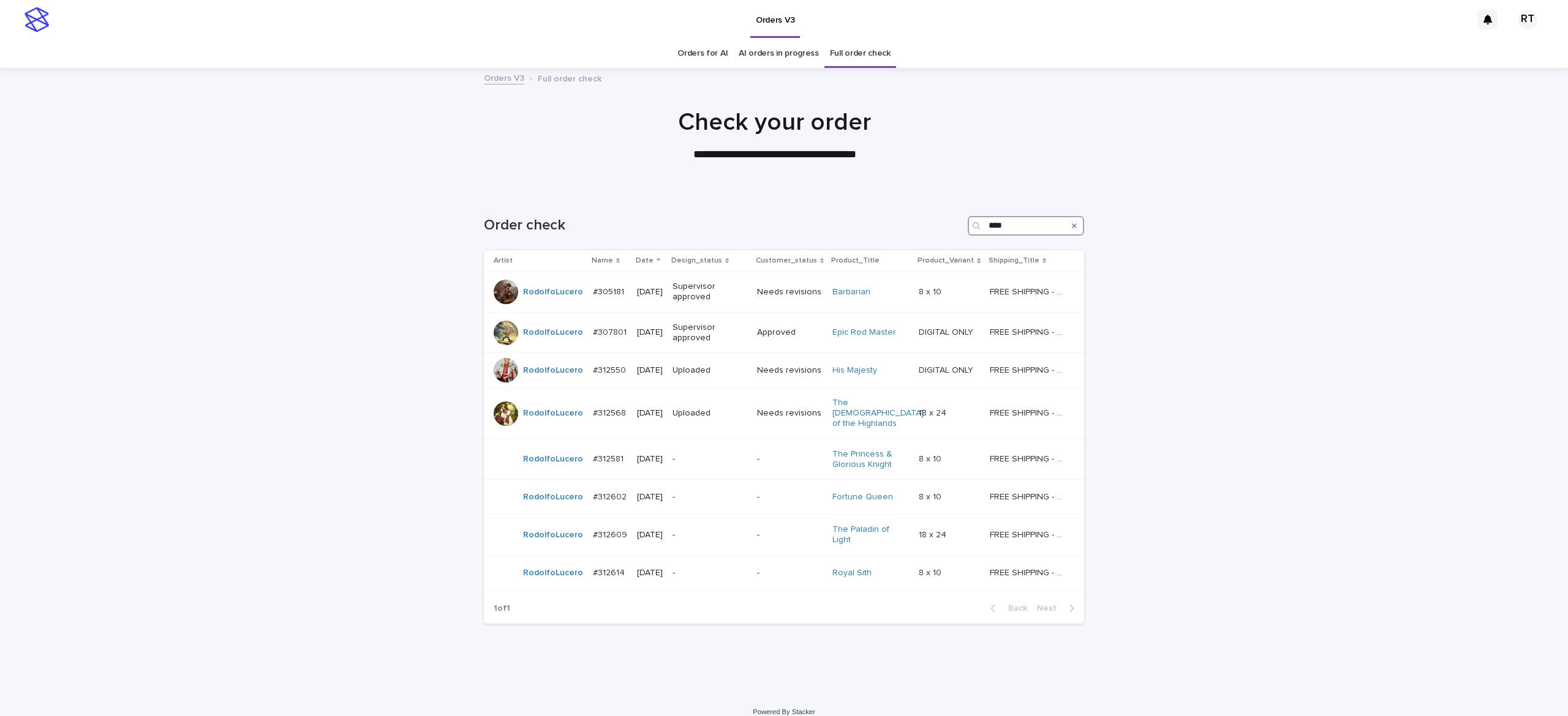
drag, startPoint x: 1017, startPoint y: 226, endPoint x: 906, endPoint y: 223, distance: 111.0
click at [906, 223] on div "Order check ****" at bounding box center [784, 226] width 600 height 19
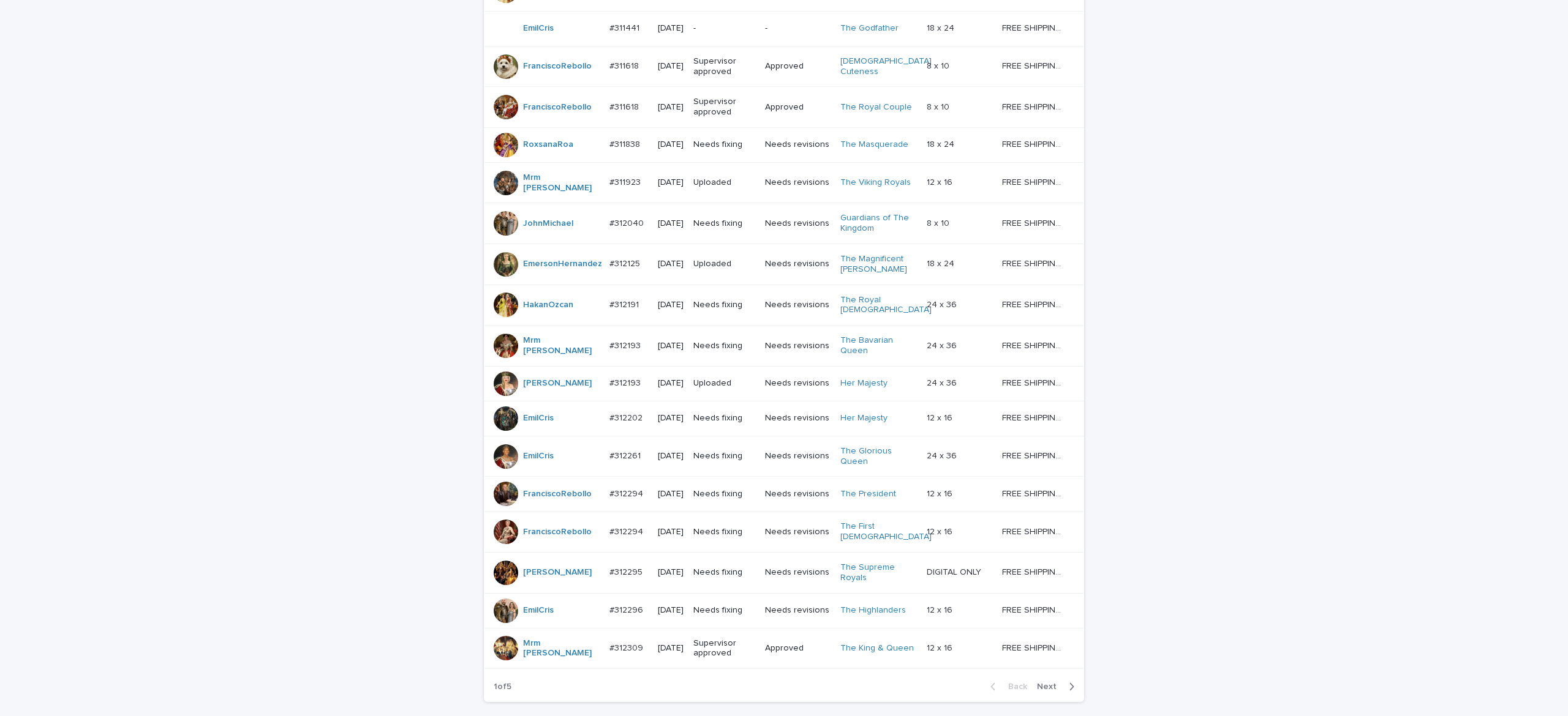
scroll to position [923, 0]
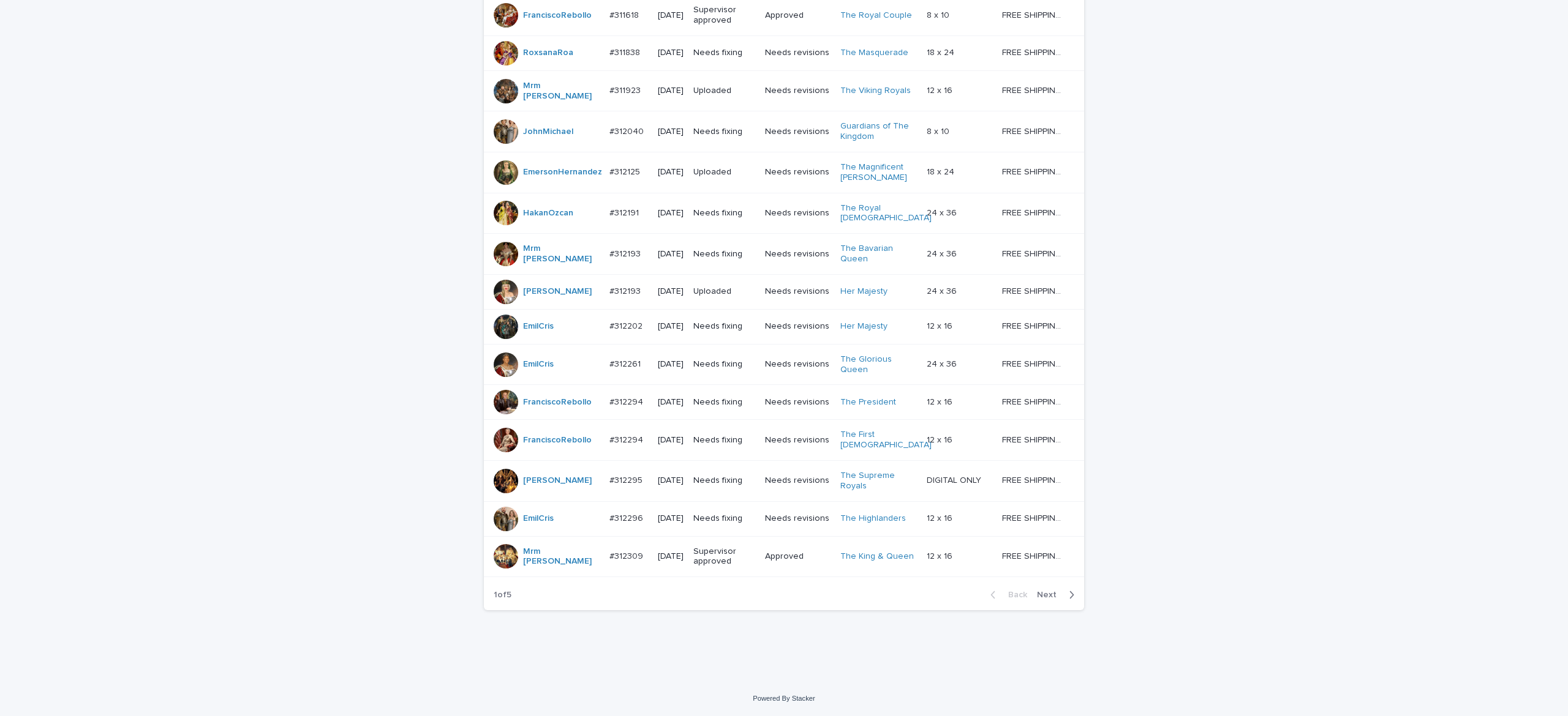
click at [1037, 592] on span "Next" at bounding box center [1050, 595] width 27 height 8
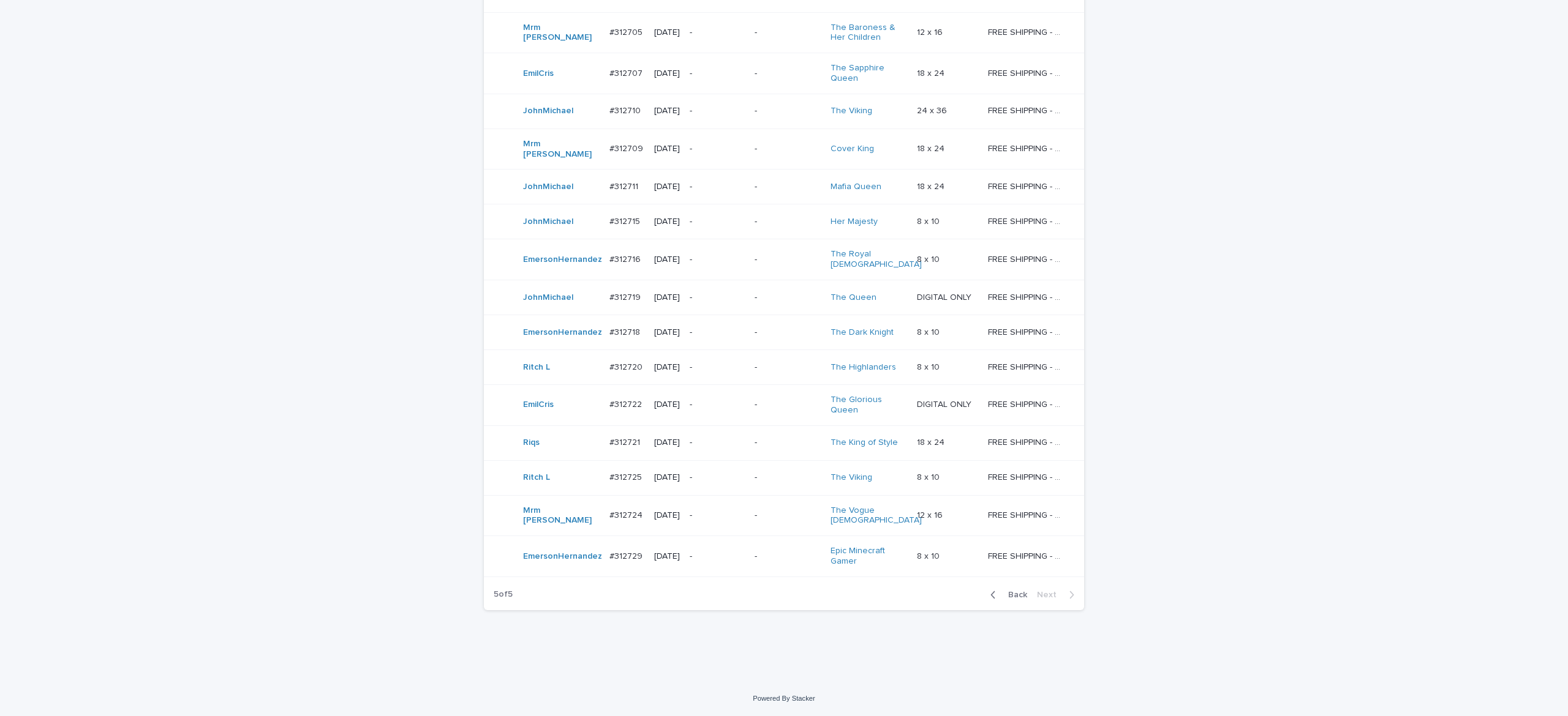
click at [1012, 597] on span "Back" at bounding box center [1014, 595] width 26 height 8
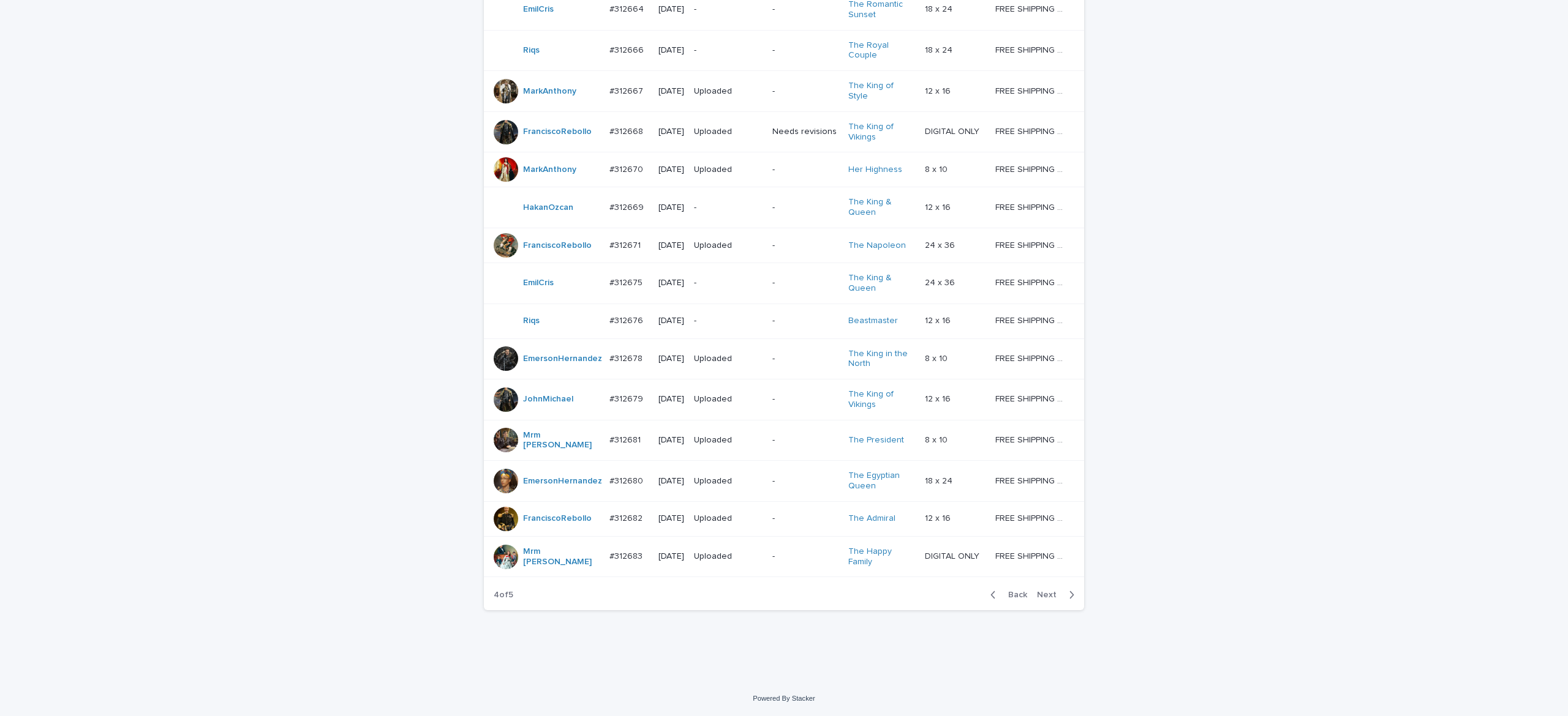
click at [1010, 597] on span "Back" at bounding box center [1014, 595] width 26 height 8
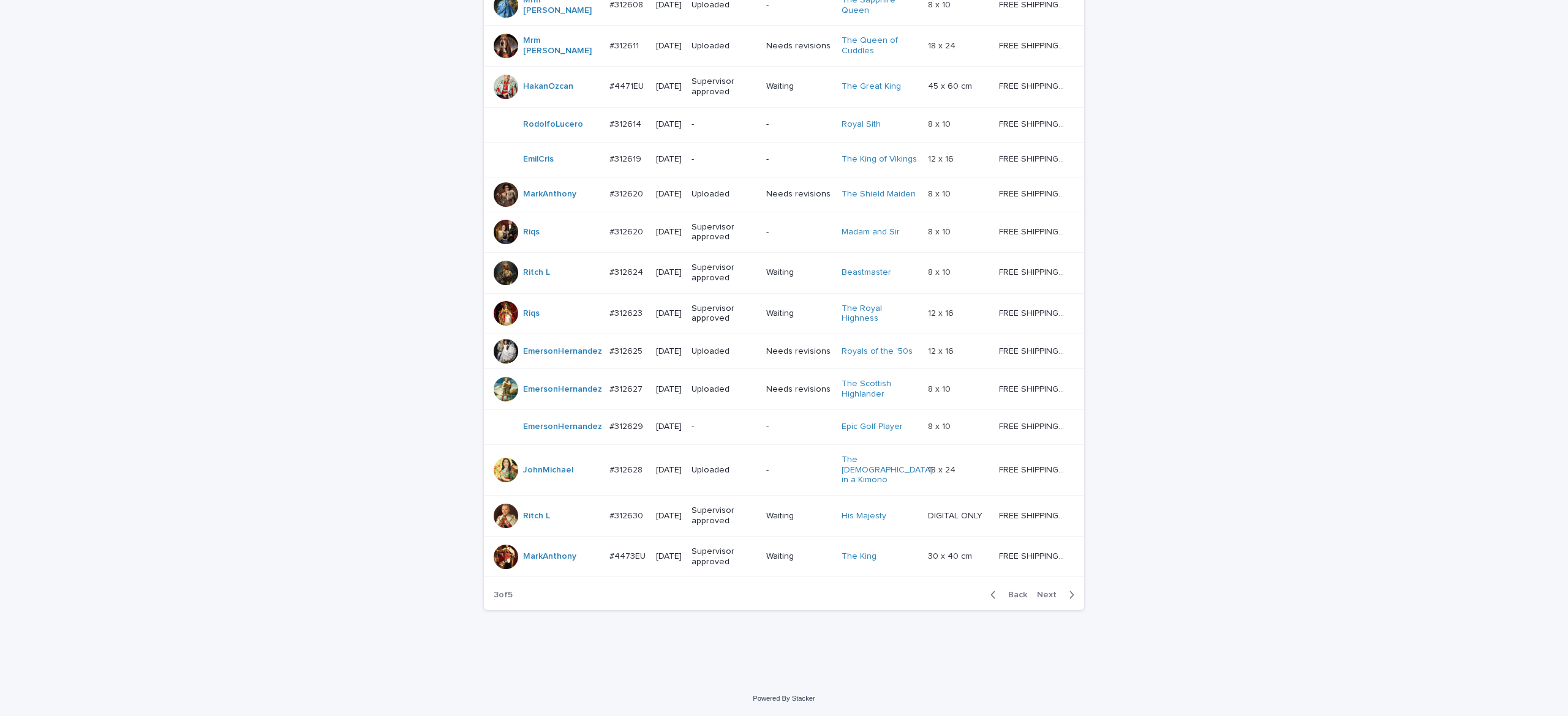
click at [1008, 597] on span "Back" at bounding box center [1014, 595] width 26 height 8
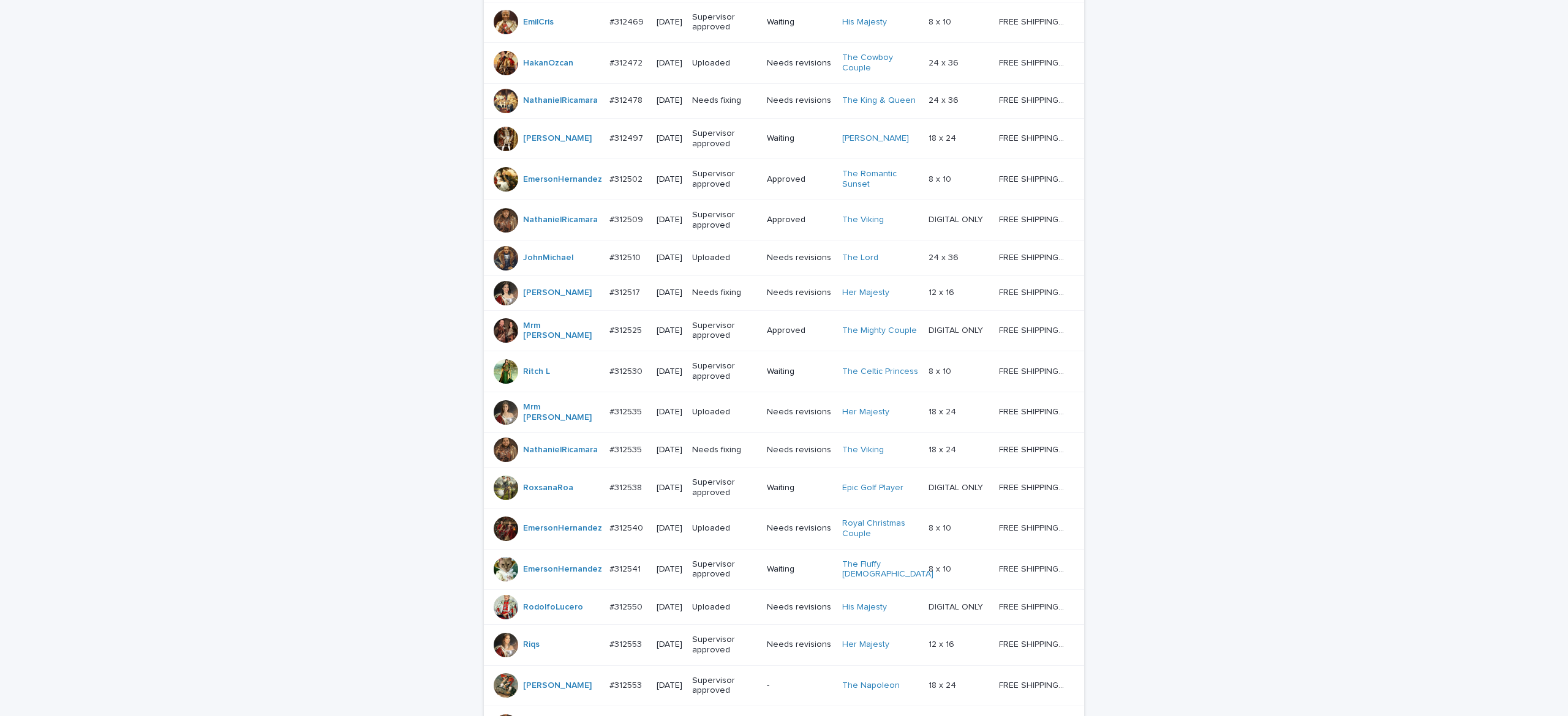
scroll to position [923, 0]
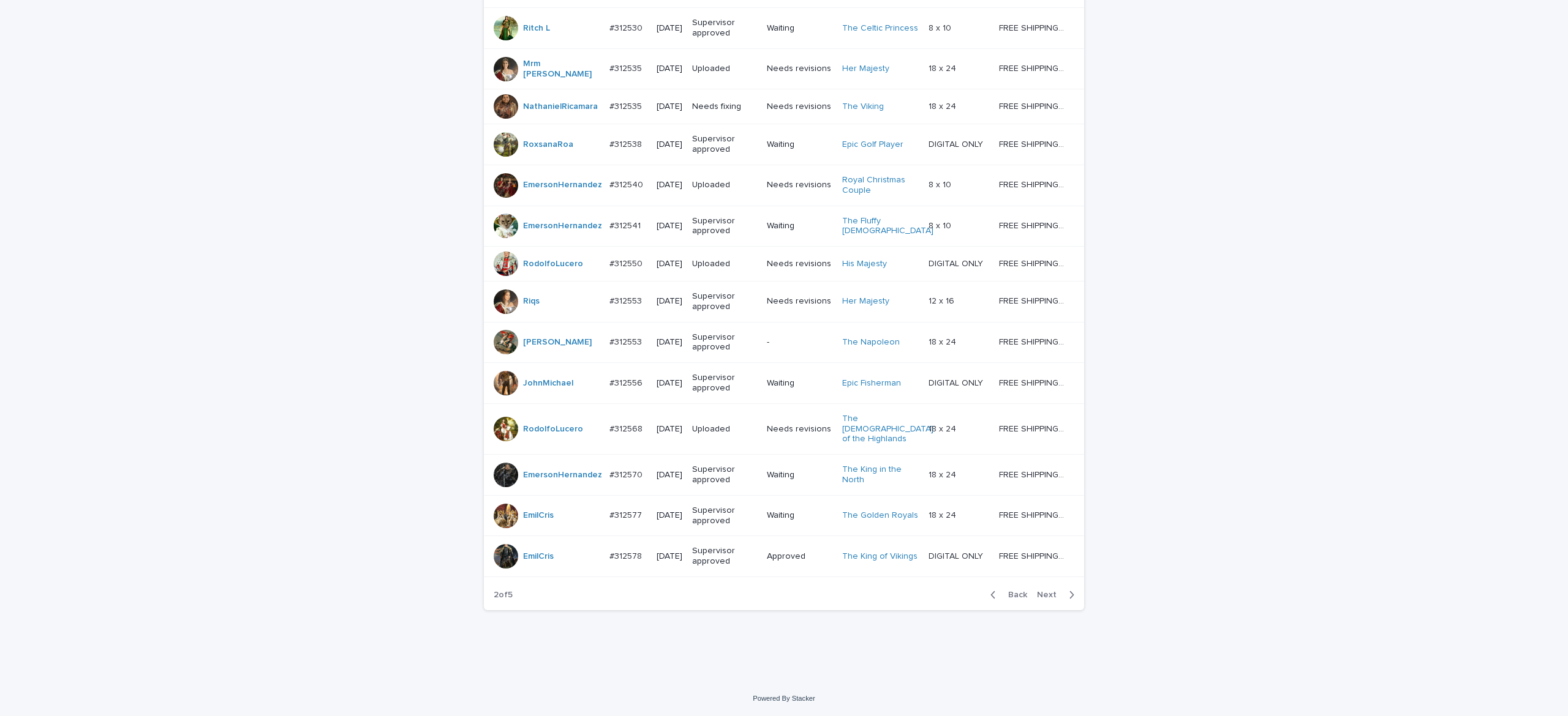
drag, startPoint x: 1039, startPoint y: 595, endPoint x: 1179, endPoint y: 574, distance: 141.6
click at [1040, 595] on span "Next" at bounding box center [1050, 595] width 27 height 8
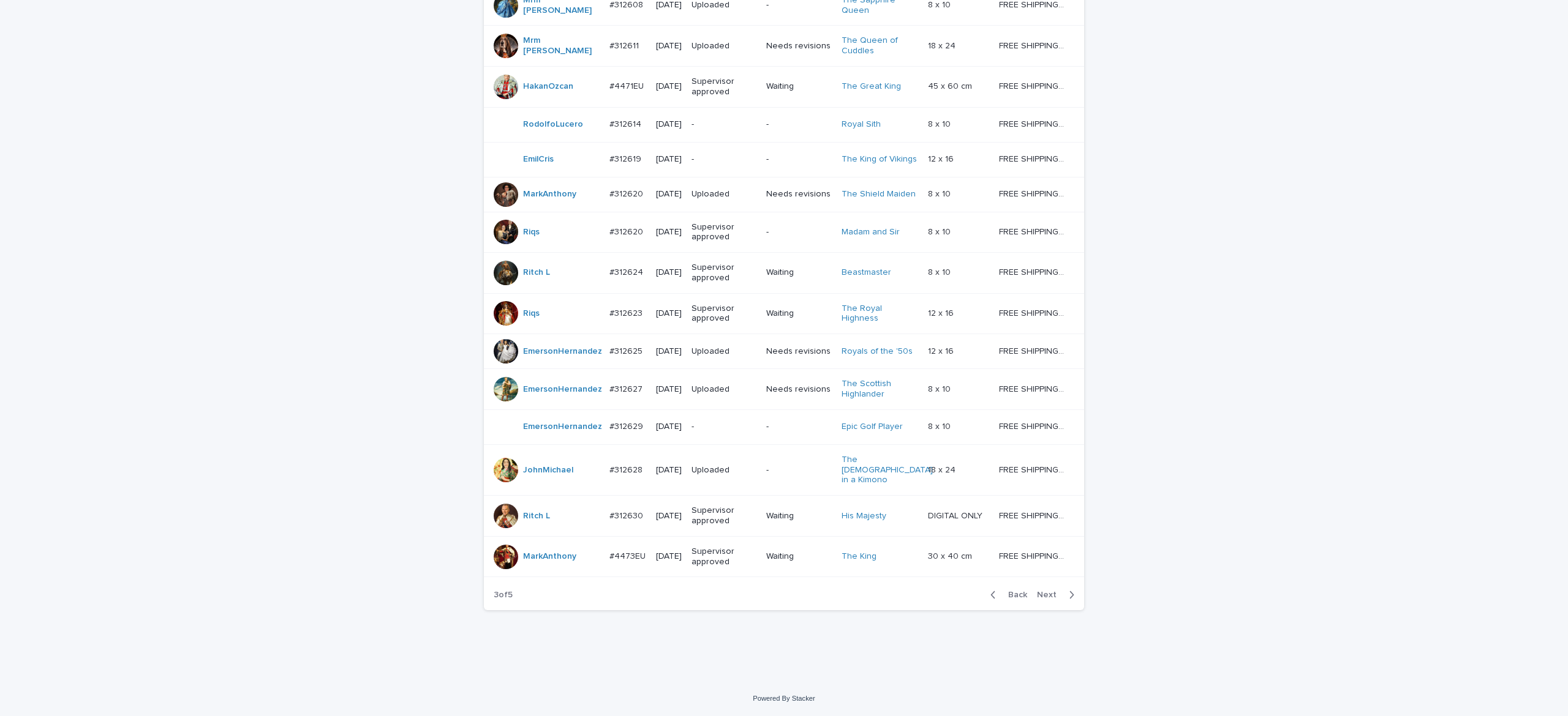
scroll to position [923, 0]
click at [1018, 601] on button "Back" at bounding box center [1006, 595] width 52 height 11
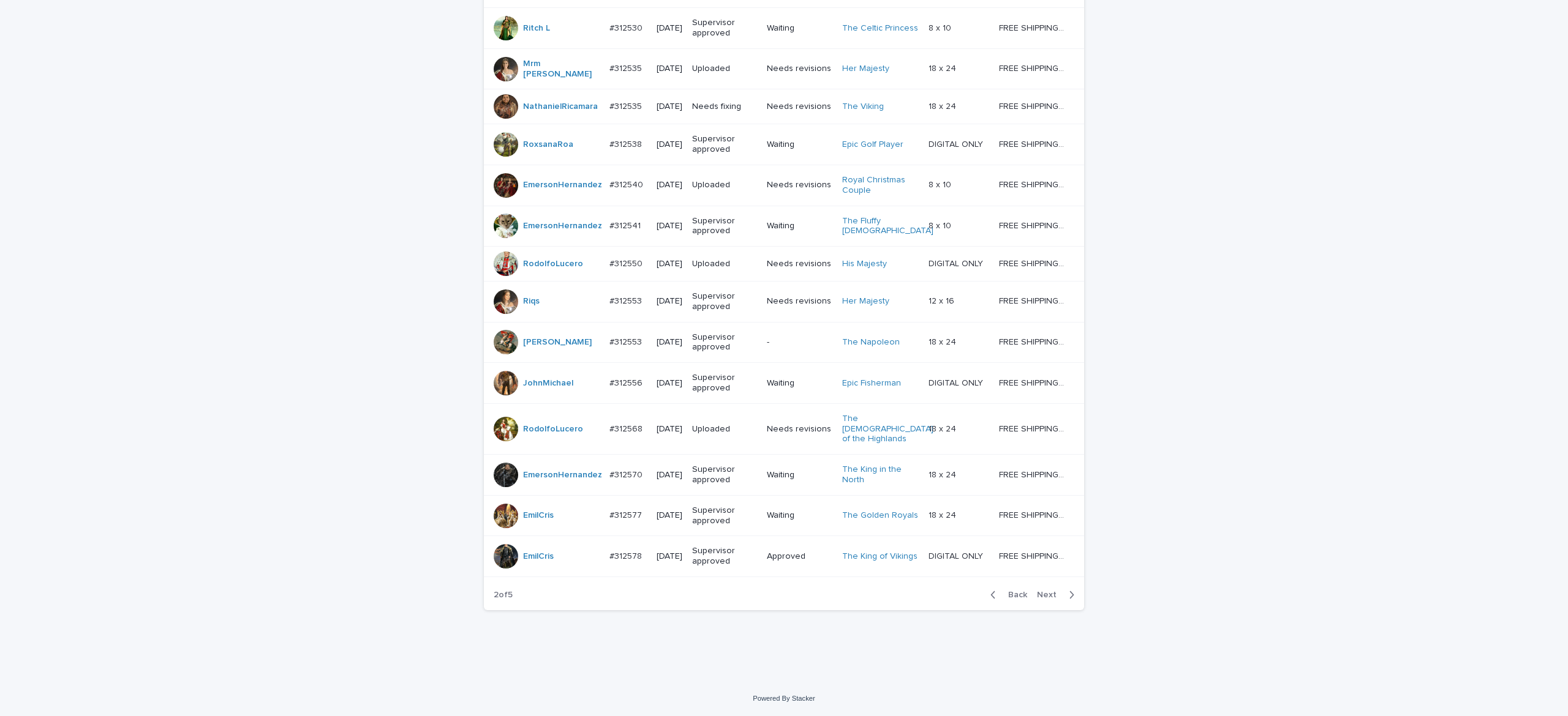
drag, startPoint x: 1038, startPoint y: 595, endPoint x: 1179, endPoint y: 575, distance: 142.4
click at [1037, 592] on span "Next" at bounding box center [1050, 595] width 27 height 8
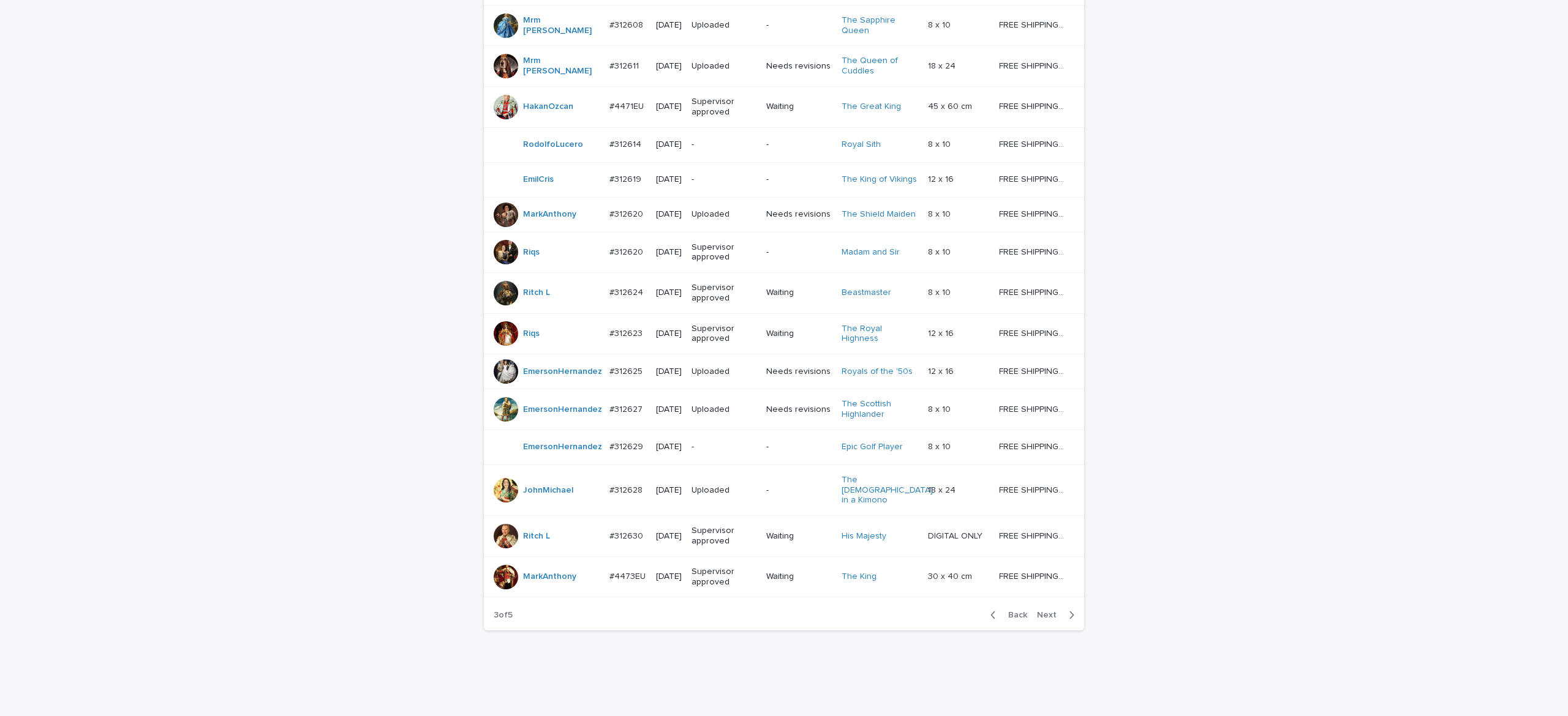
scroll to position [923, 0]
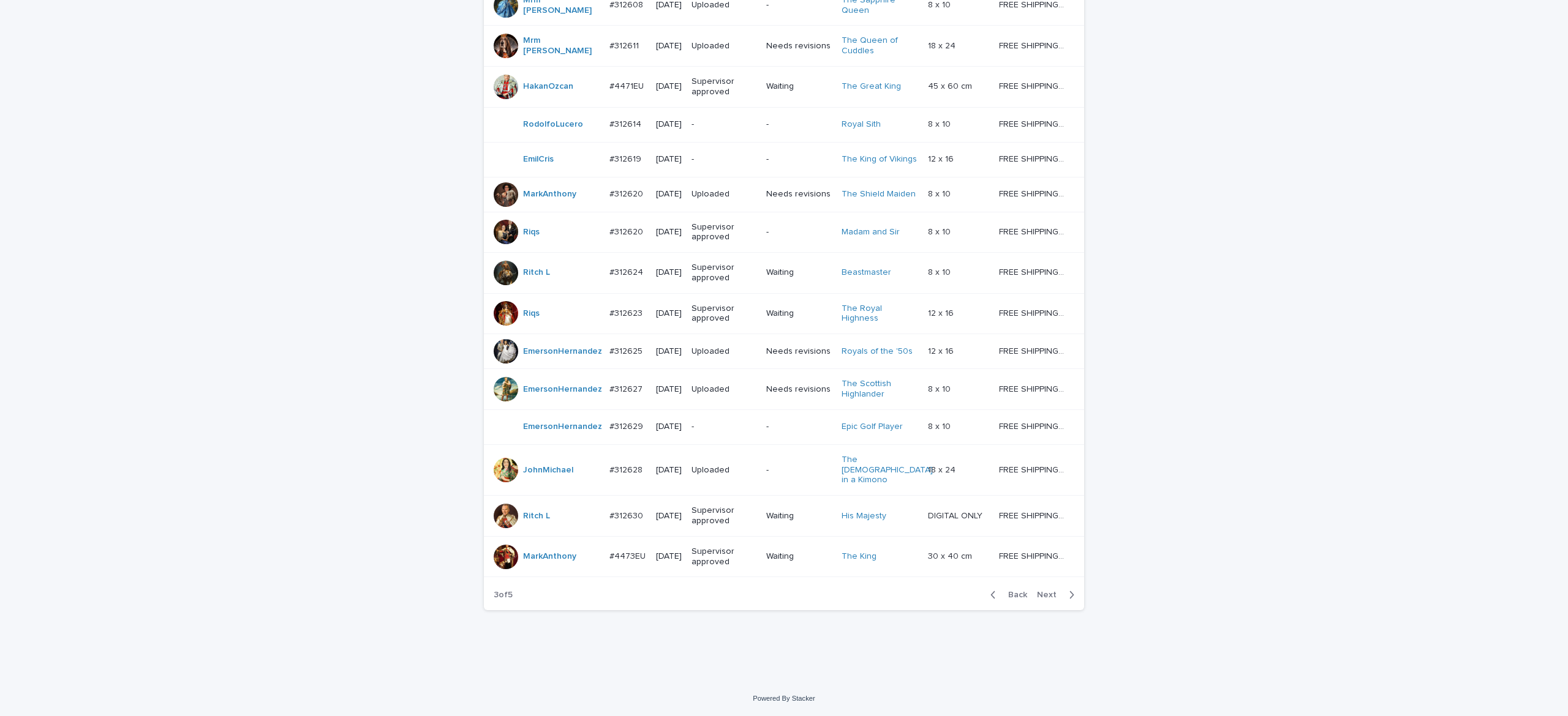
click at [1037, 597] on span "Next" at bounding box center [1050, 595] width 27 height 8
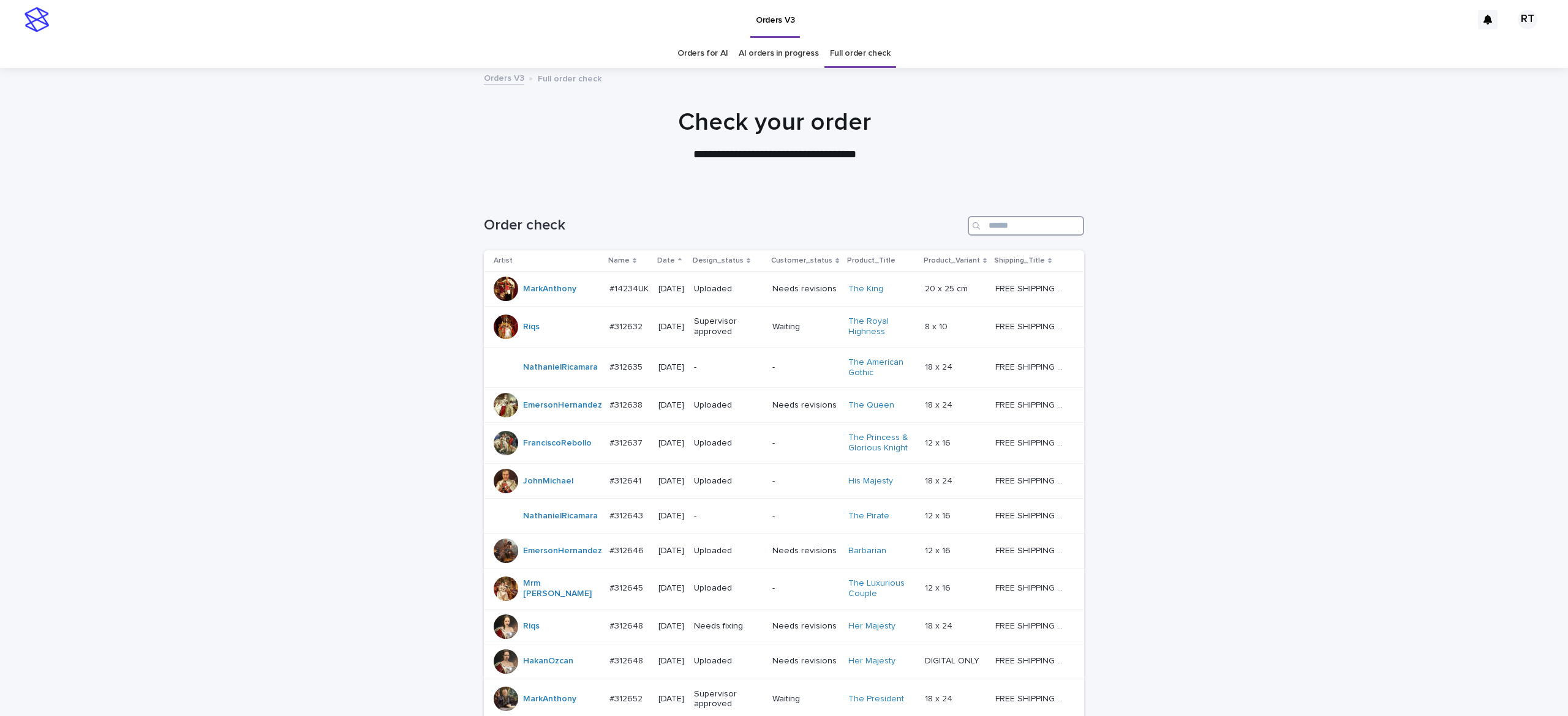
click at [1023, 232] on input "Search" at bounding box center [1026, 226] width 116 height 19
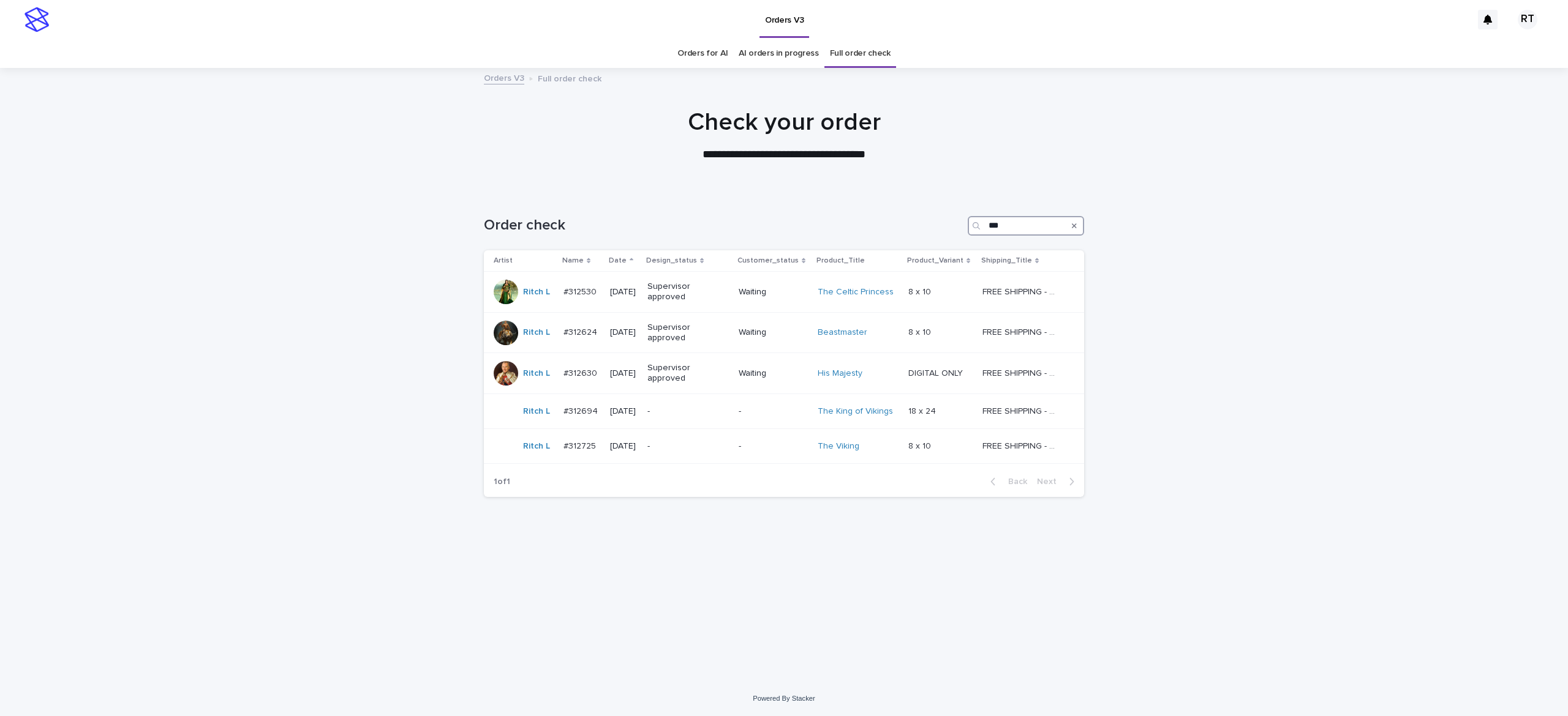
type input "***"
